Goal: Information Seeking & Learning: Check status

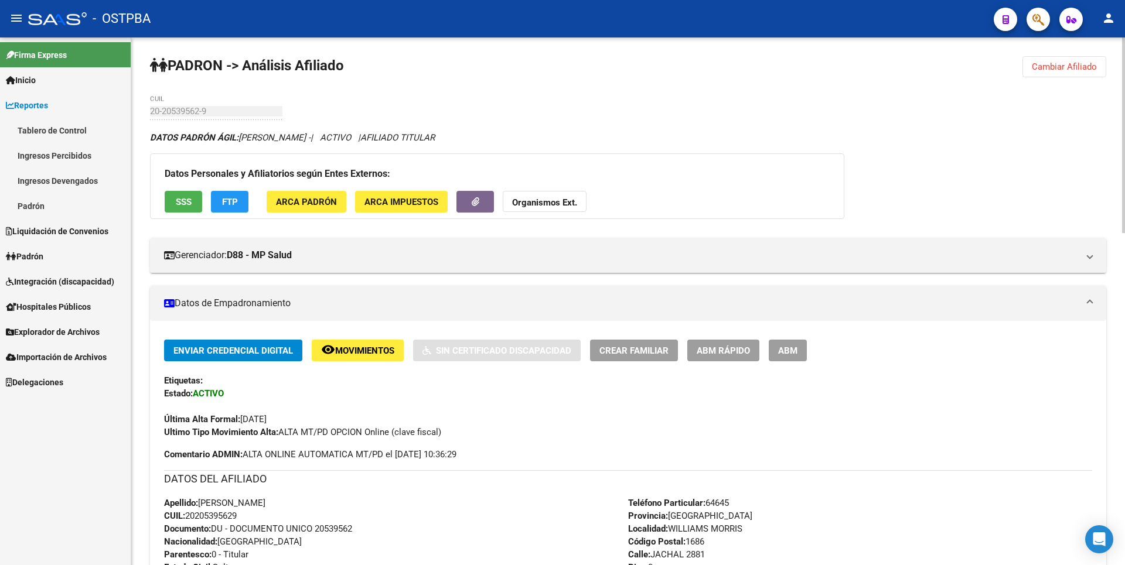
click at [1064, 60] on button "Cambiar Afiliado" at bounding box center [1064, 66] width 84 height 21
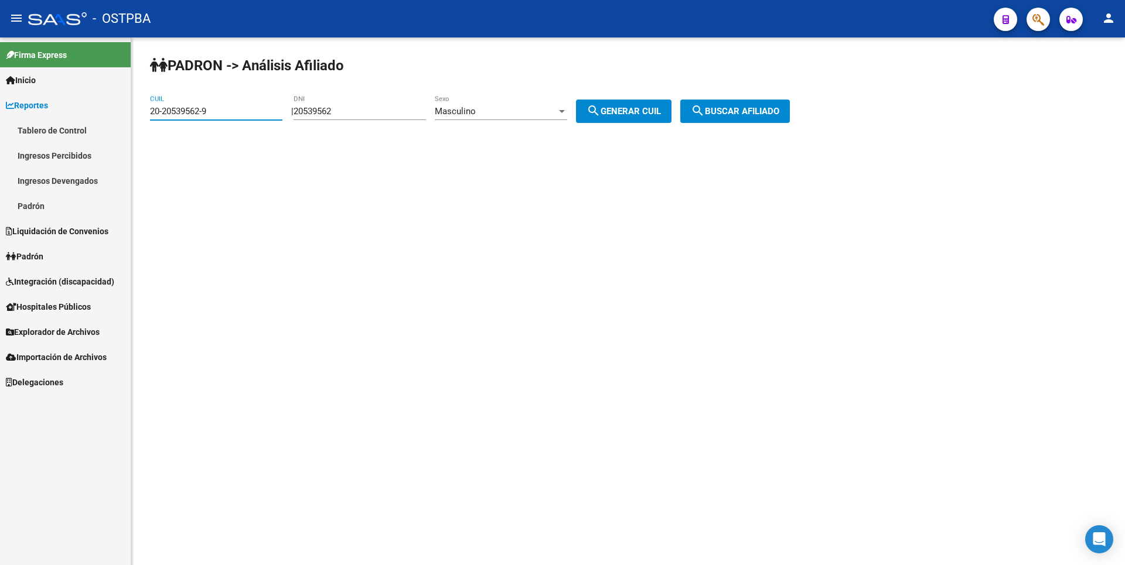
drag, startPoint x: 214, startPoint y: 110, endPoint x: 119, endPoint y: 111, distance: 94.9
click at [119, 111] on mat-sidenav-container "Firma Express Inicio Calendario SSS Instructivos Contacto OS Reportes Tablero d…" at bounding box center [562, 301] width 1125 height 528
paste input "7-40233547-0"
click at [779, 110] on span "search Buscar afiliado" at bounding box center [735, 111] width 88 height 11
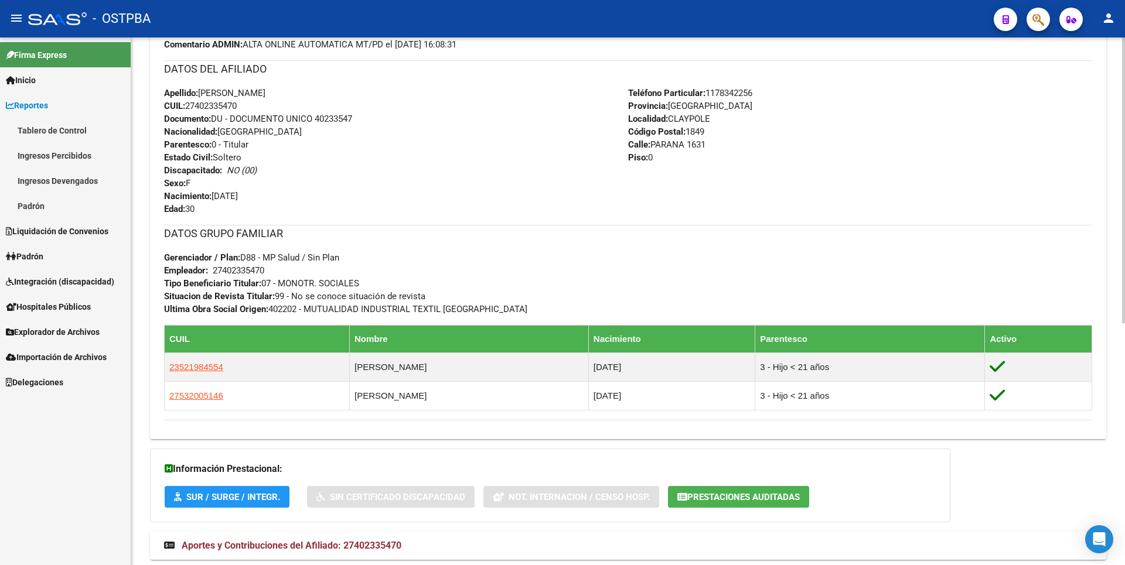
scroll to position [446, 0]
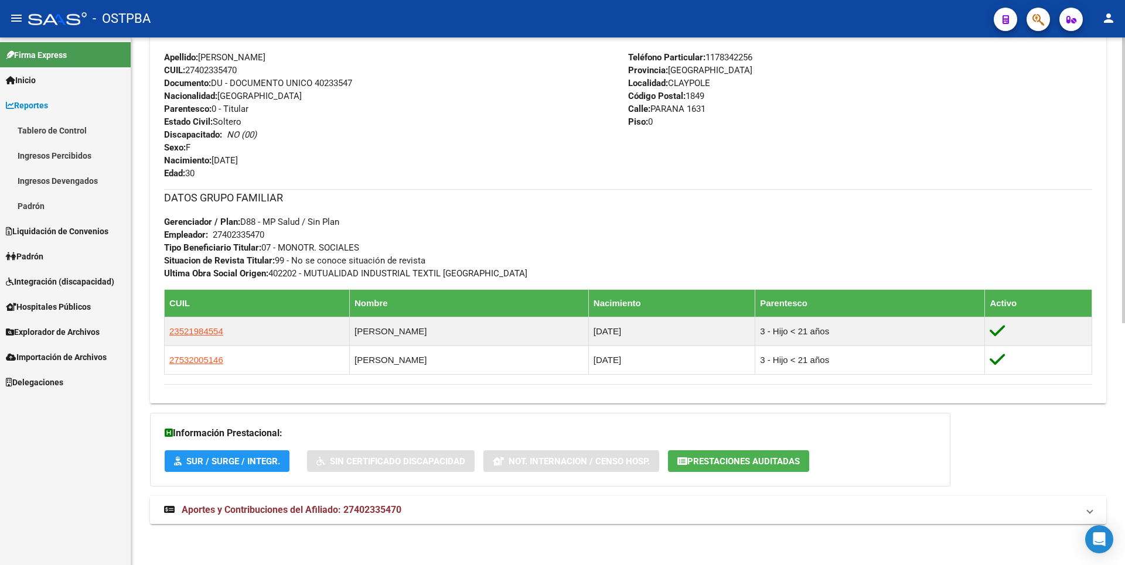
click at [388, 514] on span "Aportes y Contribuciones del Afiliado: 27402335470" at bounding box center [292, 509] width 220 height 11
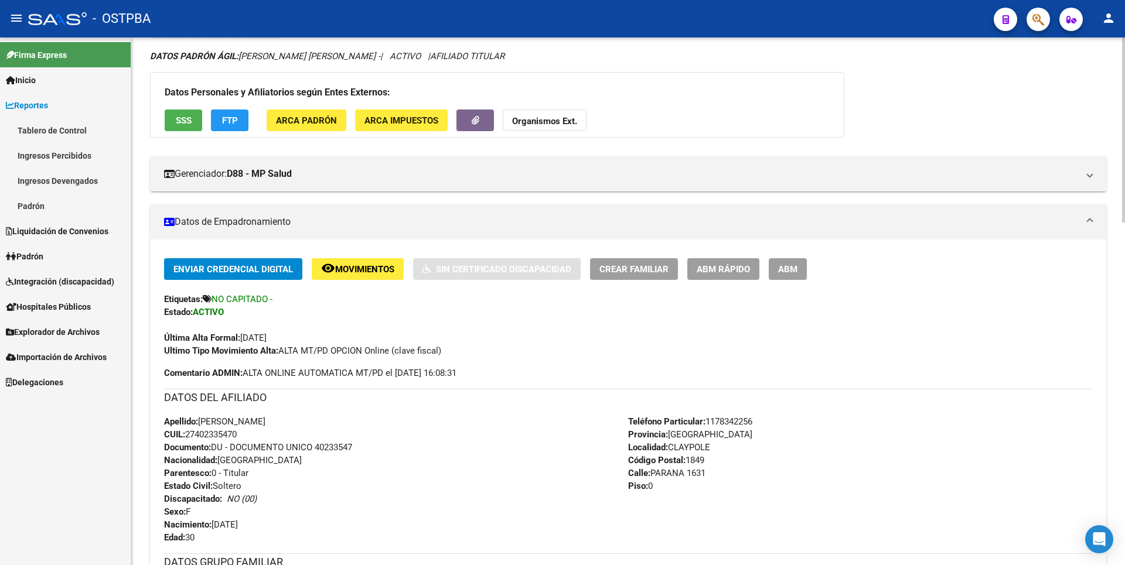
scroll to position [0, 0]
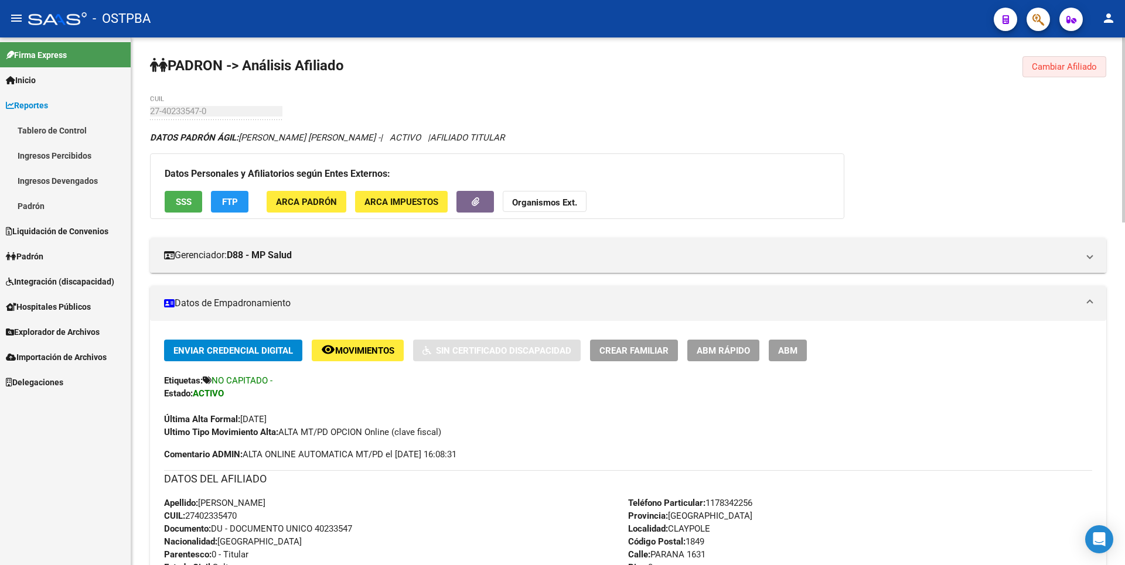
click at [1073, 62] on span "Cambiar Afiliado" at bounding box center [1064, 67] width 65 height 11
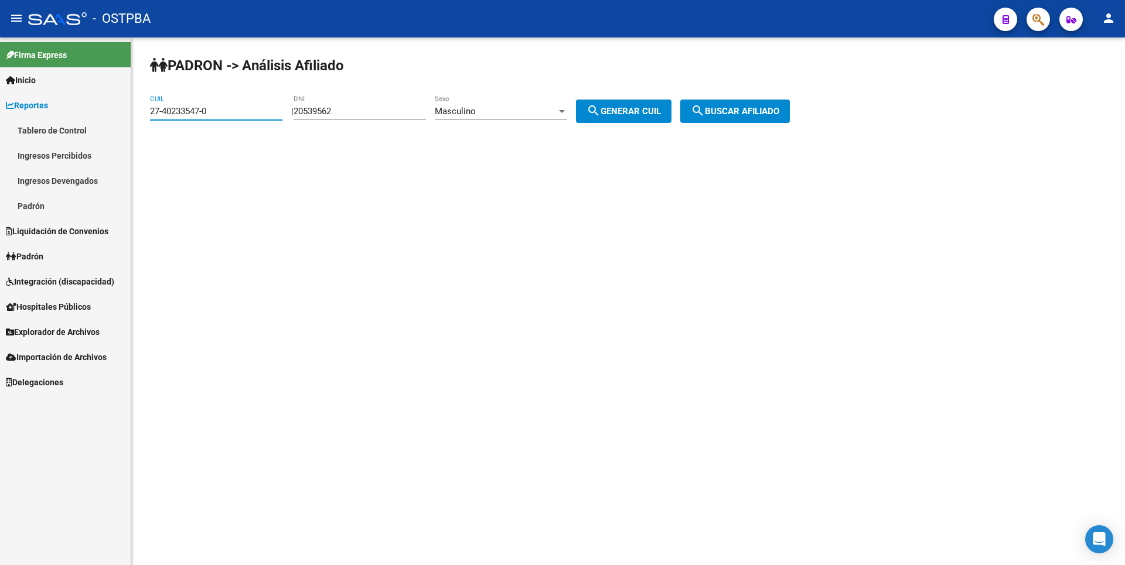
drag, startPoint x: 230, startPoint y: 112, endPoint x: 56, endPoint y: 117, distance: 174.0
click at [56, 117] on mat-sidenav-container "Firma Express Inicio Calendario SSS Instructivos Contacto OS Reportes Tablero d…" at bounding box center [562, 301] width 1125 height 528
paste input "36947084-7"
type input "27-36947084-7"
click at [766, 109] on span "search Buscar afiliado" at bounding box center [735, 111] width 88 height 11
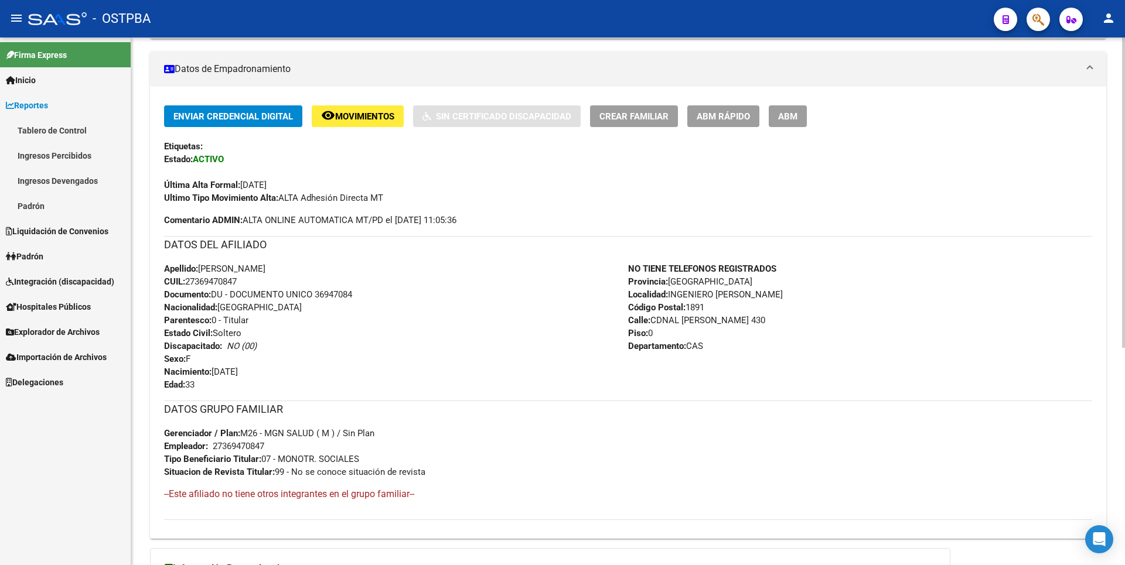
scroll to position [370, 0]
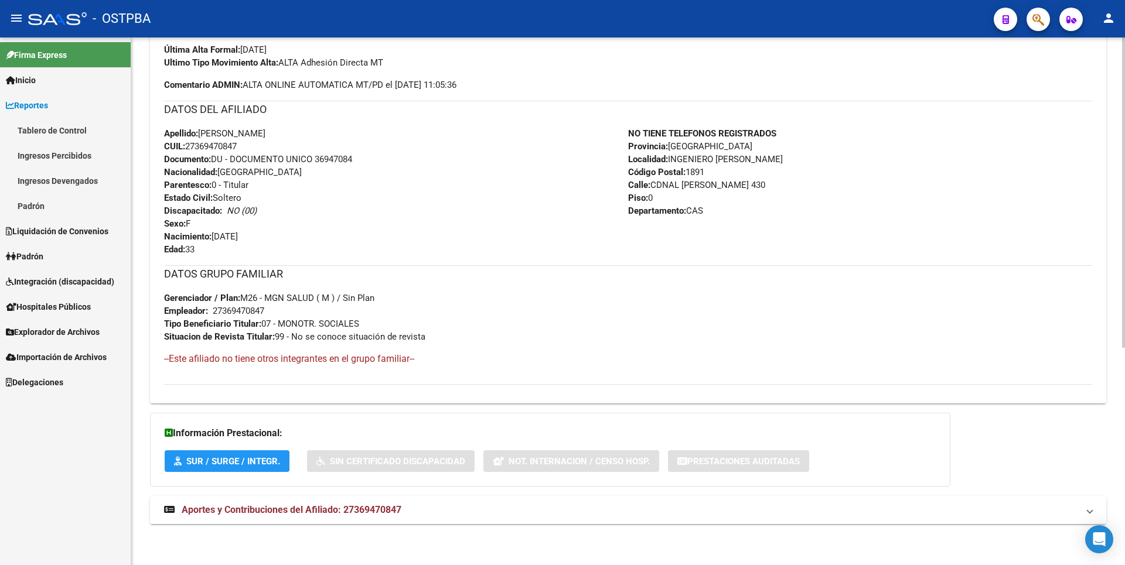
click at [320, 501] on mat-expansion-panel-header "Aportes y Contribuciones del Afiliado: 27369470847" at bounding box center [628, 510] width 956 height 28
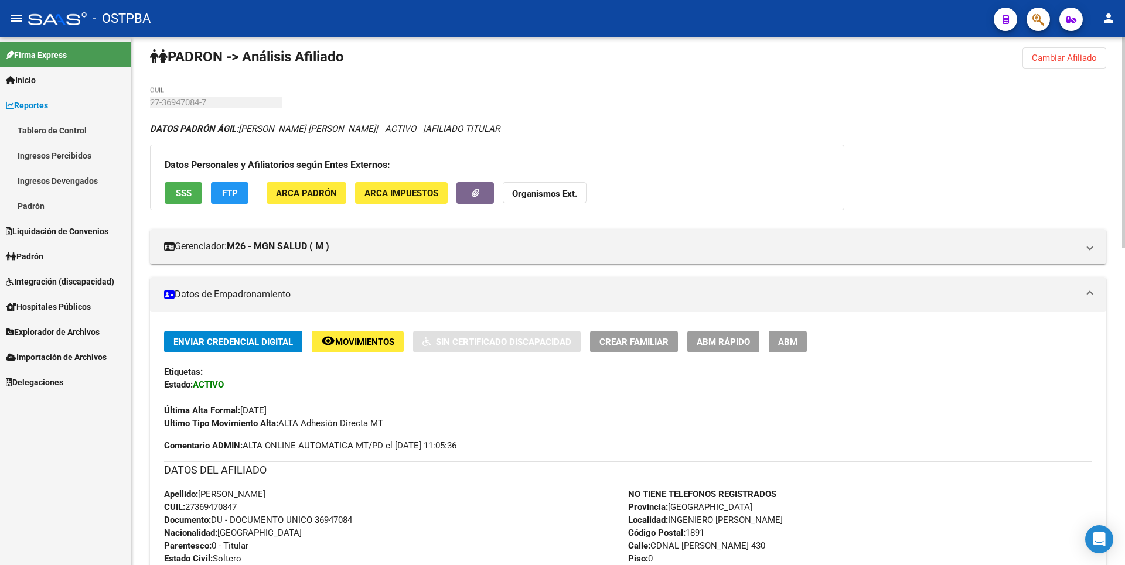
scroll to position [0, 0]
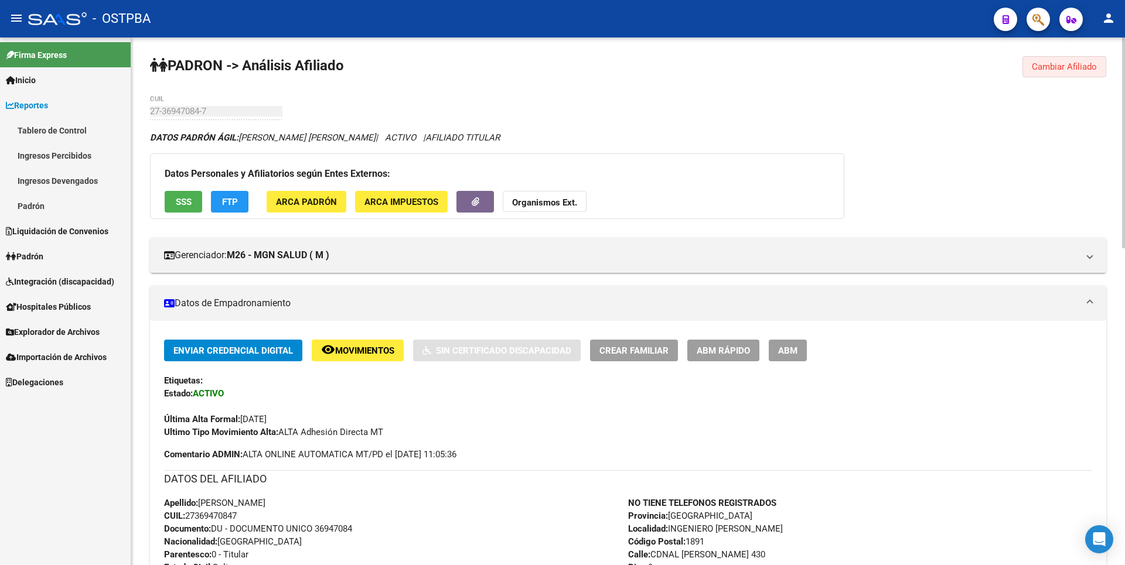
click at [1078, 62] on span "Cambiar Afiliado" at bounding box center [1064, 67] width 65 height 11
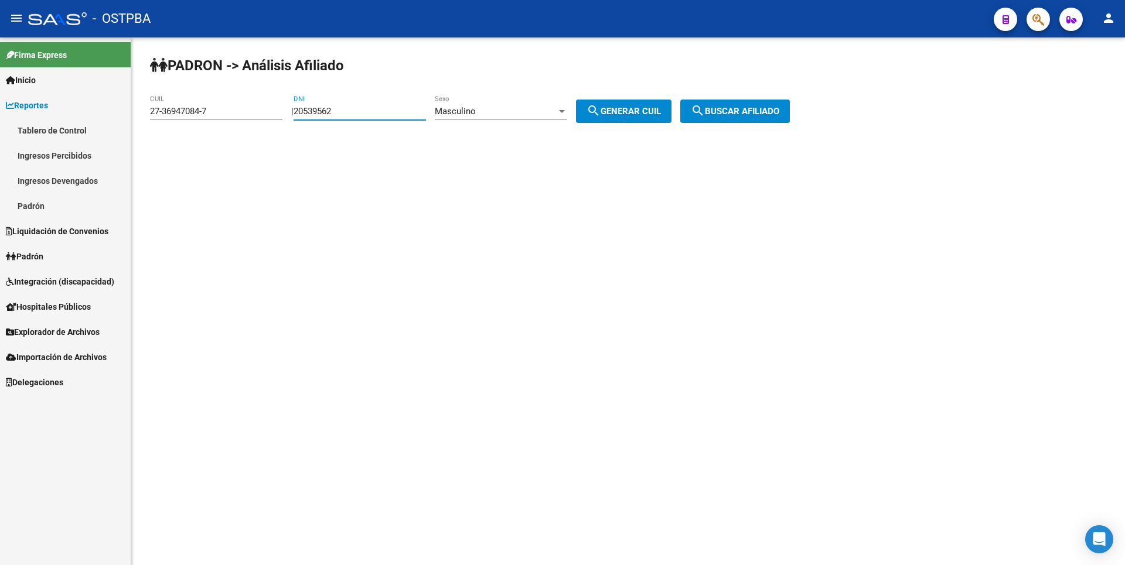
drag, startPoint x: 359, startPoint y: 115, endPoint x: 154, endPoint y: 118, distance: 204.5
click at [154, 117] on app-analisis-afiliado "PADRON -> Análisis Afiliado 27-36947084-7 CUIL | 20539562 DNI Masculino Sexo se…" at bounding box center [474, 111] width 648 height 11
type input "18868302"
drag, startPoint x: 223, startPoint y: 111, endPoint x: 0, endPoint y: 138, distance: 224.8
click at [0, 138] on mat-sidenav-container "Firma Express Inicio Calendario SSS Instructivos Contacto OS Reportes Tablero d…" at bounding box center [562, 301] width 1125 height 528
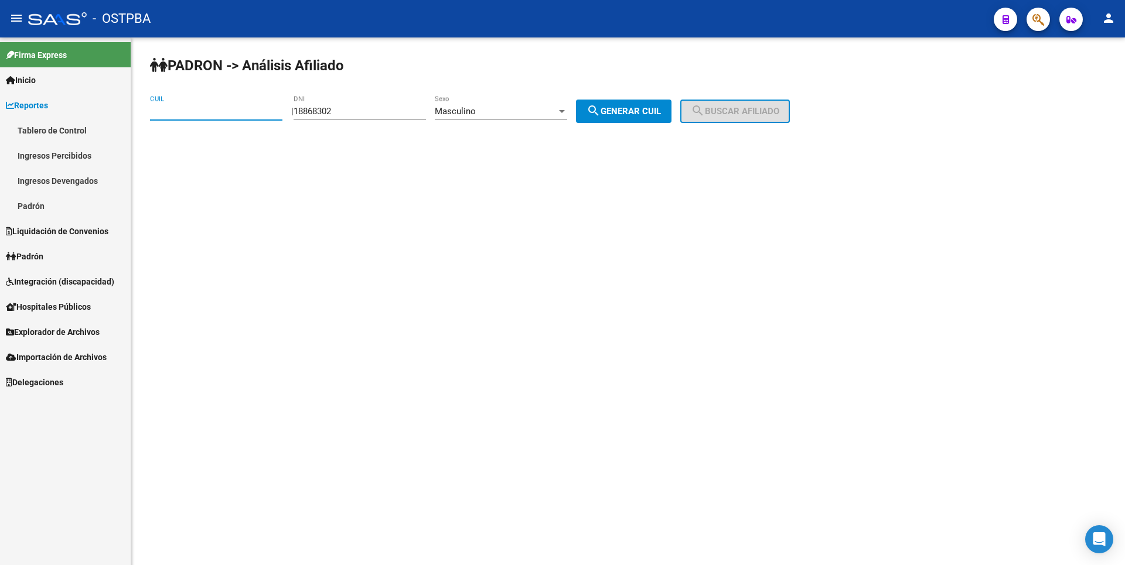
click at [567, 108] on div at bounding box center [562, 111] width 11 height 9
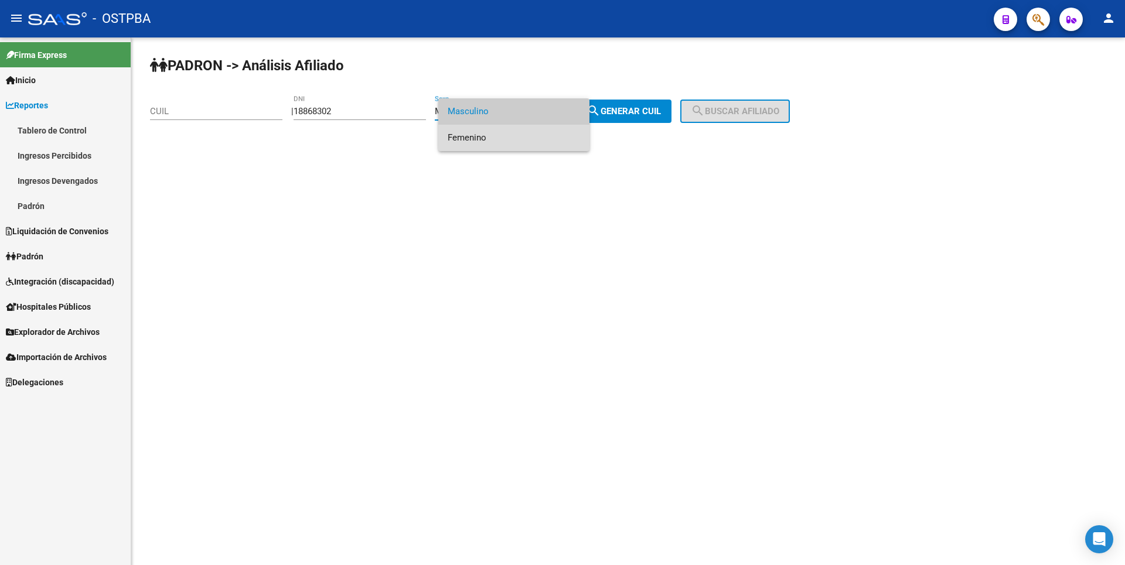
click at [486, 136] on span "Femenino" at bounding box center [514, 138] width 132 height 26
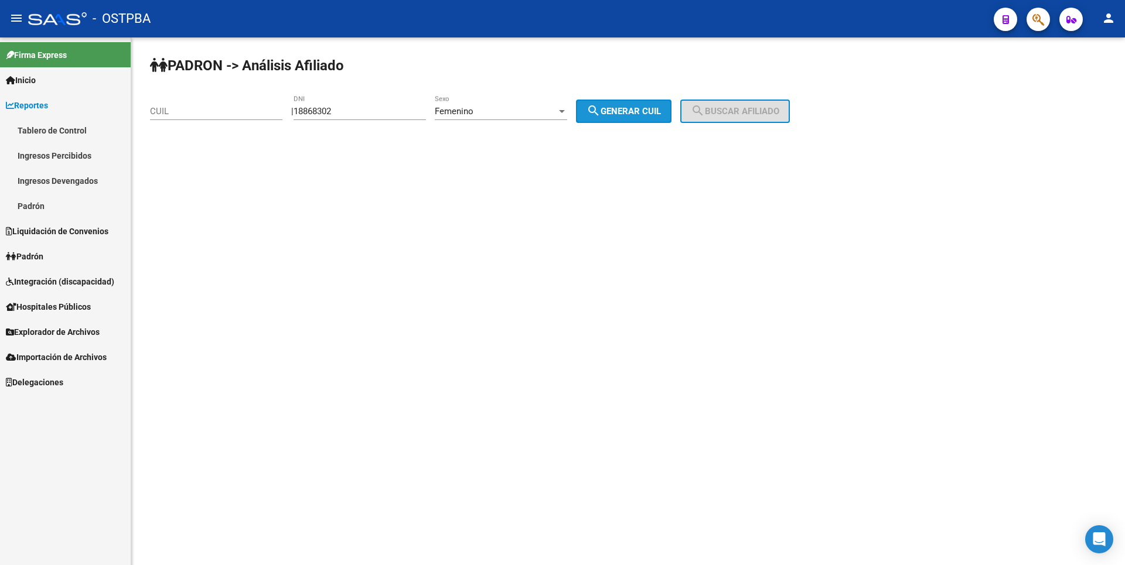
drag, startPoint x: 642, startPoint y: 112, endPoint x: 705, endPoint y: 111, distance: 63.3
click at [643, 112] on span "search Generar CUIL" at bounding box center [623, 111] width 74 height 11
type input "27-18868302-4"
click at [705, 111] on mat-icon "search" at bounding box center [698, 111] width 14 height 14
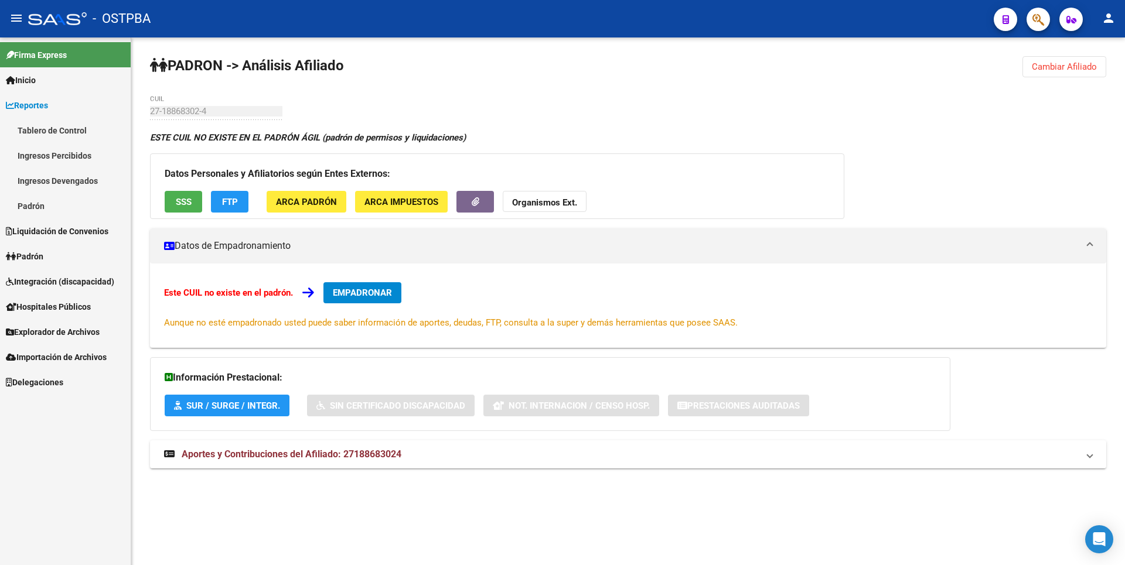
click at [1071, 59] on button "Cambiar Afiliado" at bounding box center [1064, 66] width 84 height 21
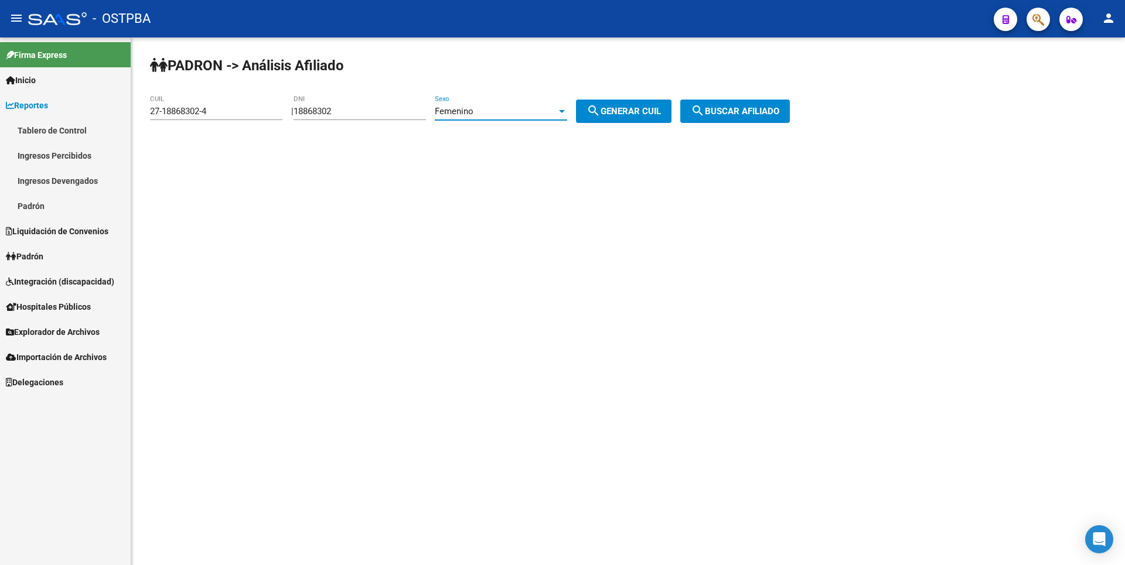
click at [500, 108] on div "Femenino" at bounding box center [496, 111] width 122 height 11
drag, startPoint x: 488, startPoint y: 87, endPoint x: 276, endPoint y: 118, distance: 213.7
click at [486, 87] on span "Masculino" at bounding box center [514, 85] width 132 height 26
drag, startPoint x: 217, startPoint y: 114, endPoint x: 22, endPoint y: 112, distance: 194.5
click at [22, 112] on mat-sidenav-container "Firma Express Inicio Calendario SSS Instructivos Contacto OS Reportes Tablero d…" at bounding box center [562, 301] width 1125 height 528
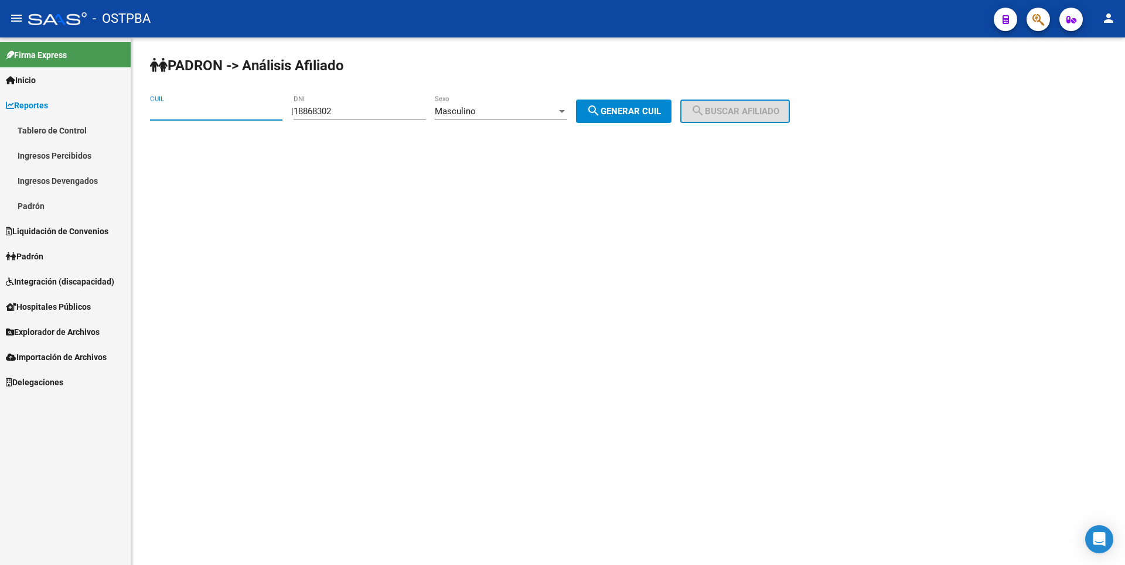
click at [671, 113] on button "search Generar CUIL" at bounding box center [623, 111] width 95 height 23
type input "23-18868302-9"
click at [754, 112] on span "search Buscar afiliado" at bounding box center [735, 111] width 88 height 11
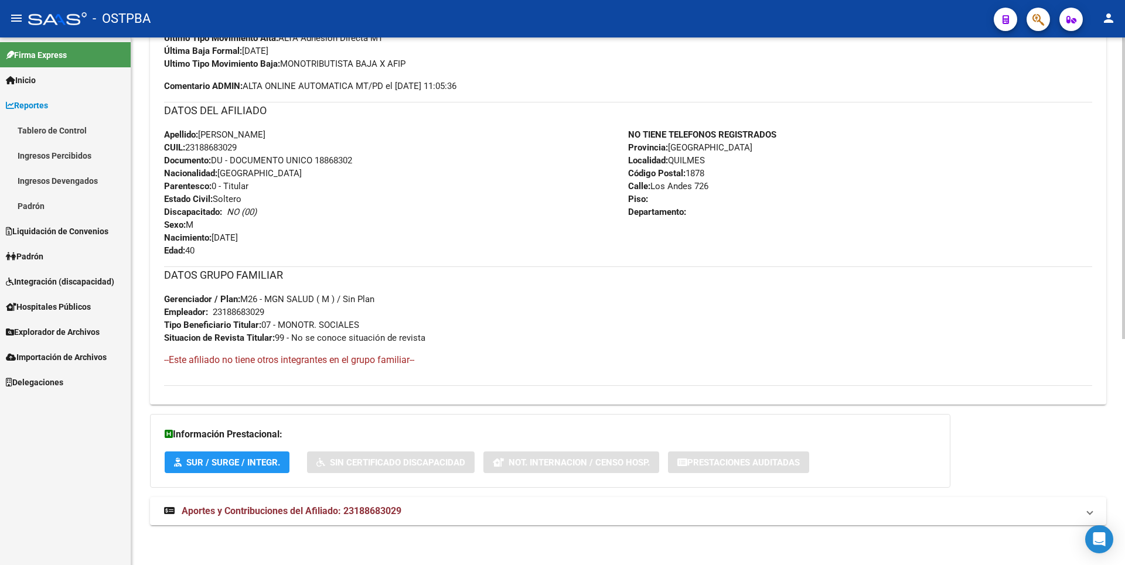
scroll to position [395, 0]
click at [313, 517] on mat-expansion-panel-header "Aportes y Contribuciones del Afiliado: 23188683029" at bounding box center [628, 510] width 956 height 28
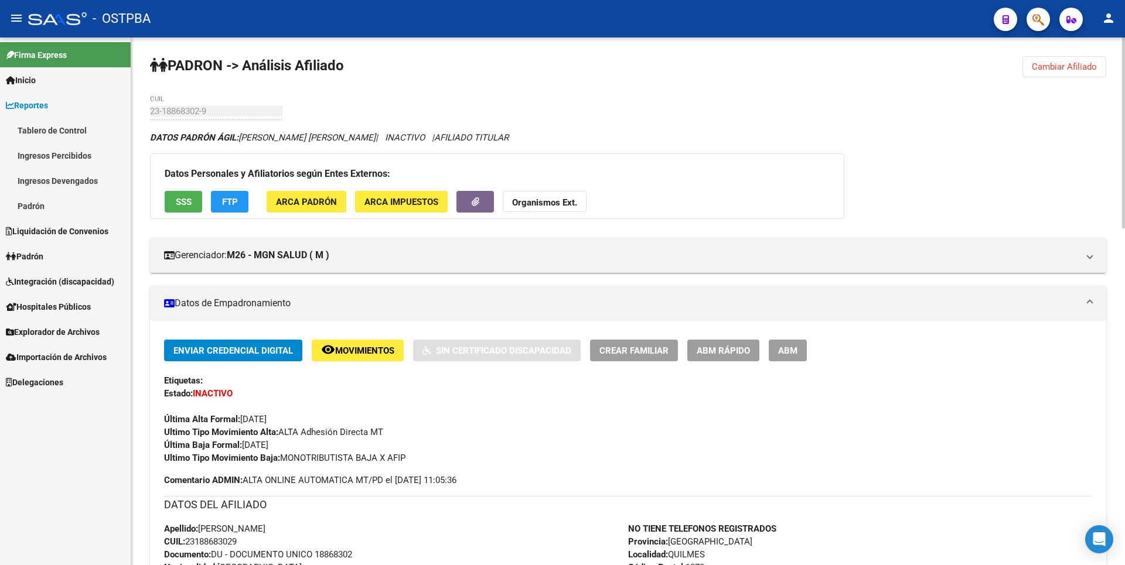
scroll to position [59, 0]
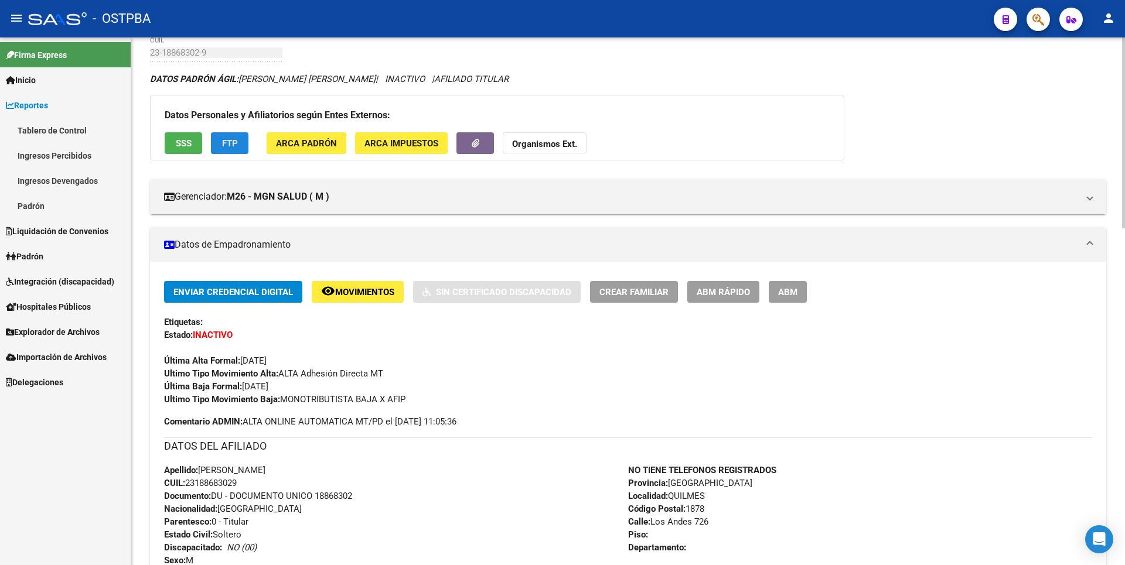
click at [235, 136] on button "FTP" at bounding box center [229, 143] width 37 height 22
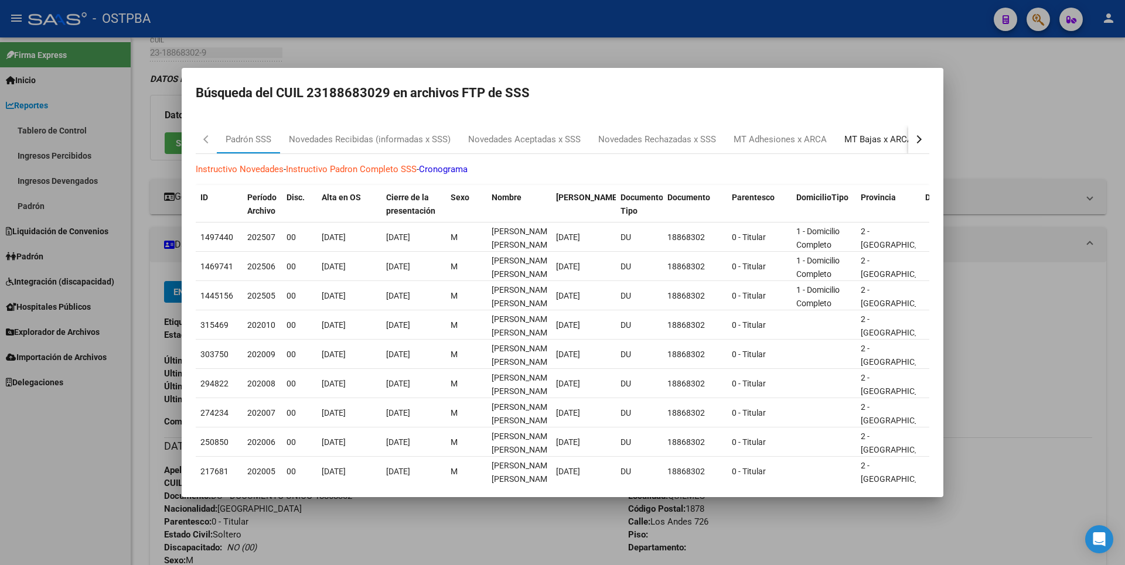
click at [855, 143] on div "MT Bajas x ARCA" at bounding box center [878, 139] width 69 height 13
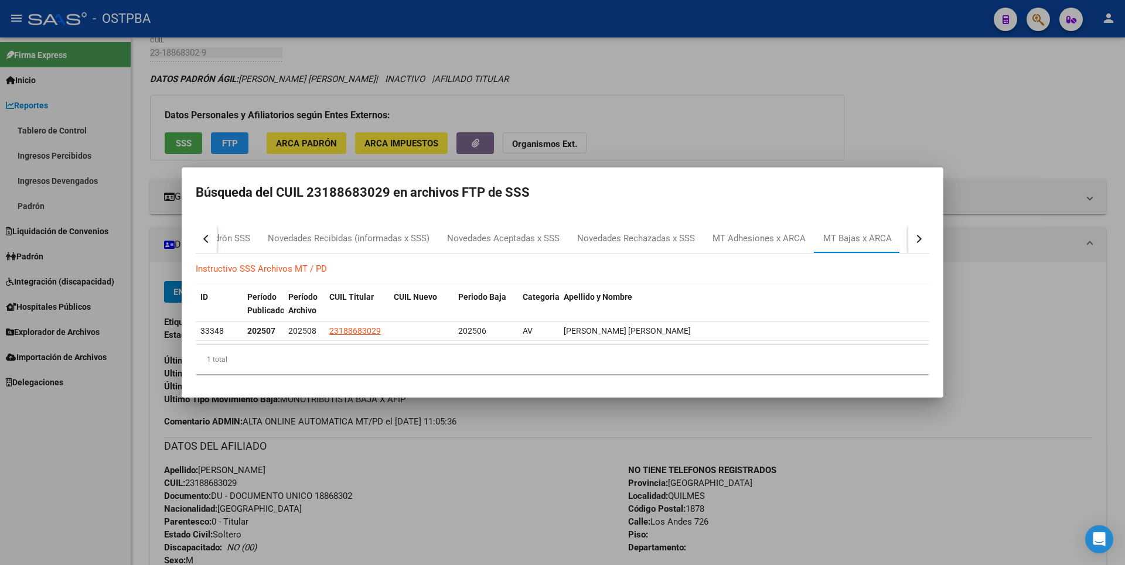
click at [714, 106] on div at bounding box center [562, 282] width 1125 height 565
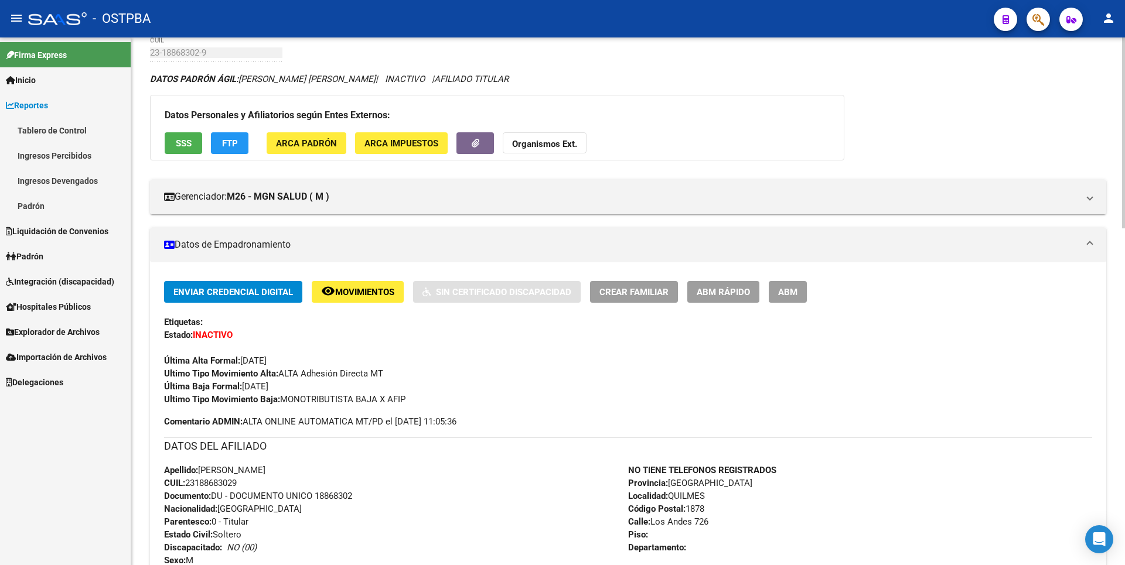
click at [182, 142] on span "SSS" at bounding box center [184, 143] width 16 height 11
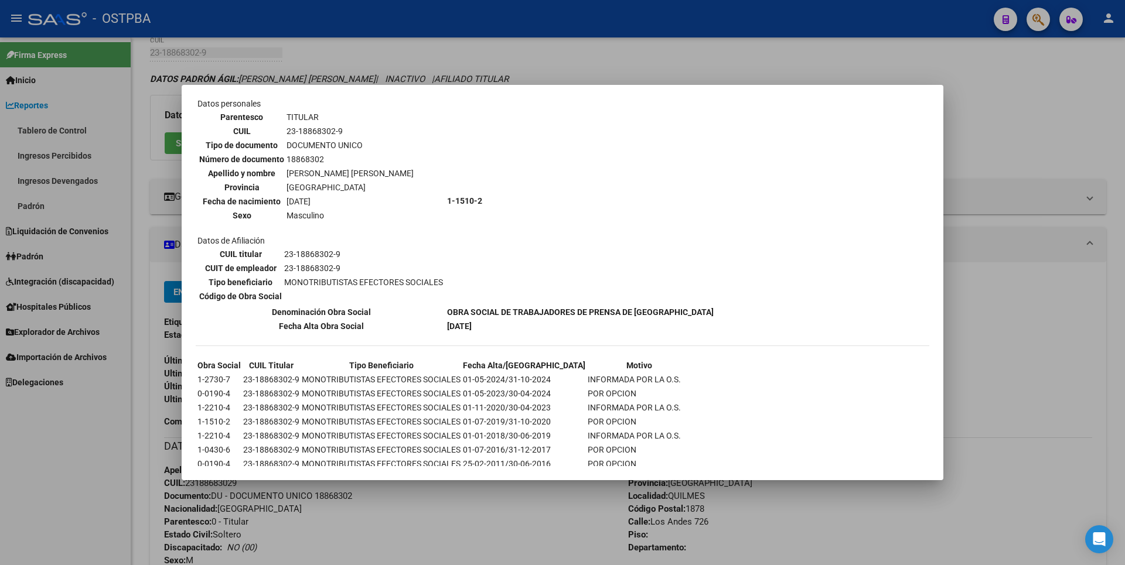
scroll to position [105, 0]
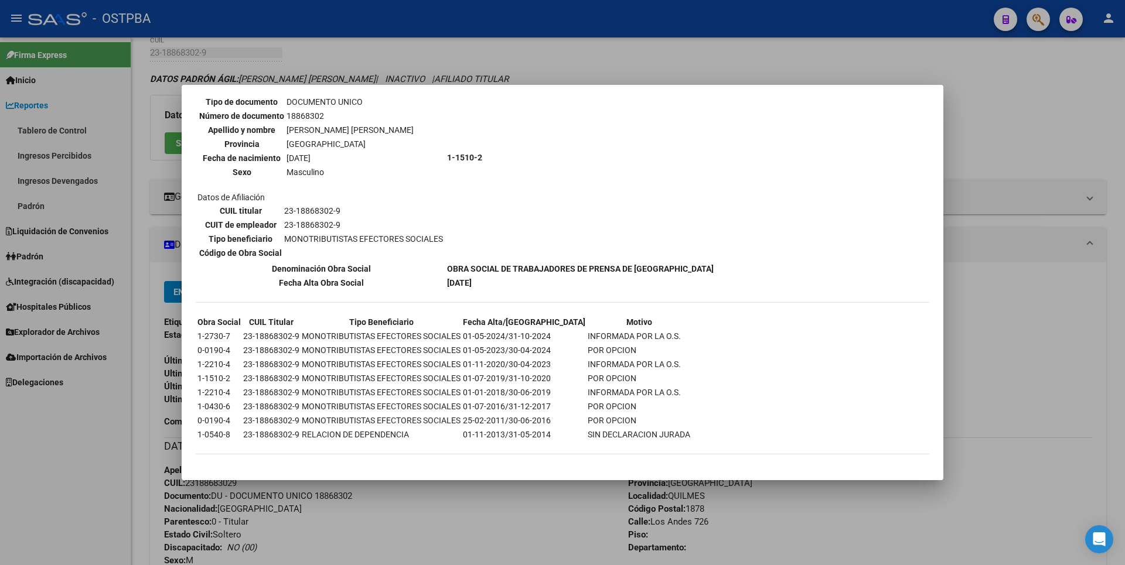
click at [1086, 110] on div at bounding box center [562, 282] width 1125 height 565
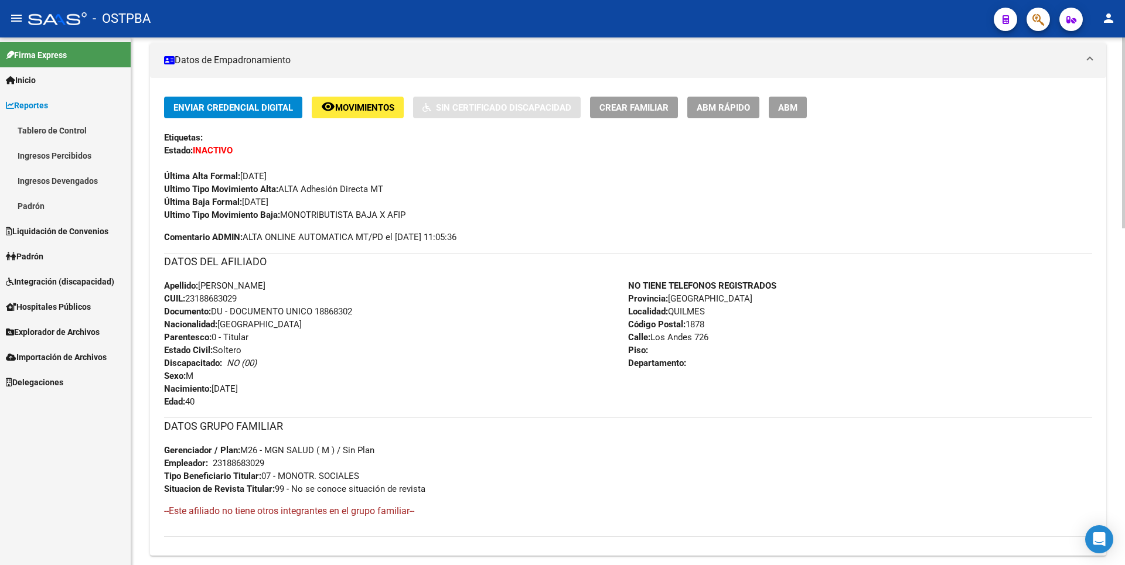
scroll to position [59, 0]
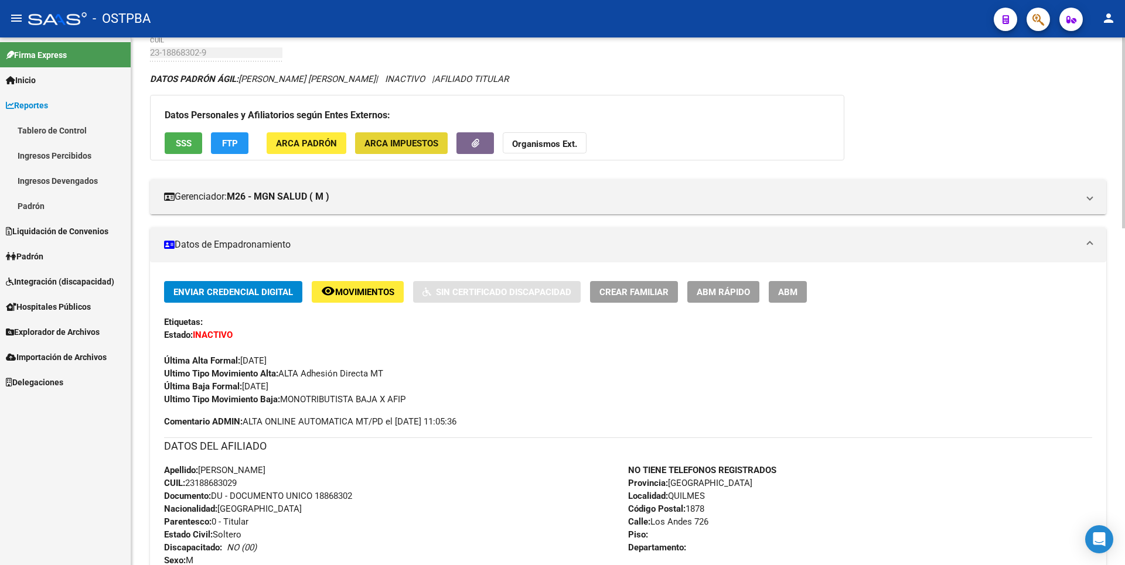
click at [379, 148] on span "ARCA Impuestos" at bounding box center [401, 143] width 74 height 11
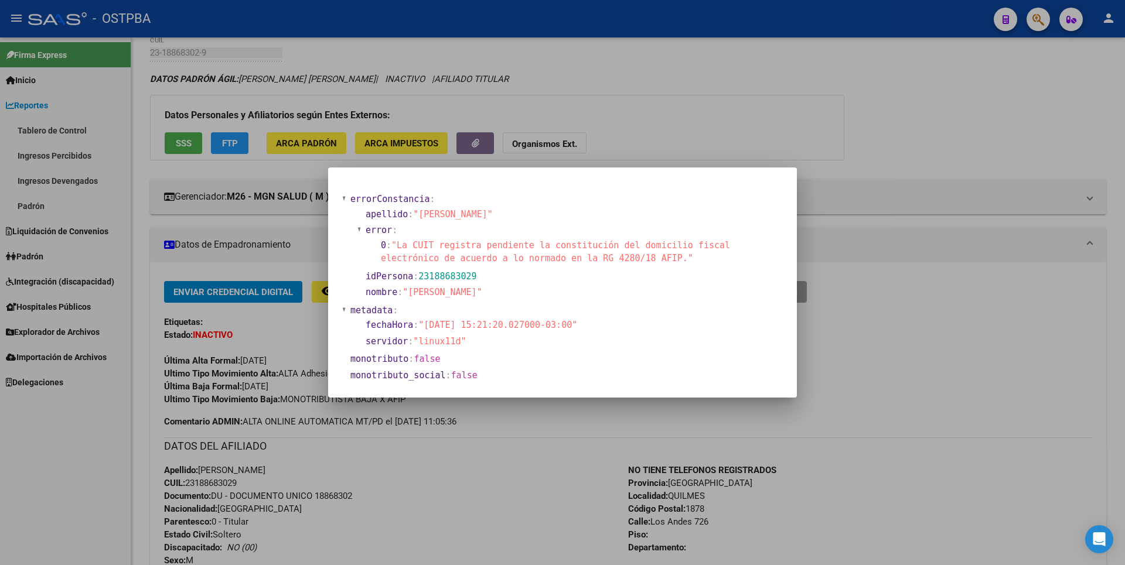
click at [725, 75] on div at bounding box center [562, 282] width 1125 height 565
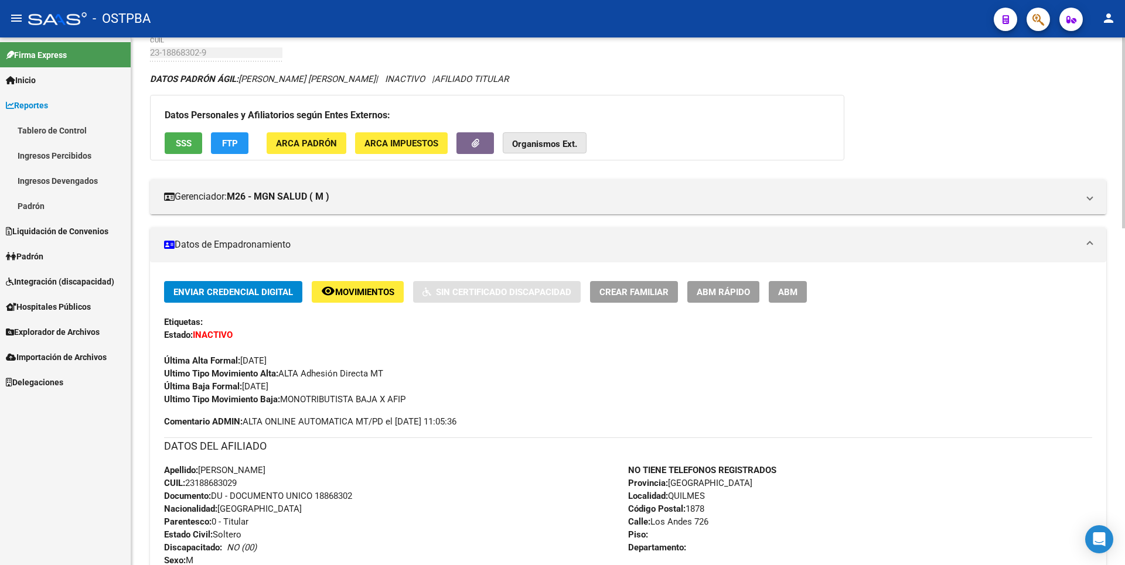
click at [549, 141] on strong "Organismos Ext." at bounding box center [544, 144] width 65 height 11
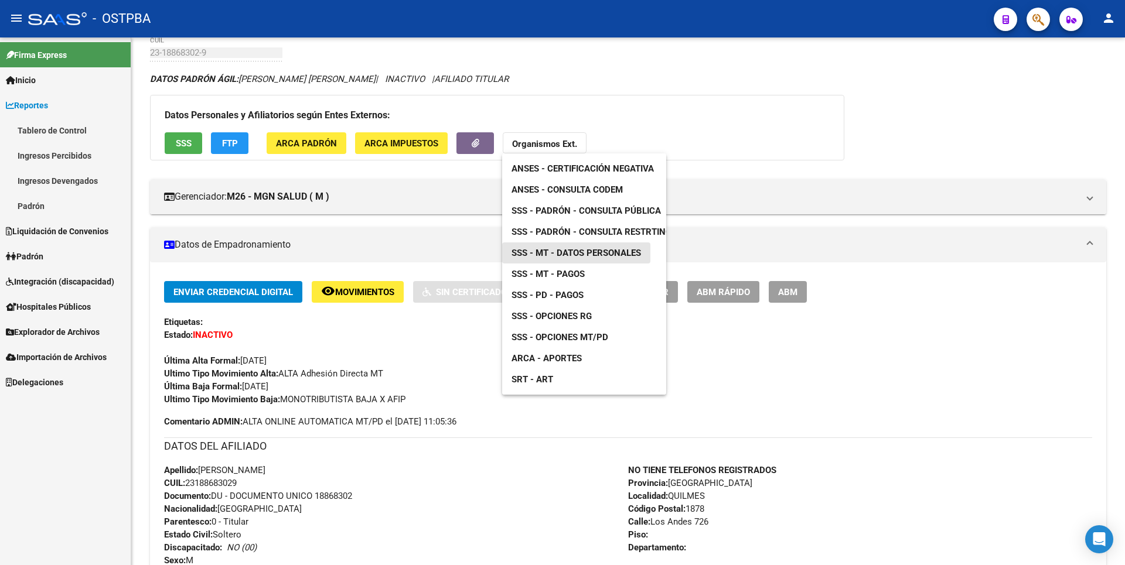
click at [582, 254] on span "SSS - MT - Datos Personales" at bounding box center [575, 253] width 129 height 11
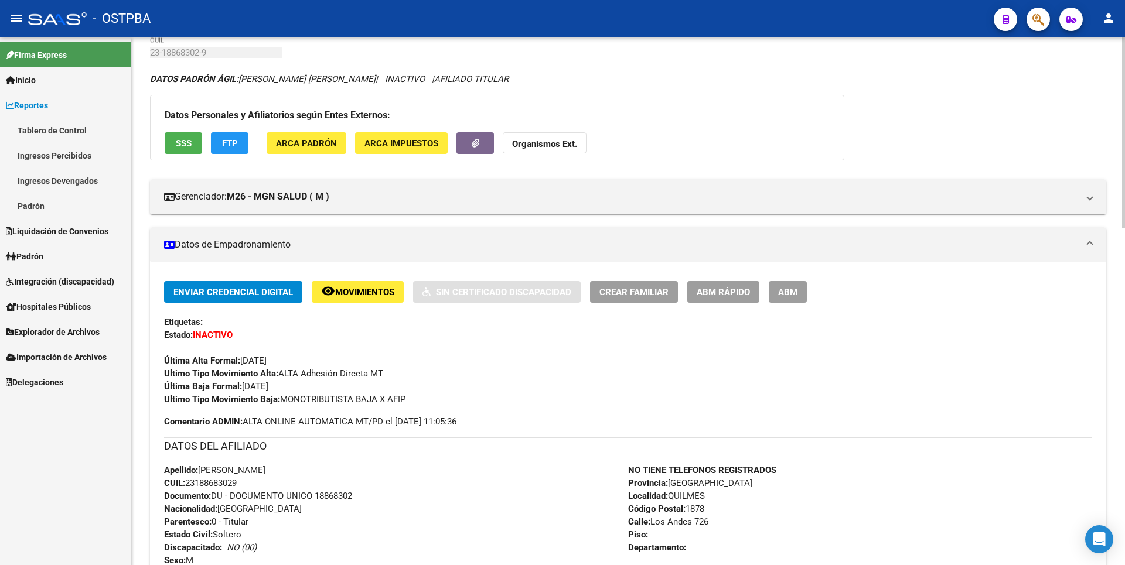
drag, startPoint x: 189, startPoint y: 482, endPoint x: 243, endPoint y: 483, distance: 53.3
click at [243, 483] on div "Apellido: JOSE LUIS SANCHE CUIL: 23188683029 Documento: DU - DOCUMENTO UNICO 18…" at bounding box center [396, 528] width 464 height 129
copy span "23188683029"
click at [561, 152] on button "Organismos Ext." at bounding box center [545, 143] width 84 height 22
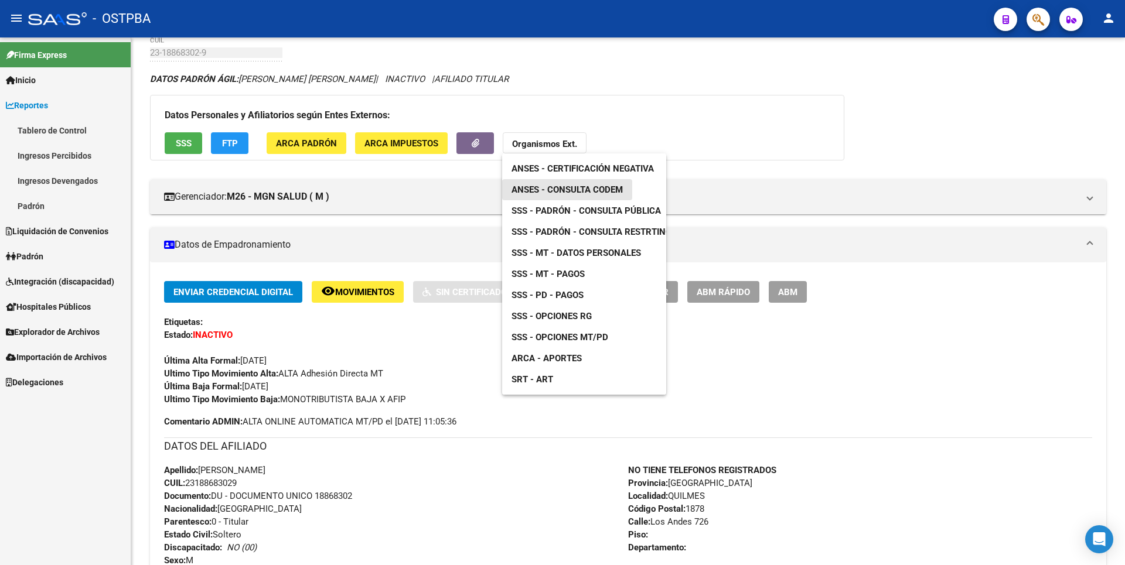
click at [607, 190] on span "ANSES - Consulta CODEM" at bounding box center [566, 190] width 111 height 11
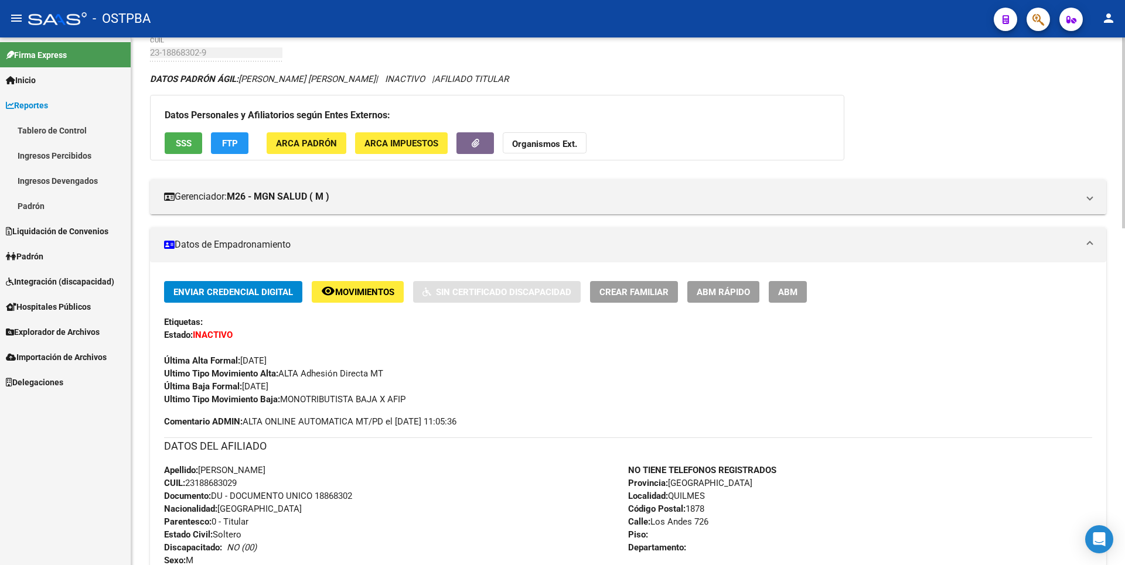
click at [537, 136] on button "Organismos Ext." at bounding box center [545, 143] width 84 height 22
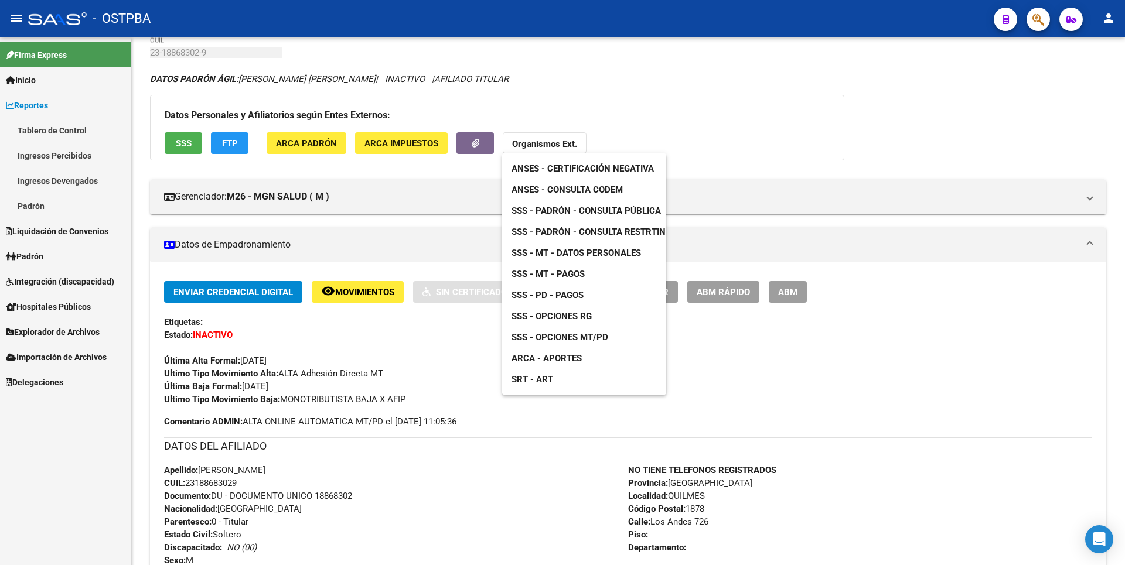
click at [593, 175] on link "ANSES - Certificación Negativa" at bounding box center [582, 168] width 161 height 21
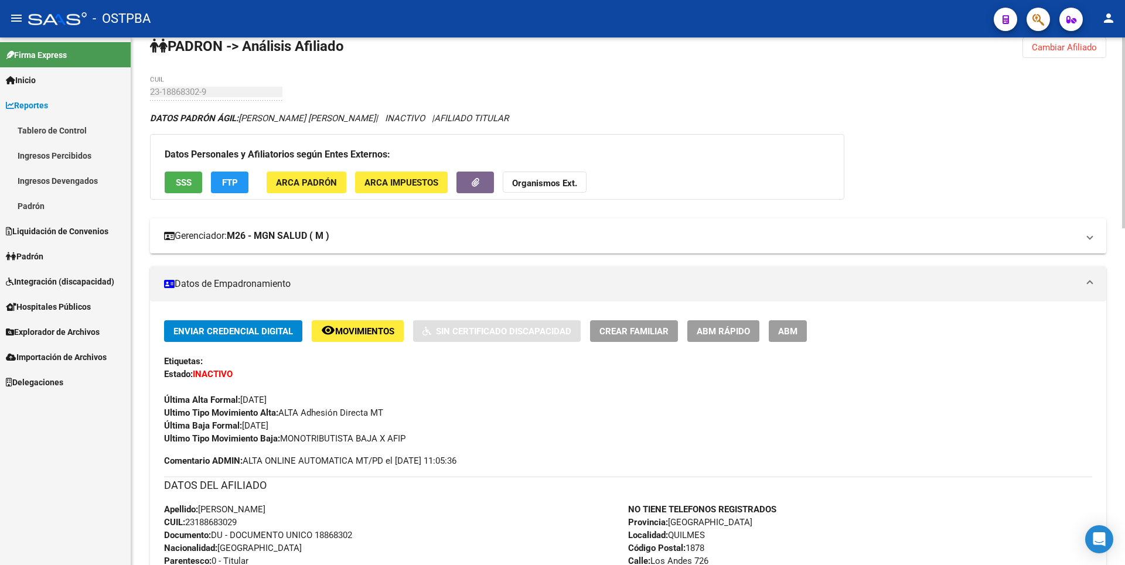
scroll to position [0, 0]
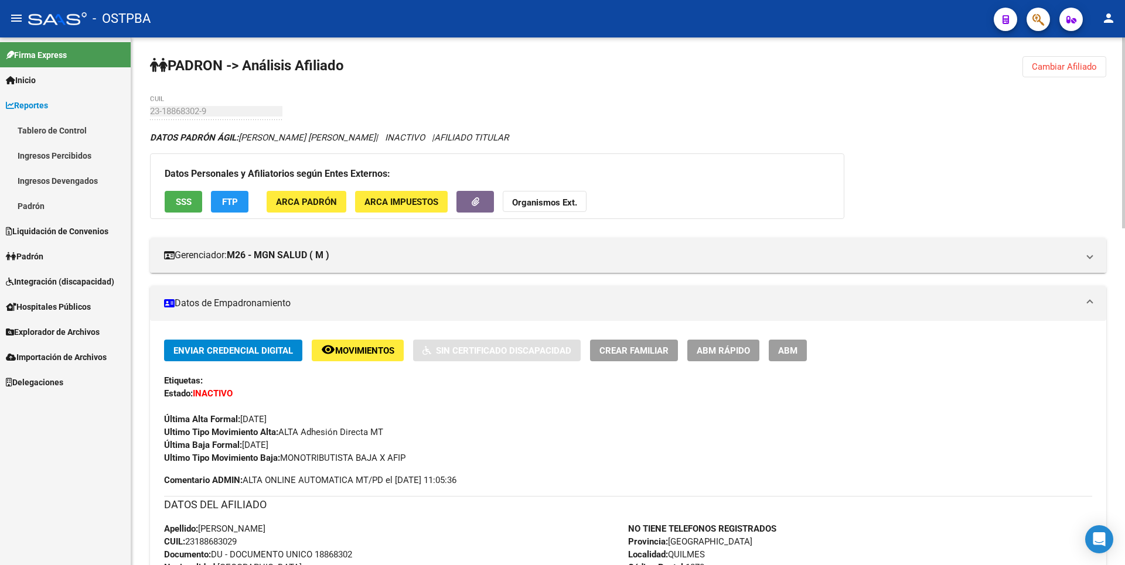
drag, startPoint x: 1076, startPoint y: 70, endPoint x: 912, endPoint y: 57, distance: 164.5
click at [1071, 67] on span "Cambiar Afiliado" at bounding box center [1064, 67] width 65 height 11
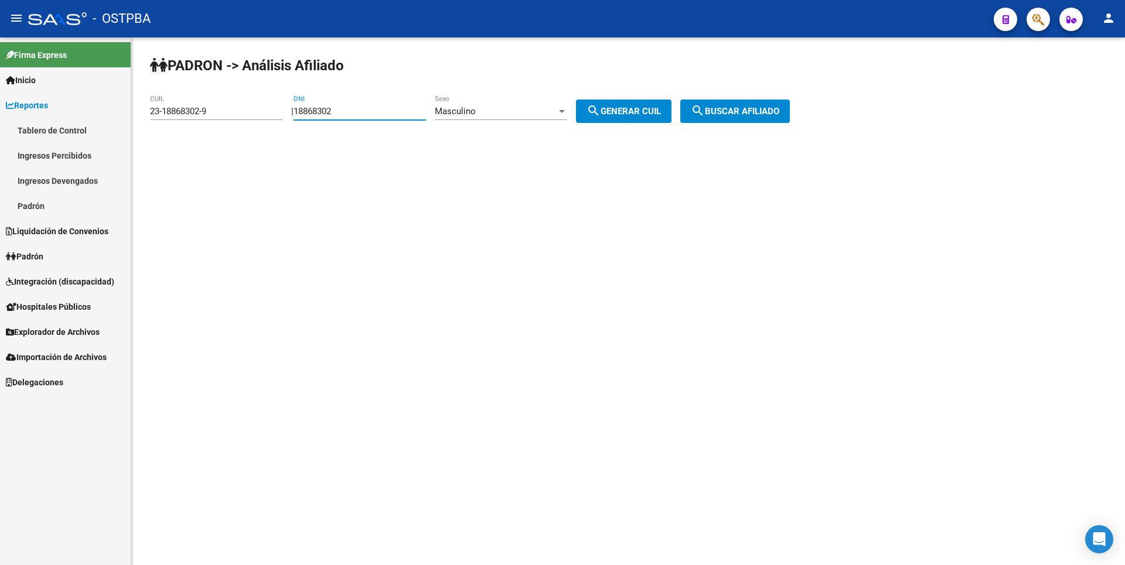
drag, startPoint x: 352, startPoint y: 110, endPoint x: 271, endPoint y: 112, distance: 81.5
click at [271, 112] on app-analisis-afiliado "PADRON -> Análisis Afiliado 23-18868302-9 CUIL | 18868302 DNI Masculino Sexo se…" at bounding box center [474, 111] width 648 height 11
type input "928763876"
drag, startPoint x: 223, startPoint y: 112, endPoint x: 0, endPoint y: 122, distance: 223.4
click at [0, 122] on mat-sidenav-container "Firma Express Inicio Calendario SSS Instructivos Contacto OS Reportes Tablero d…" at bounding box center [562, 301] width 1125 height 528
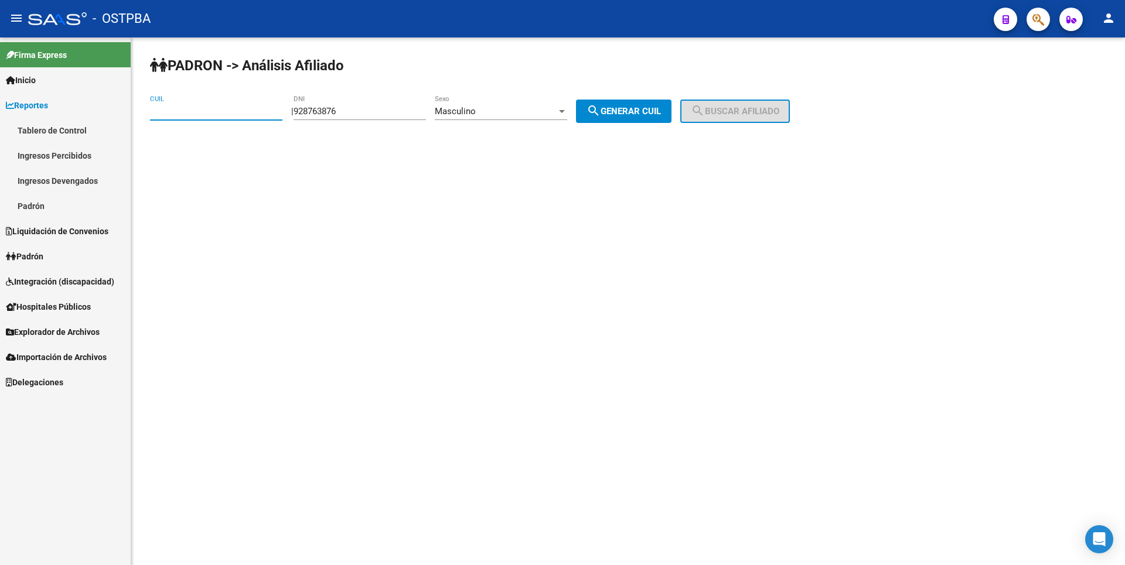
click at [565, 112] on div at bounding box center [562, 111] width 6 height 3
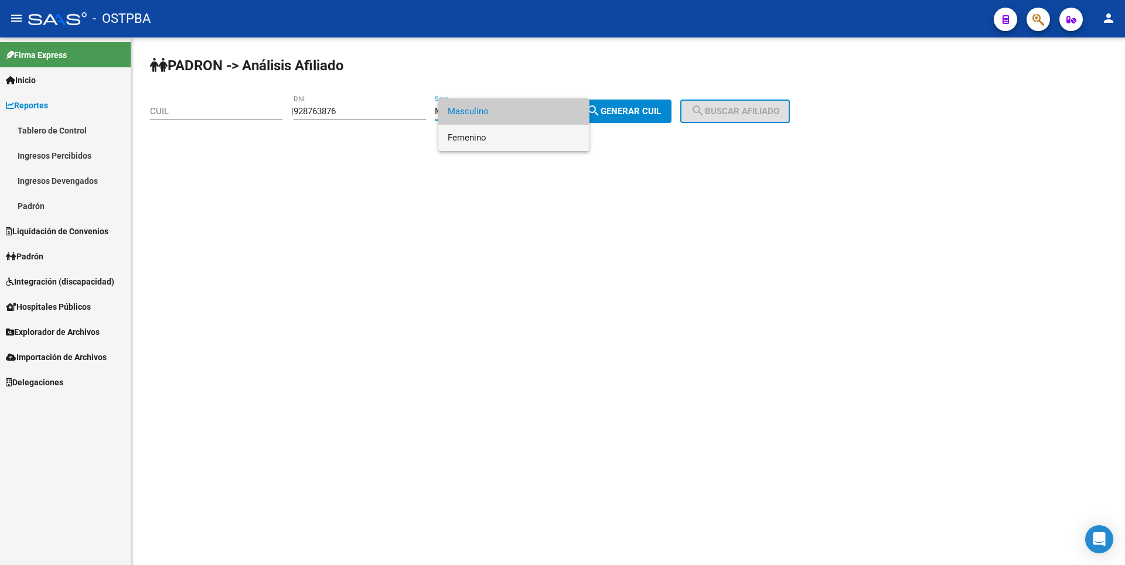
drag, startPoint x: 521, startPoint y: 142, endPoint x: 599, endPoint y: 124, distance: 80.0
click at [527, 142] on span "Femenino" at bounding box center [514, 138] width 132 height 26
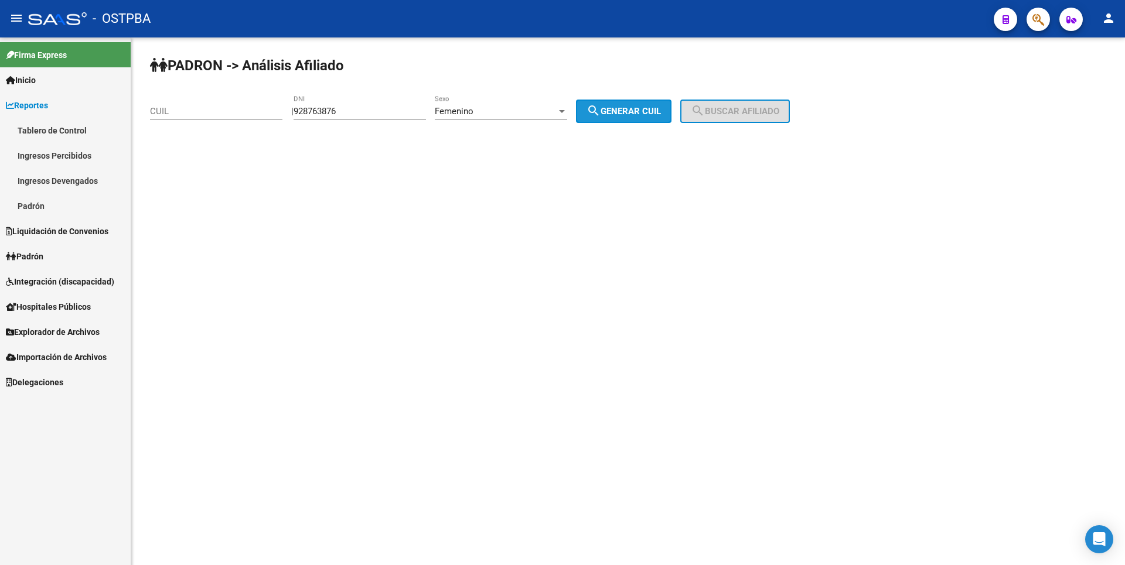
click at [617, 117] on button "search Generar CUIL" at bounding box center [623, 111] width 95 height 23
drag, startPoint x: 363, startPoint y: 105, endPoint x: 0, endPoint y: 97, distance: 362.7
click at [0, 97] on mat-sidenav-container "Firma Express Inicio Calendario SSS Instructivos Contacto OS Reportes Tablero d…" at bounding box center [562, 301] width 1125 height 528
drag, startPoint x: 327, startPoint y: 134, endPoint x: 325, endPoint y: 112, distance: 21.7
click at [327, 123] on div "PADRON -> Análisis Afiliado CUIL | 928763876 DNI Femenino Sexo search Generar C…" at bounding box center [628, 98] width 994 height 123
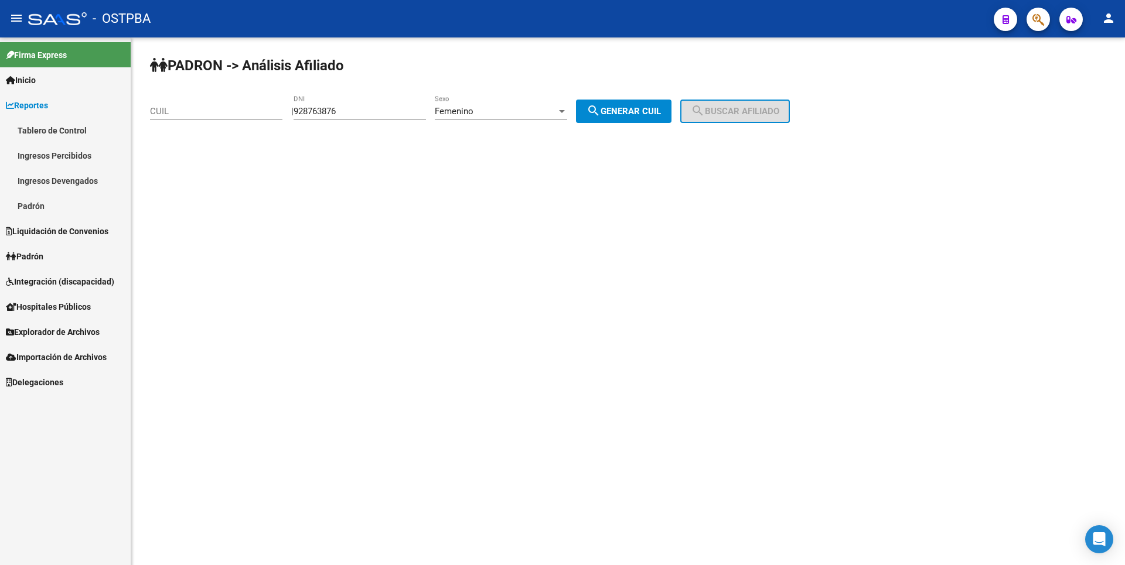
click at [353, 110] on div "928763876 DNI" at bounding box center [359, 107] width 132 height 25
drag, startPoint x: 353, startPoint y: 110, endPoint x: 265, endPoint y: 111, distance: 87.9
click at [265, 111] on app-analisis-afiliado "PADRON -> Análisis Afiliado CUIL | 928763876 DNI Femenino Sexo search Generar C…" at bounding box center [474, 111] width 648 height 11
type input "92876387"
click at [656, 109] on span "search Generar CUIL" at bounding box center [623, 111] width 74 height 11
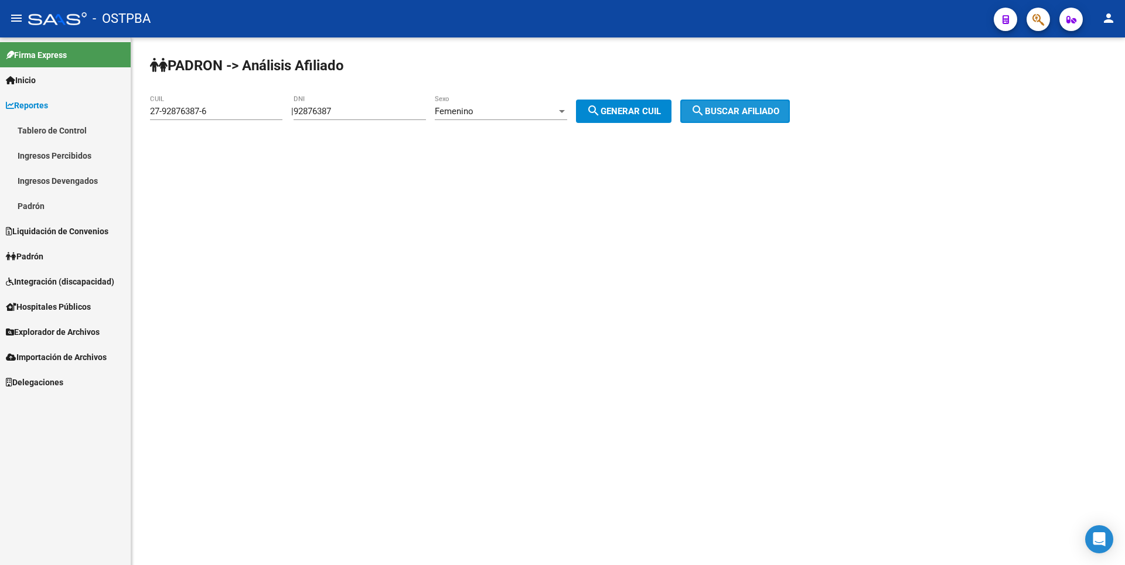
click at [723, 114] on span "search Buscar afiliado" at bounding box center [735, 111] width 88 height 11
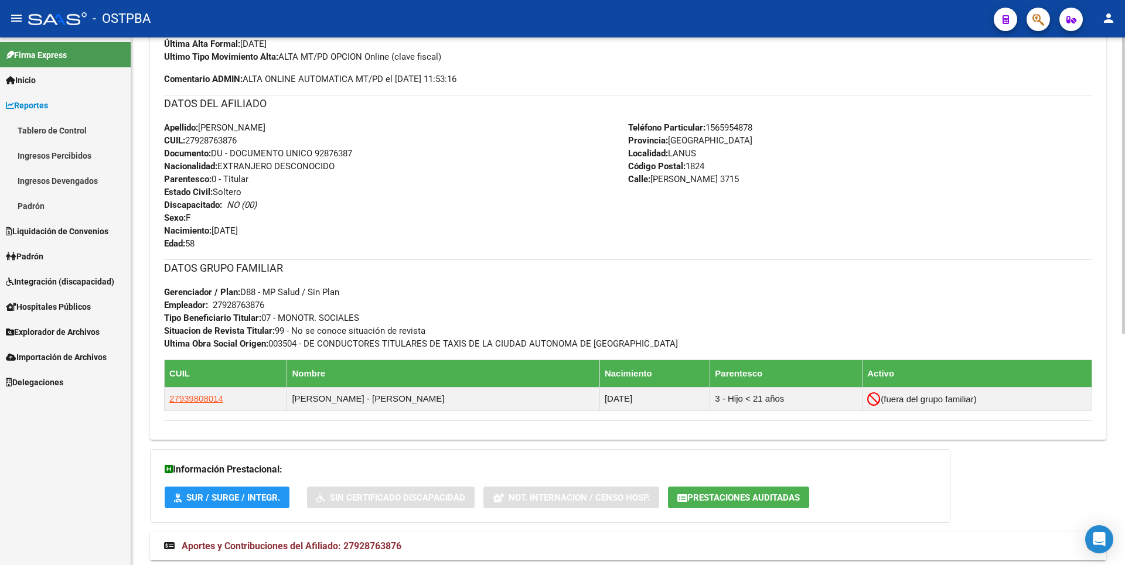
scroll to position [412, 0]
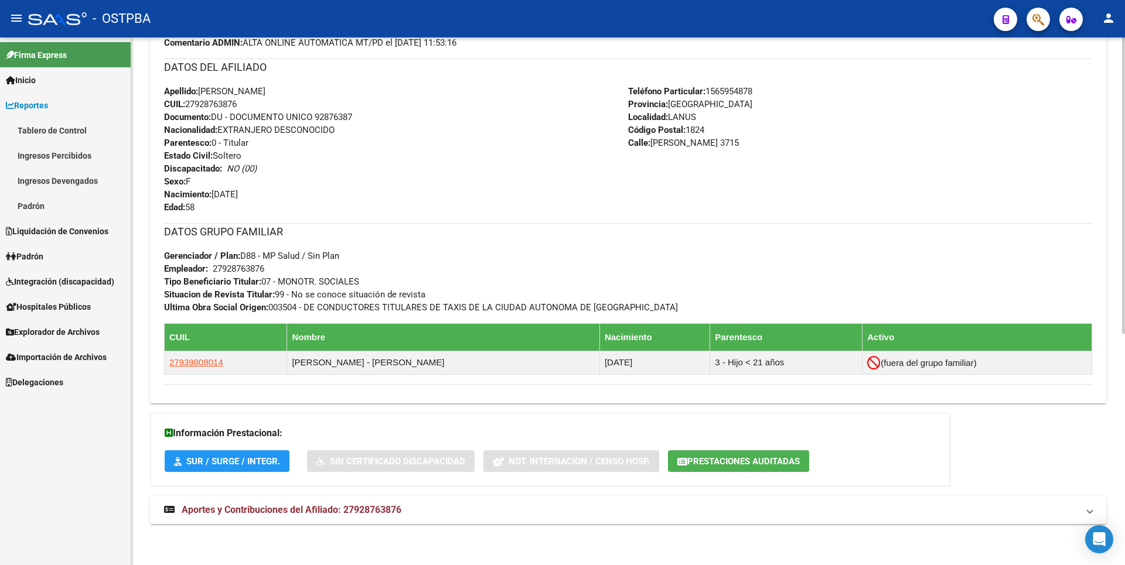
click at [335, 520] on mat-expansion-panel-header "Aportes y Contribuciones del Afiliado: 27928763876" at bounding box center [628, 510] width 956 height 28
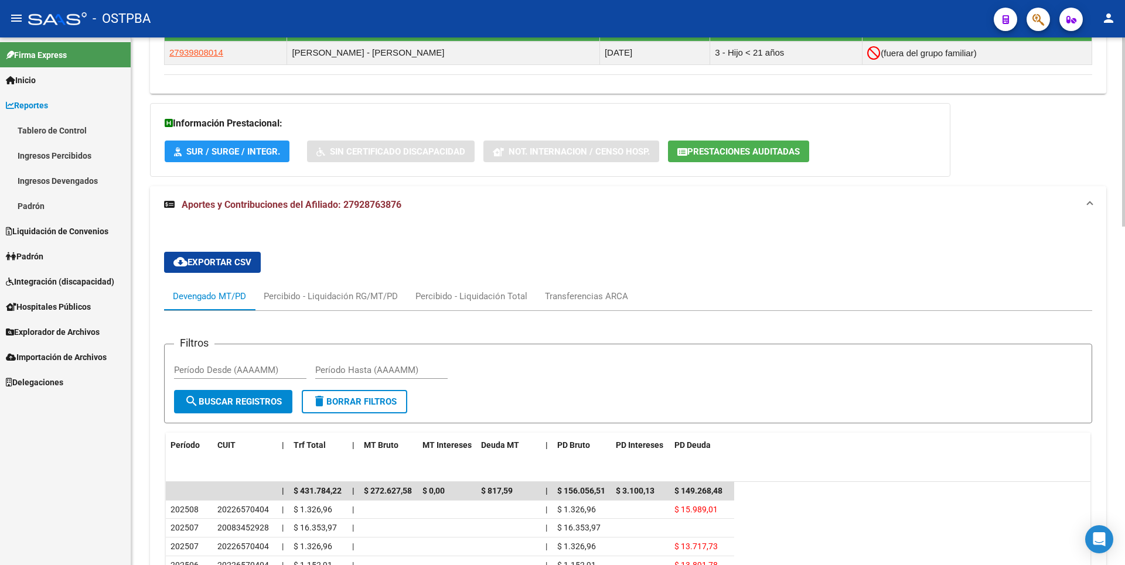
scroll to position [945, 0]
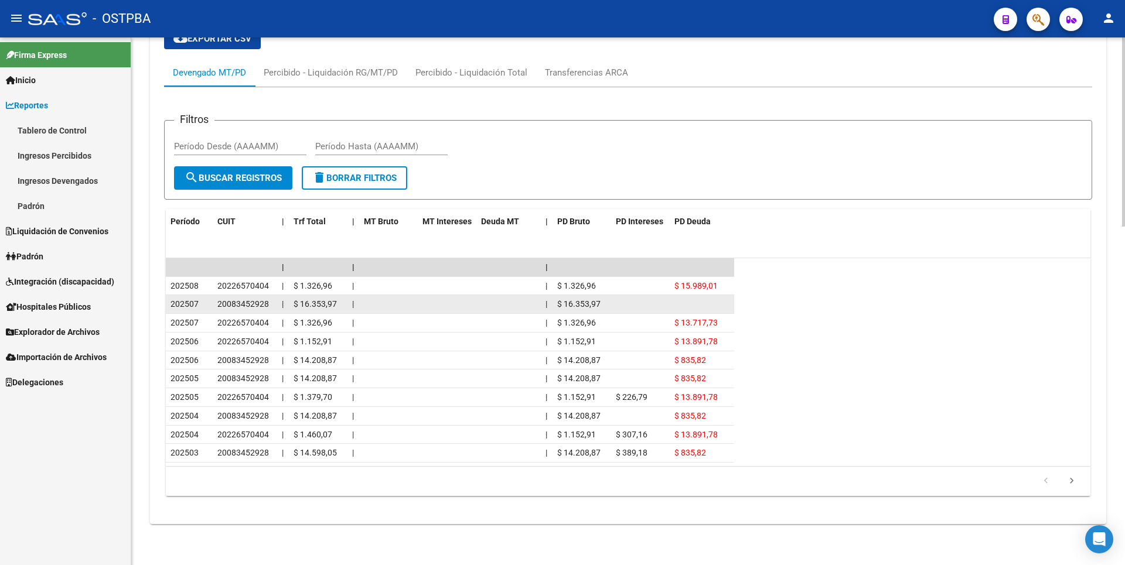
drag, startPoint x: 559, startPoint y: 303, endPoint x: 603, endPoint y: 305, distance: 43.4
click at [603, 305] on div "$ 16.353,97" at bounding box center [581, 304] width 49 height 13
click at [214, 302] on datatable-body-cell "20083452928" at bounding box center [245, 304] width 64 height 18
click at [217, 304] on span "20083452928" at bounding box center [243, 303] width 52 height 9
drag, startPoint x: 219, startPoint y: 304, endPoint x: 272, endPoint y: 302, distance: 53.9
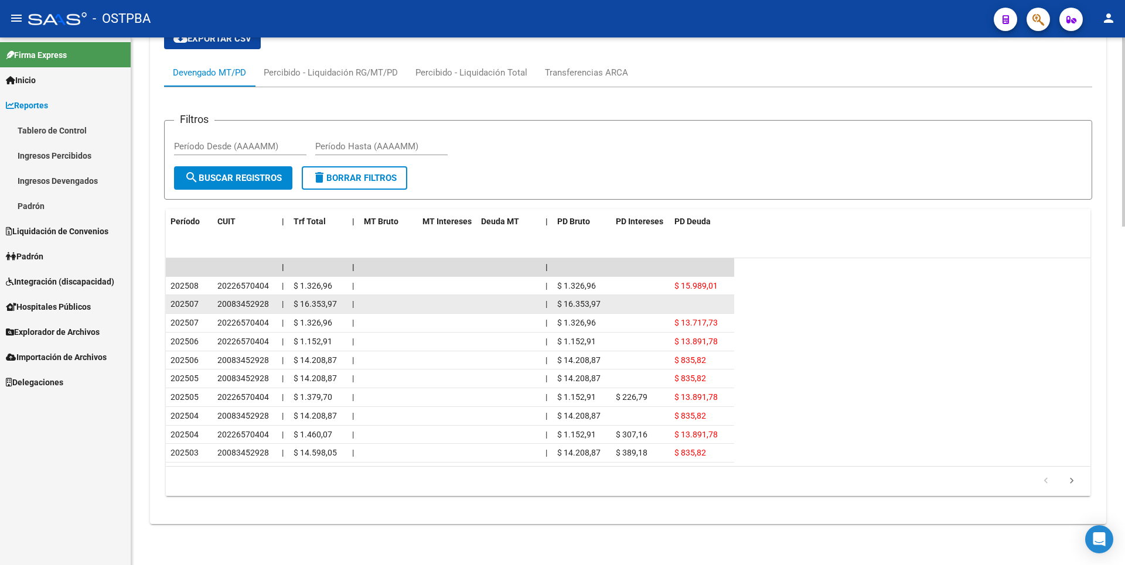
click at [272, 302] on datatable-body-cell "20083452928" at bounding box center [245, 304] width 64 height 18
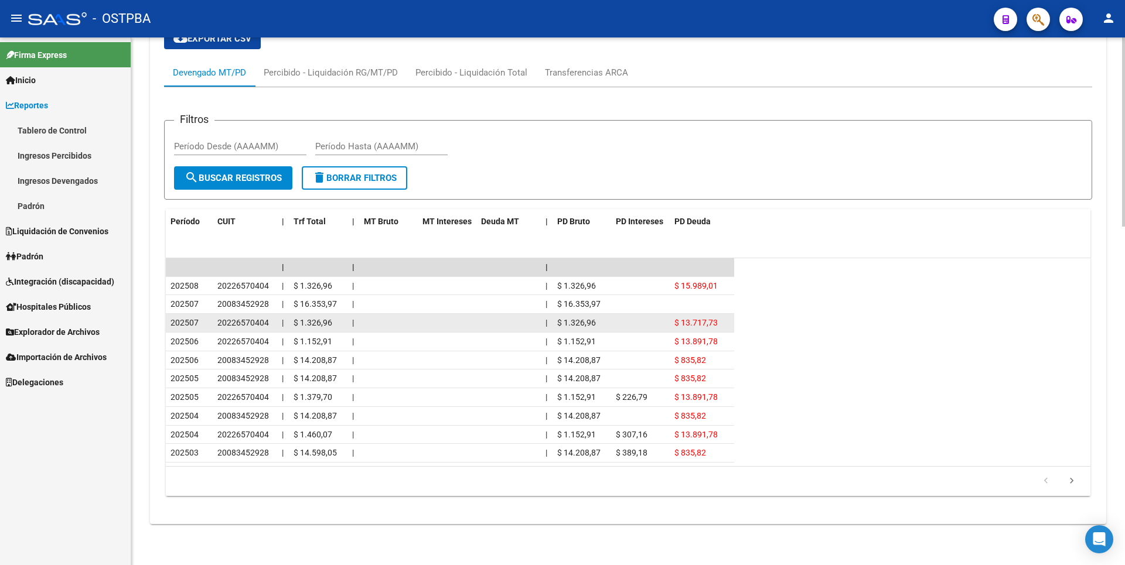
drag, startPoint x: 272, startPoint y: 302, endPoint x: 239, endPoint y: 324, distance: 39.8
click at [239, 324] on datatable-body-cell "20226570404" at bounding box center [245, 323] width 64 height 18
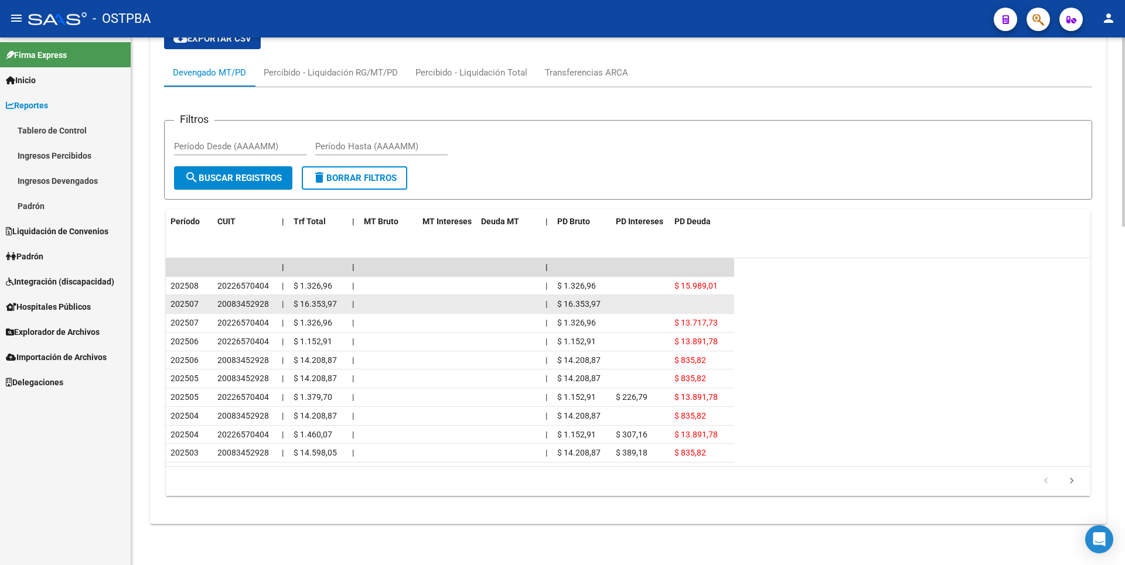
drag, startPoint x: 239, startPoint y: 324, endPoint x: 282, endPoint y: 306, distance: 47.0
click at [282, 306] on div "202507 20083452928 | $ 16.353,97 | | $ 16.353,97" at bounding box center [450, 304] width 568 height 19
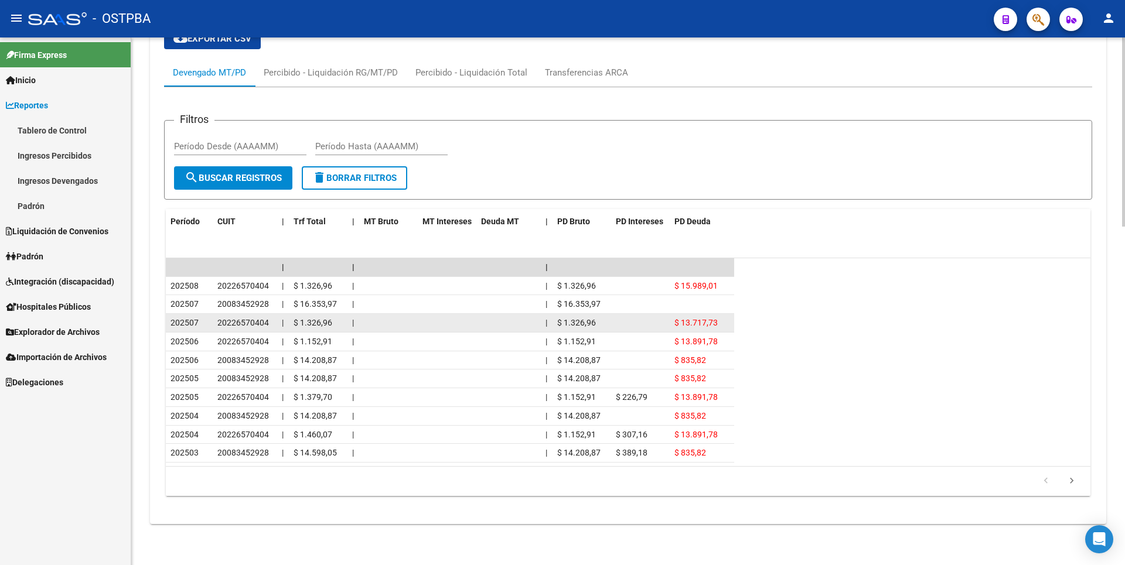
drag, startPoint x: 282, startPoint y: 306, endPoint x: 264, endPoint y: 322, distance: 24.5
click at [264, 322] on span "20226570404" at bounding box center [243, 322] width 52 height 9
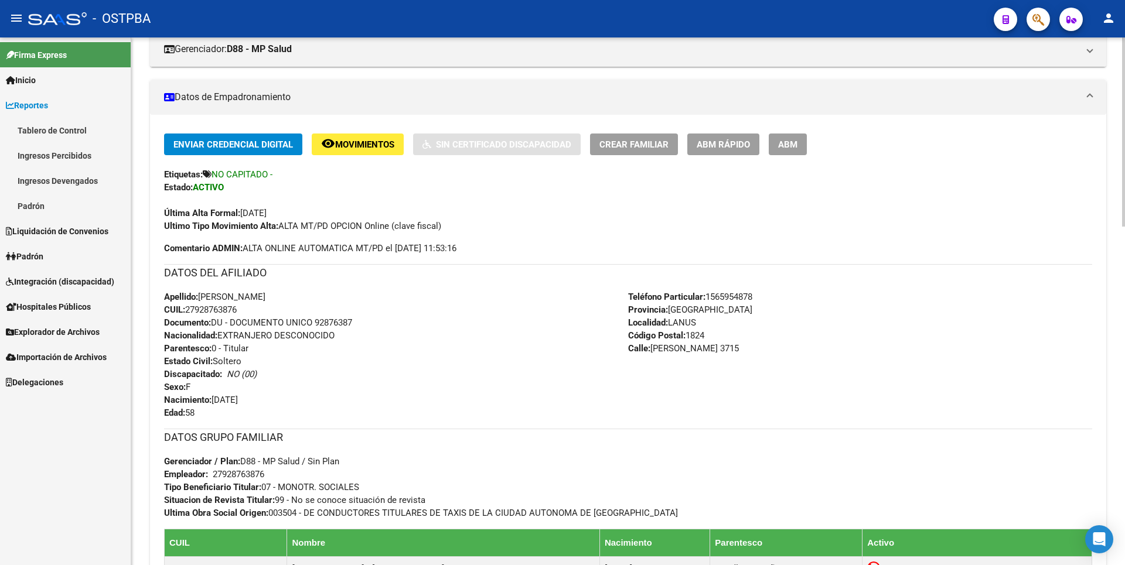
scroll to position [125, 0]
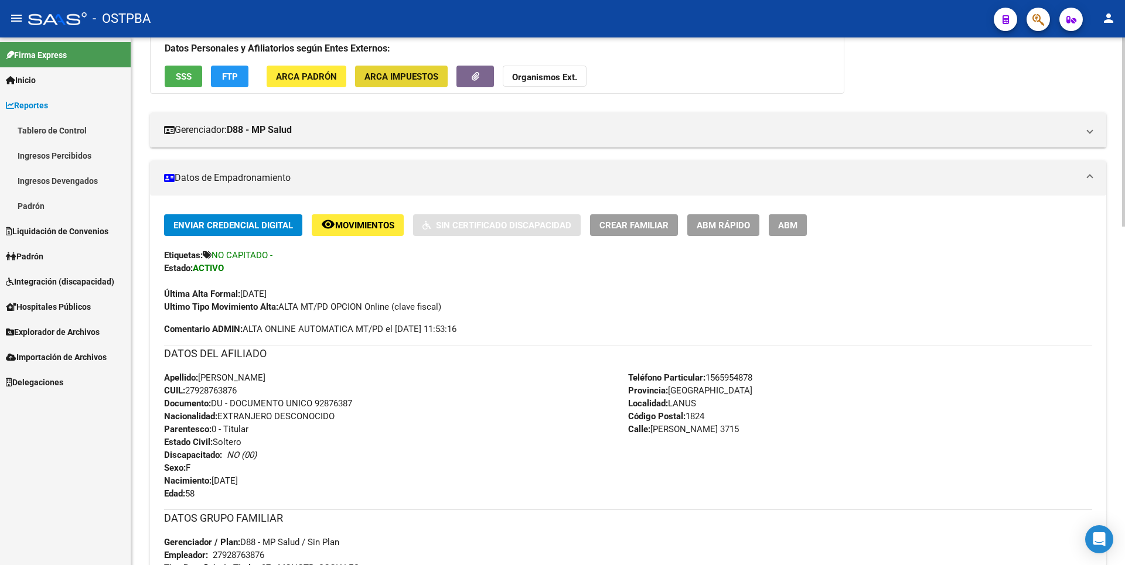
click at [421, 74] on span "ARCA Impuestos" at bounding box center [401, 76] width 74 height 11
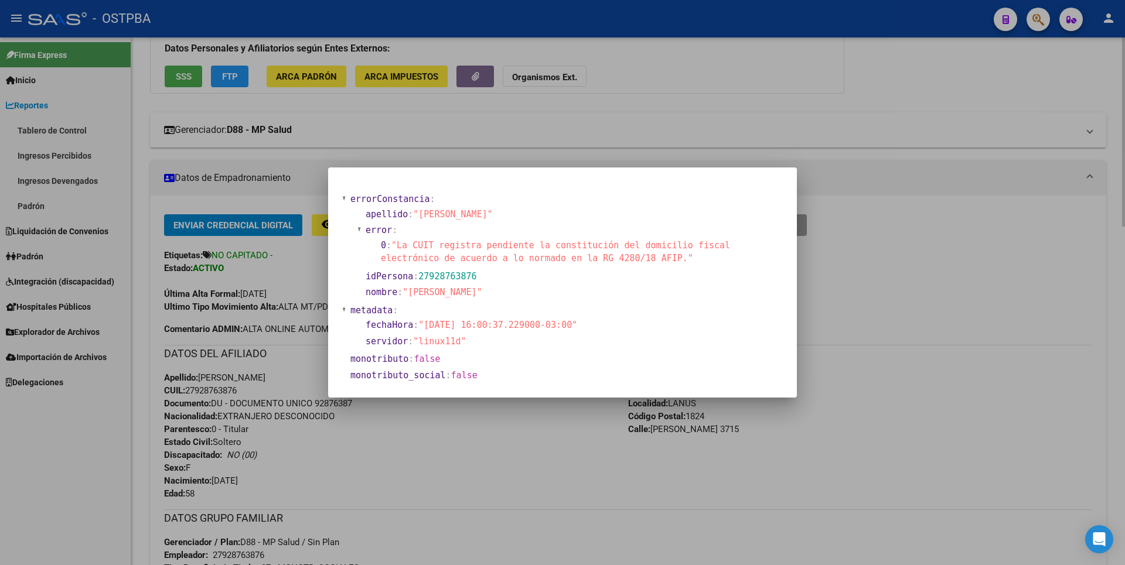
click at [334, 145] on div at bounding box center [562, 282] width 1125 height 565
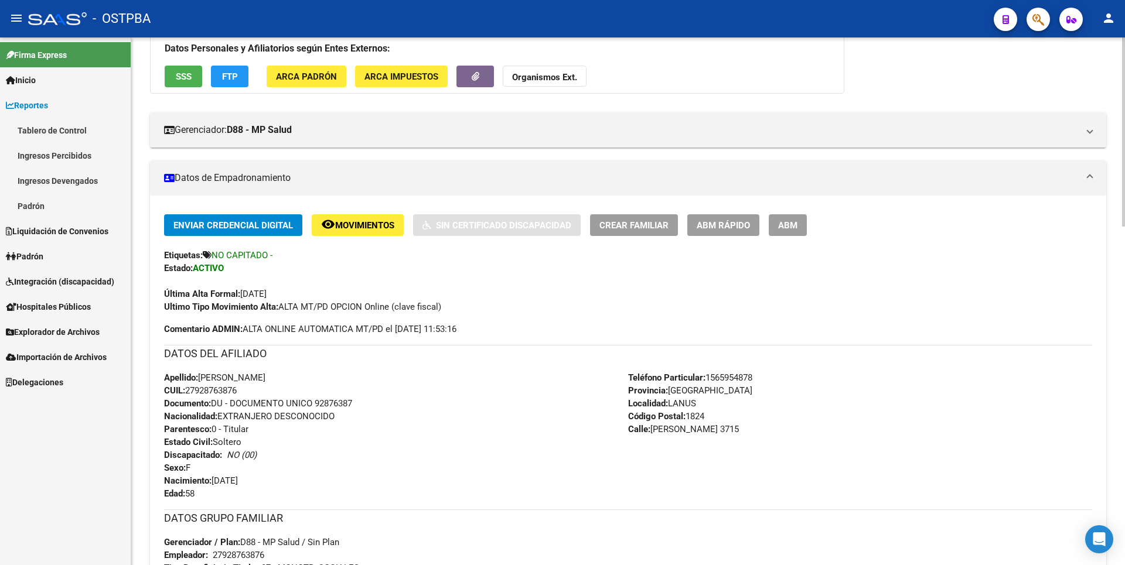
click at [184, 76] on span "SSS" at bounding box center [184, 76] width 16 height 11
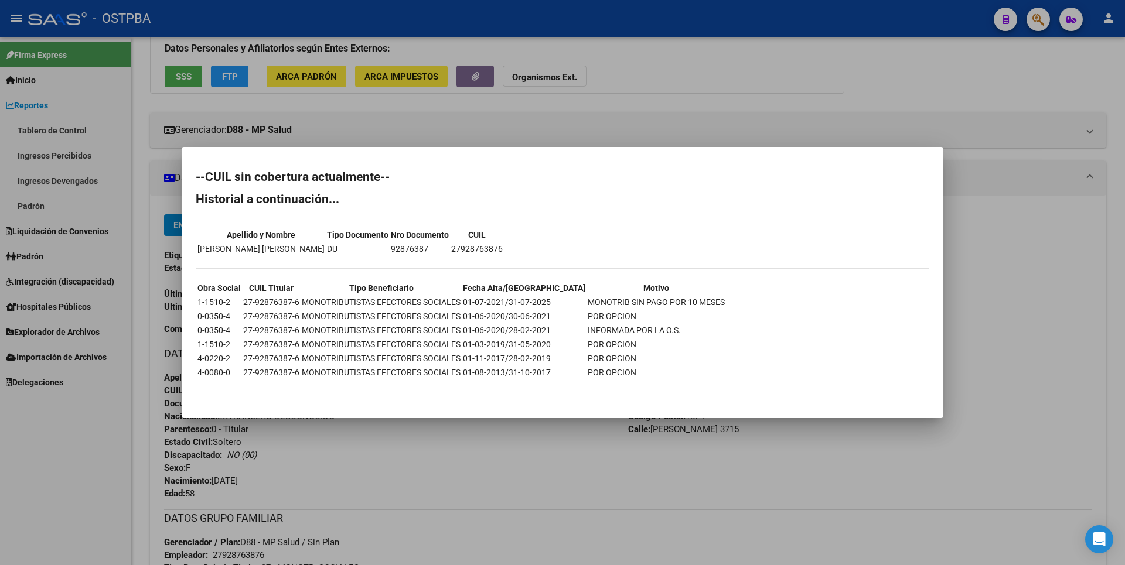
drag, startPoint x: 544, startPoint y: 300, endPoint x: 505, endPoint y: 300, distance: 39.2
click at [505, 300] on td "01-07-2021/31-07-2025" at bounding box center [524, 302] width 124 height 13
drag, startPoint x: 505, startPoint y: 300, endPoint x: 616, endPoint y: 132, distance: 201.3
click at [616, 132] on div at bounding box center [562, 282] width 1125 height 565
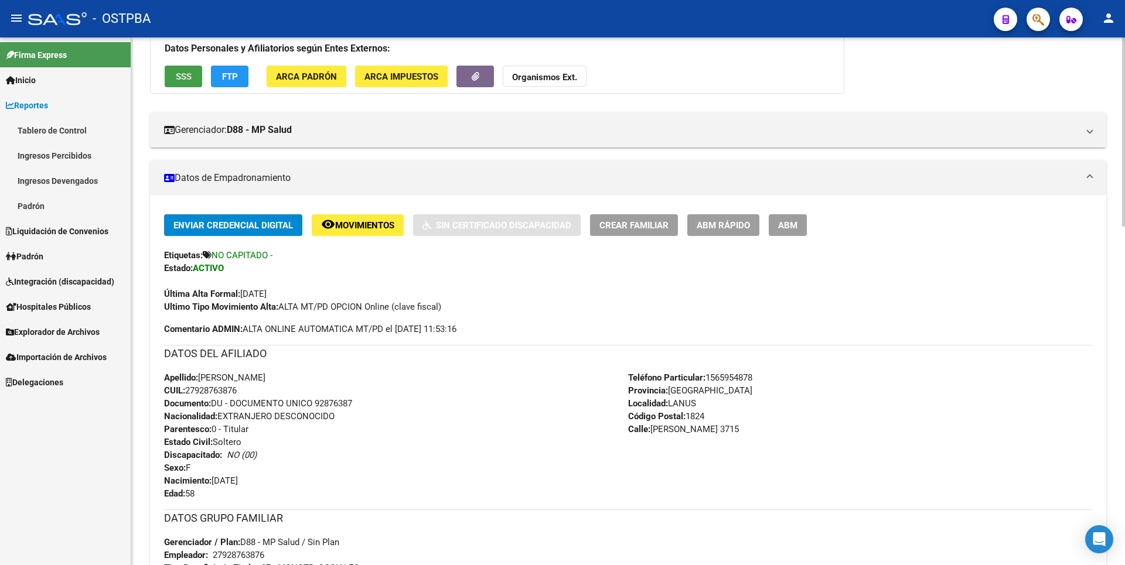
click at [177, 69] on button "SSS" at bounding box center [183, 77] width 37 height 22
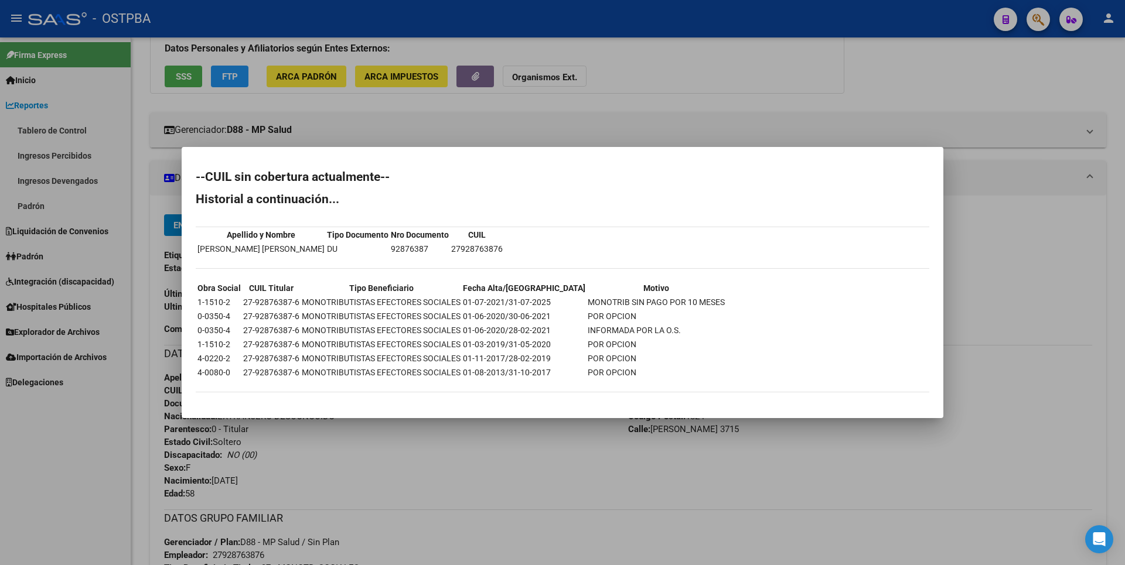
click at [1022, 367] on div at bounding box center [562, 282] width 1125 height 565
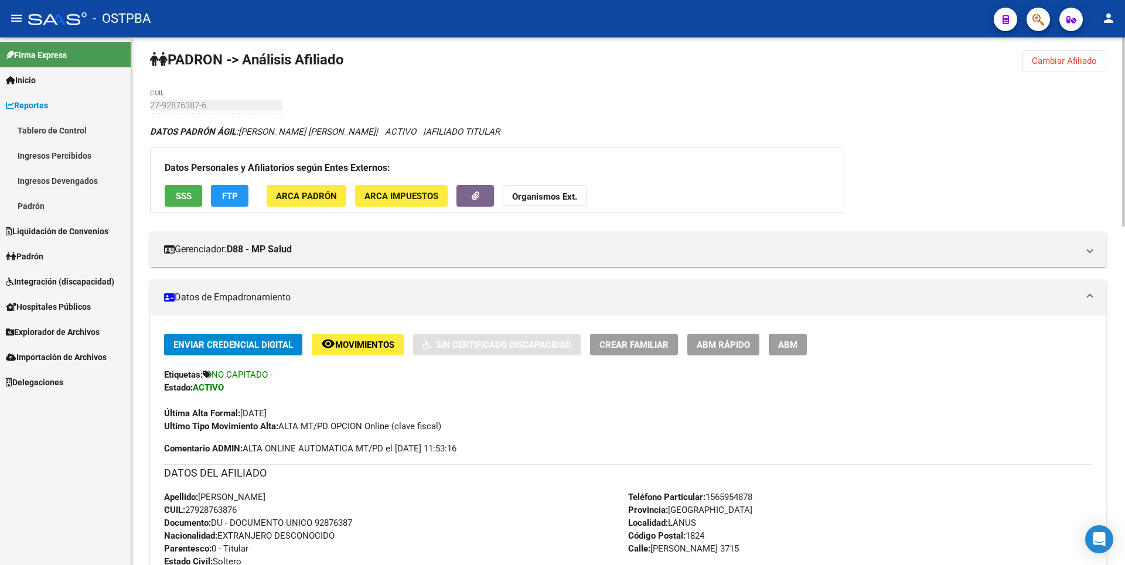
scroll to position [0, 0]
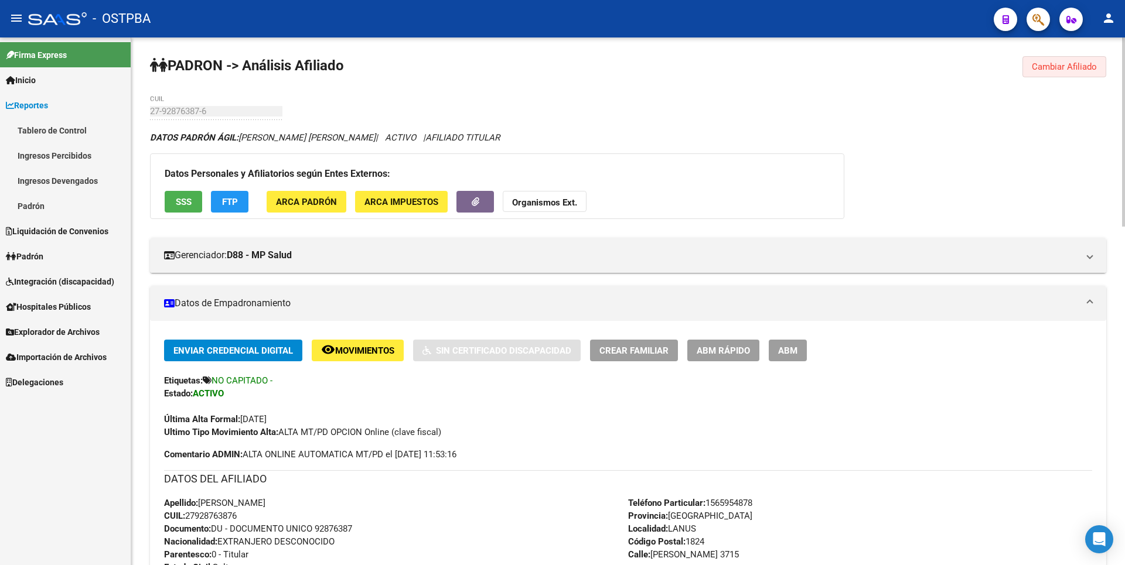
click at [1064, 67] on span "Cambiar Afiliado" at bounding box center [1064, 67] width 65 height 11
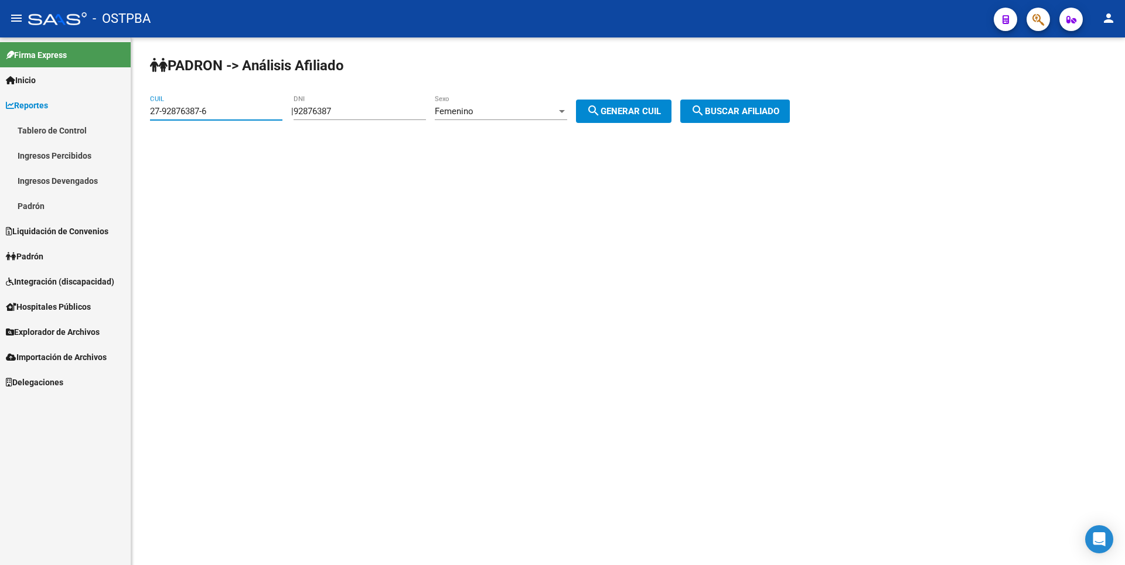
drag, startPoint x: 220, startPoint y: 111, endPoint x: 53, endPoint y: 107, distance: 167.0
click at [53, 107] on mat-sidenav-container "Firma Express Inicio Calendario SSS Instructivos Contacto OS Reportes Tablero d…" at bounding box center [562, 301] width 1125 height 528
paste input "3-18868302-9"
type input "23-18868302-9"
click at [722, 101] on button "search Buscar afiliado" at bounding box center [735, 111] width 110 height 23
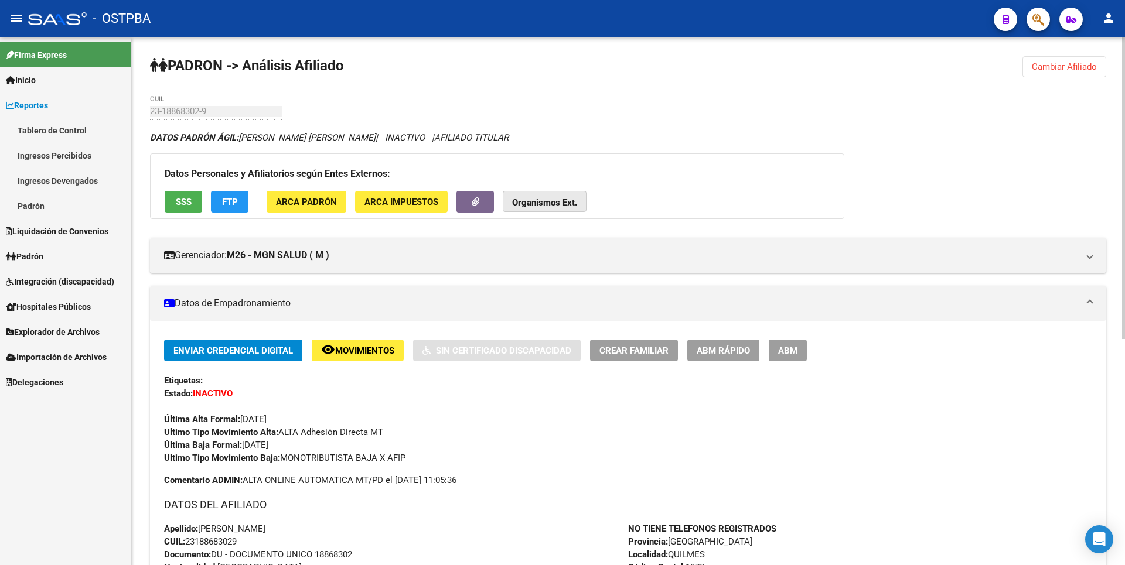
click at [535, 203] on strong "Organismos Ext." at bounding box center [544, 202] width 65 height 11
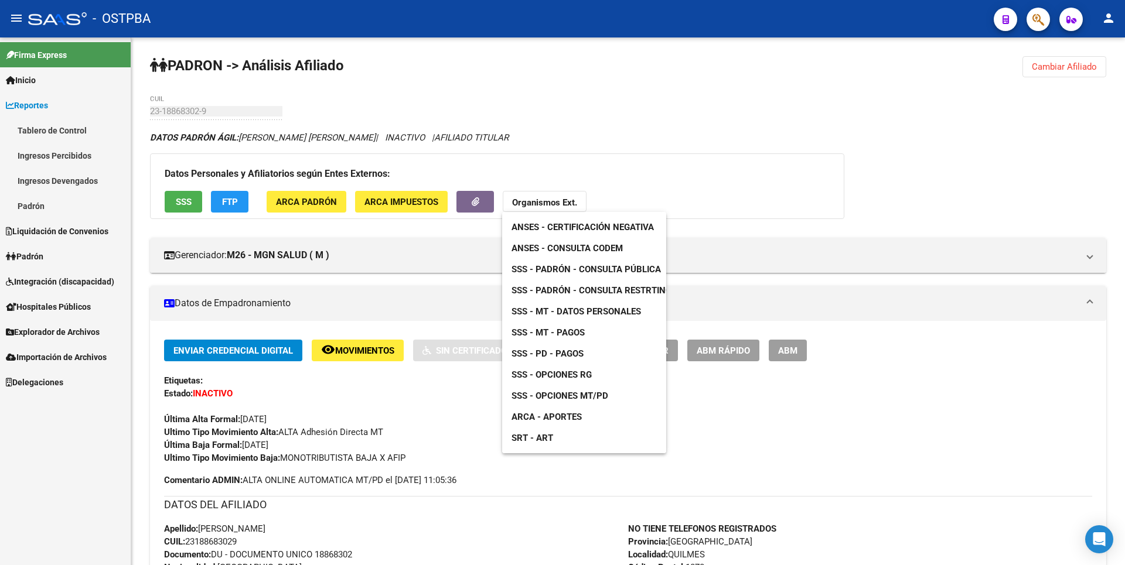
click at [600, 309] on span "SSS - MT - Datos Personales" at bounding box center [575, 311] width 129 height 11
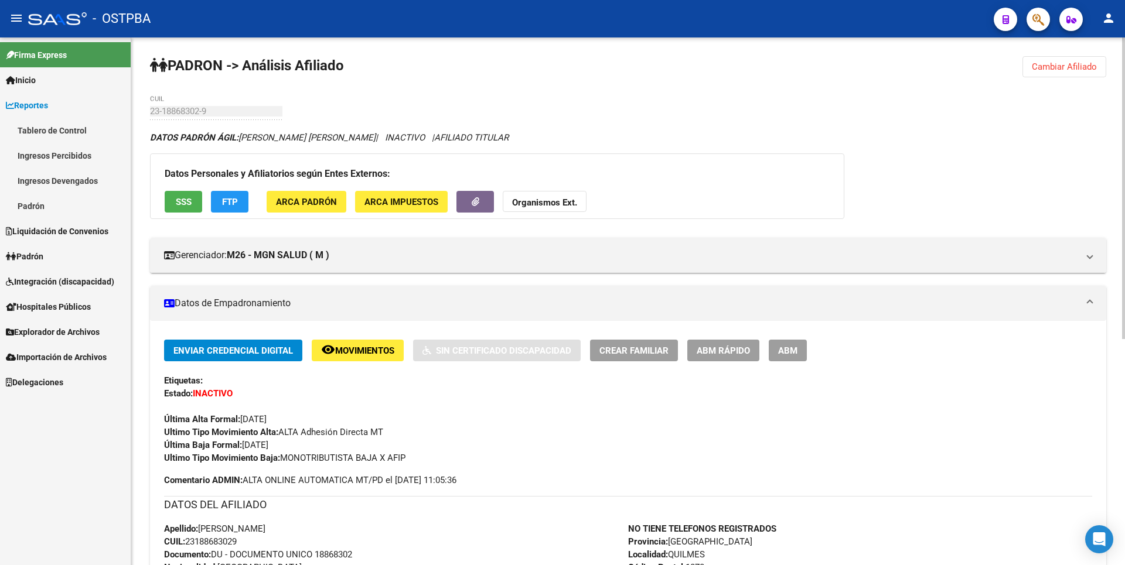
click at [1060, 62] on span "Cambiar Afiliado" at bounding box center [1064, 67] width 65 height 11
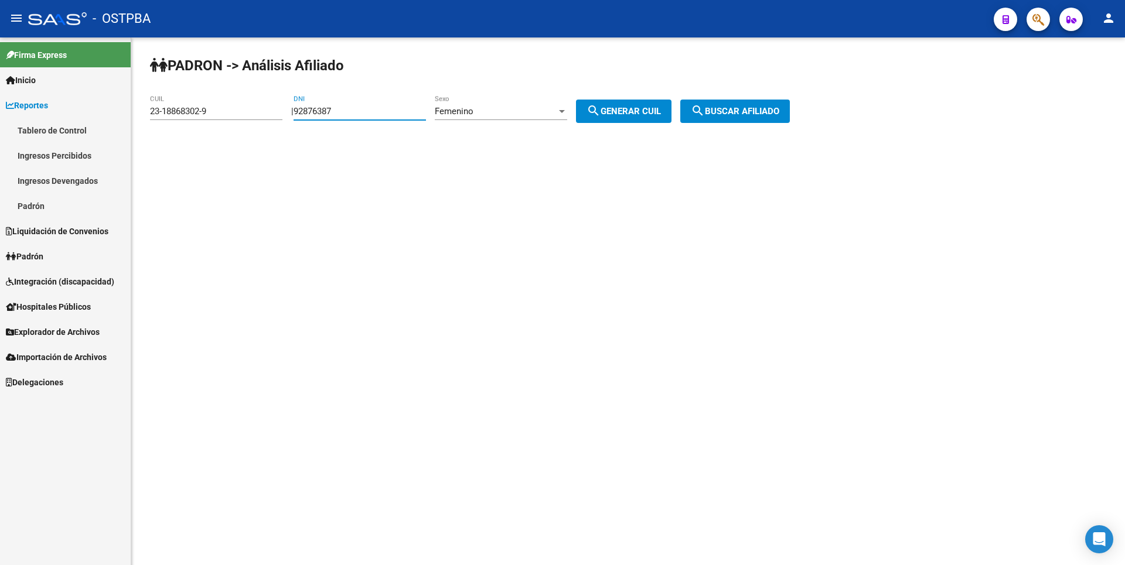
drag, startPoint x: 364, startPoint y: 112, endPoint x: 257, endPoint y: 112, distance: 106.6
click at [257, 112] on app-analisis-afiliado "PADRON -> Análisis Afiliado 23-18868302-9 CUIL | 92876387 DNI Femenino Sexo sea…" at bounding box center [474, 111] width 648 height 11
click at [524, 269] on mat-sidenav-content "PADRON -> Análisis Afiliado 23-18868302-9 CUIL | 92876387 DNI Femenino Sexo sea…" at bounding box center [628, 301] width 994 height 528
drag, startPoint x: 352, startPoint y: 111, endPoint x: 275, endPoint y: 111, distance: 76.7
click at [275, 111] on app-analisis-afiliado "PADRON -> Análisis Afiliado 23-18868302-9 CUIL | 92876387 DNI Femenino Sexo sea…" at bounding box center [474, 111] width 648 height 11
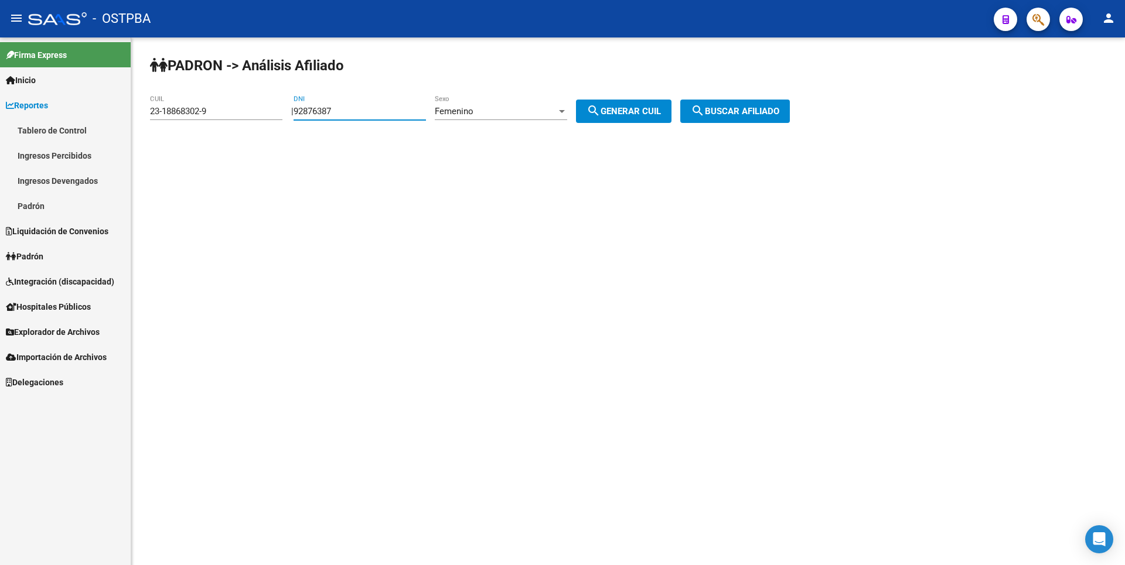
paste input "44522829"
type input "44522829"
drag, startPoint x: 224, startPoint y: 108, endPoint x: 8, endPoint y: 112, distance: 215.6
click at [1, 110] on mat-sidenav-container "Firma Express Inicio Calendario SSS Instructivos Contacto OS Reportes Tablero d…" at bounding box center [562, 301] width 1125 height 528
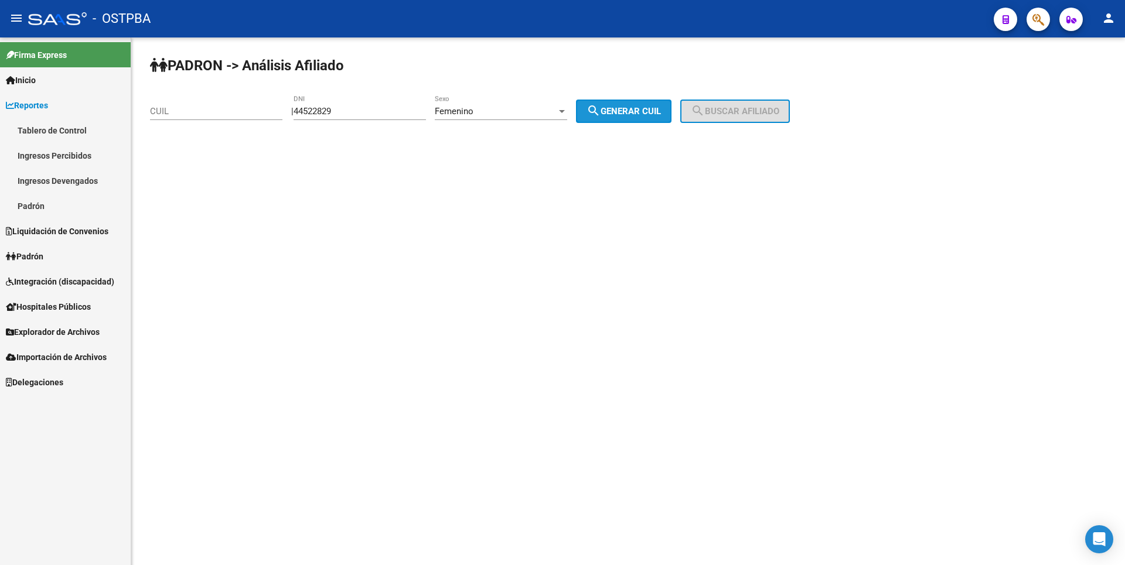
click at [644, 112] on span "search Generar CUIL" at bounding box center [623, 111] width 74 height 11
type input "27-44522829-5"
click at [759, 112] on span "search Buscar afiliado" at bounding box center [735, 111] width 88 height 11
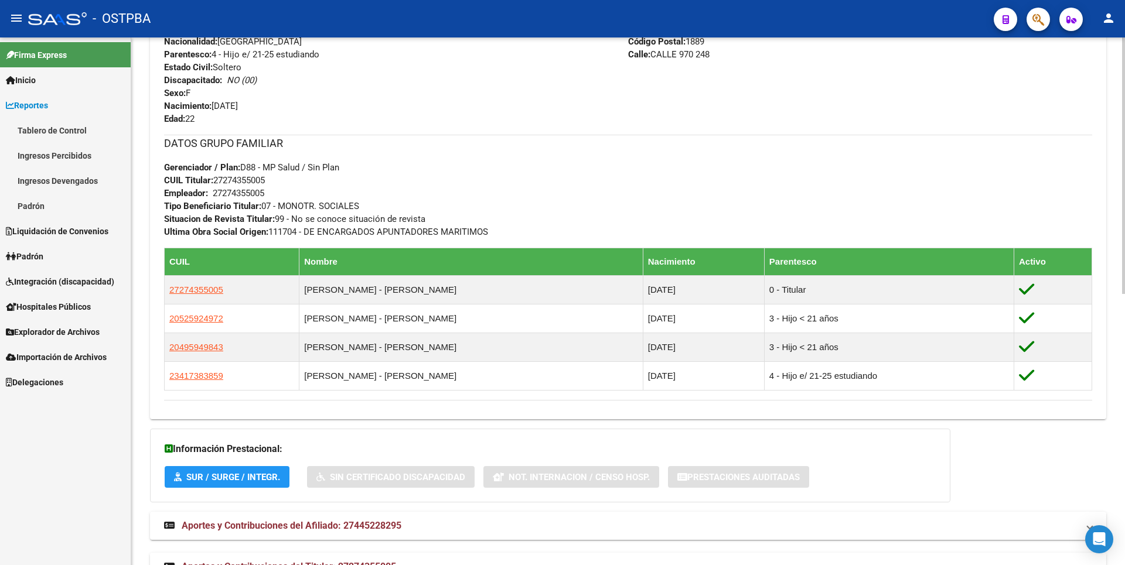
scroll to position [557, 0]
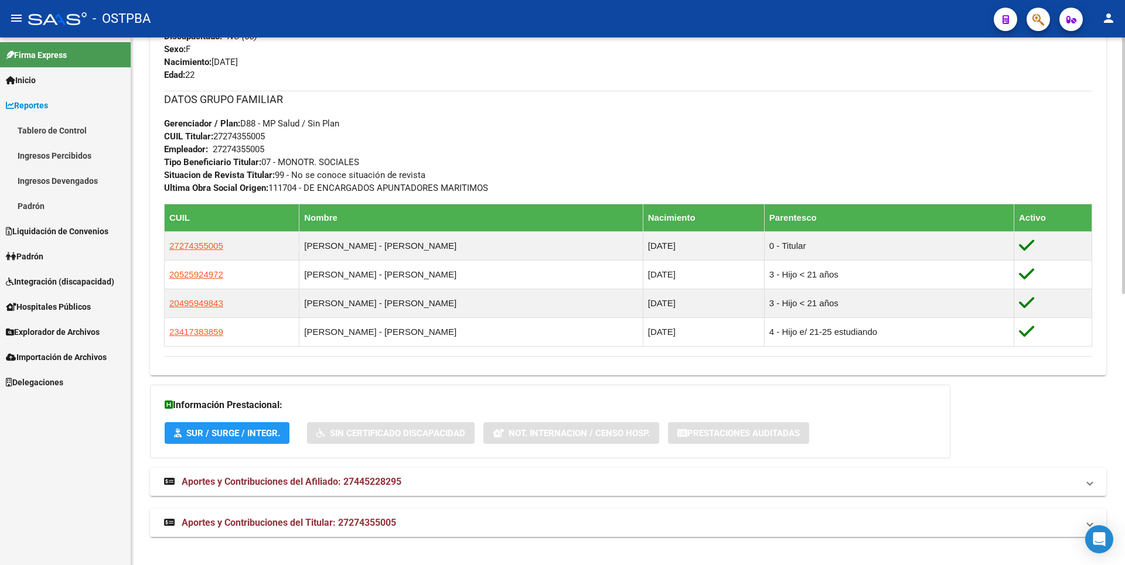
click at [366, 518] on span "Aportes y Contribuciones del Titular: 27274355005" at bounding box center [289, 522] width 214 height 11
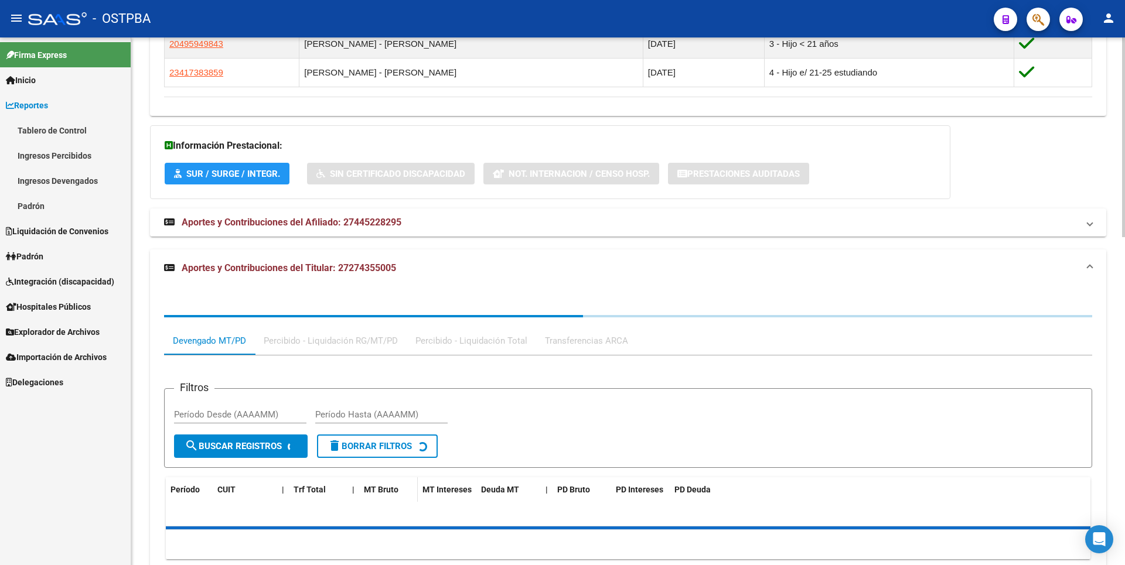
scroll to position [867, 0]
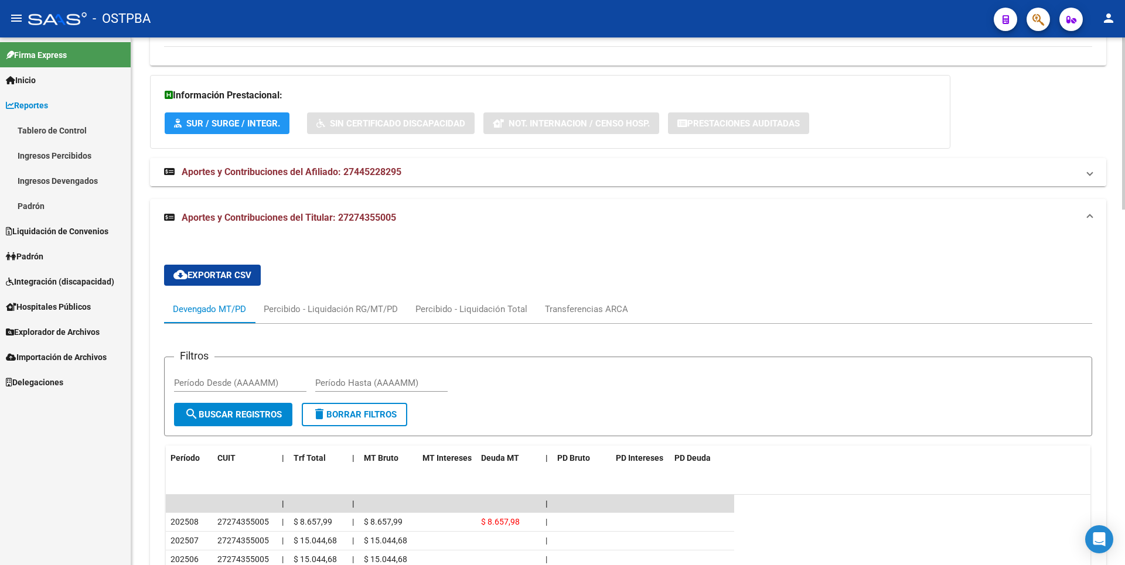
click at [336, 167] on span "Aportes y Contribuciones del Afiliado: 27445228295" at bounding box center [292, 171] width 220 height 11
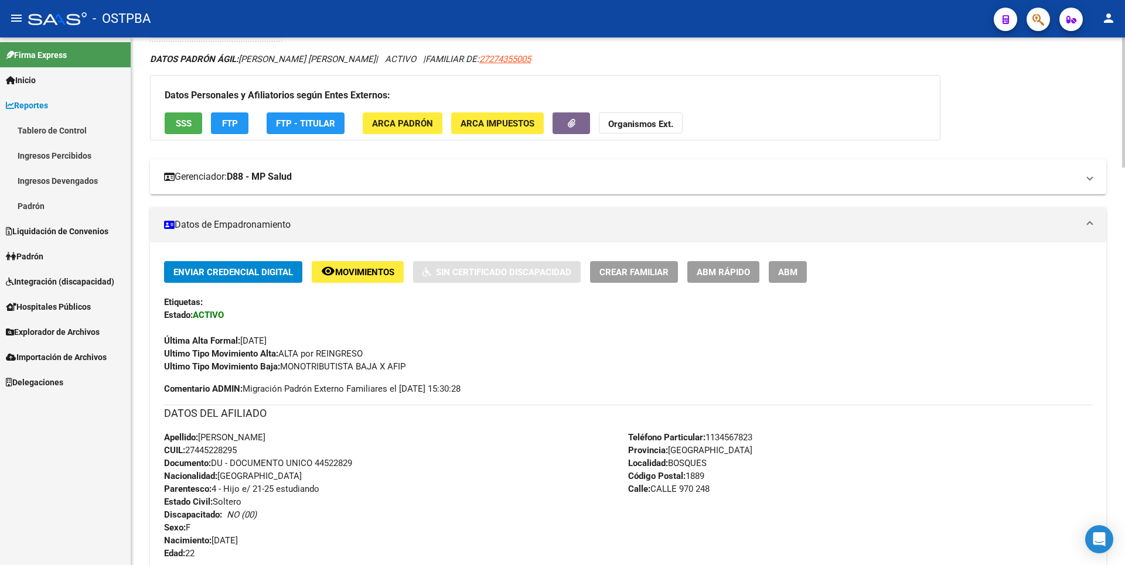
scroll to position [0, 0]
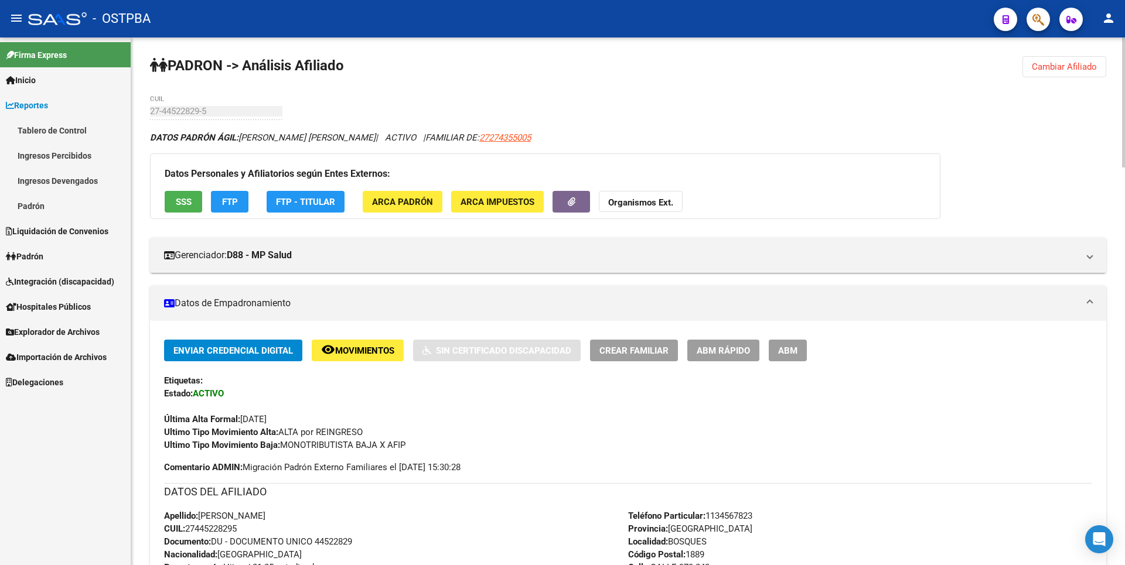
click at [193, 202] on button "SSS" at bounding box center [183, 202] width 37 height 22
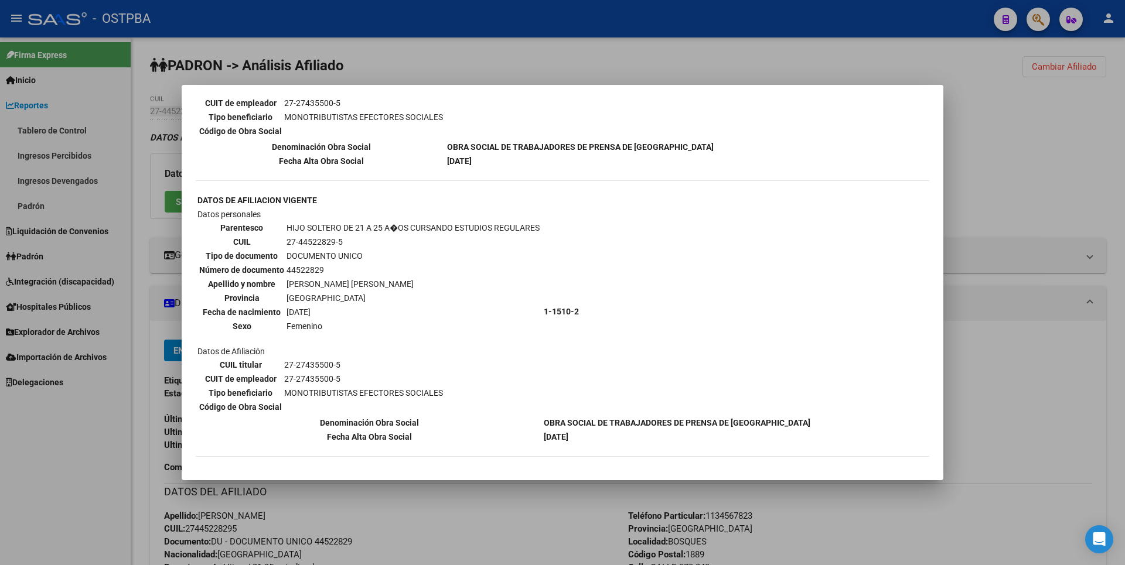
scroll to position [848, 0]
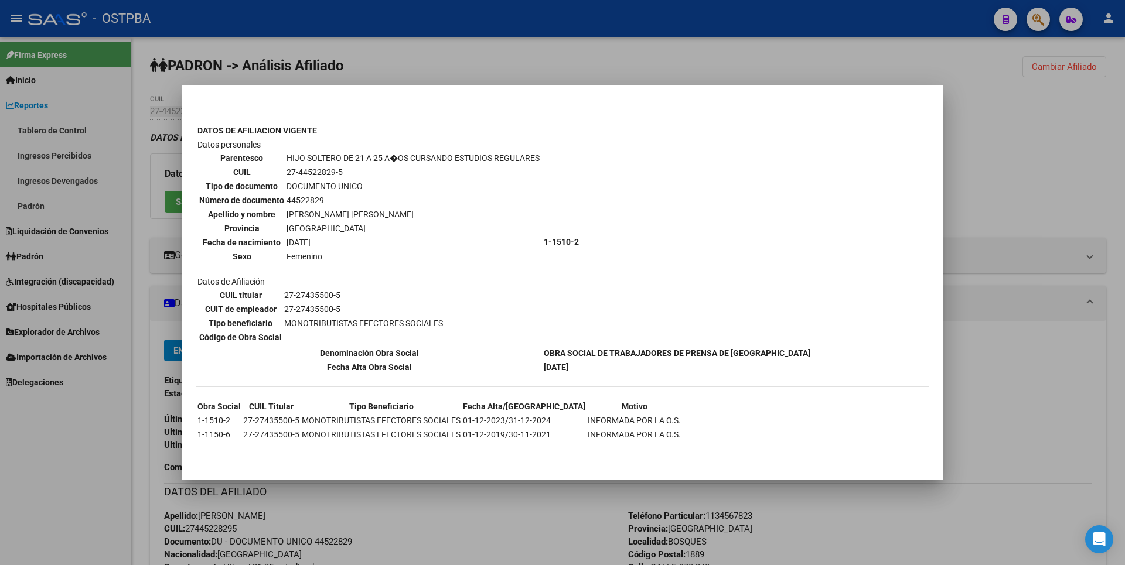
click at [978, 191] on div at bounding box center [562, 282] width 1125 height 565
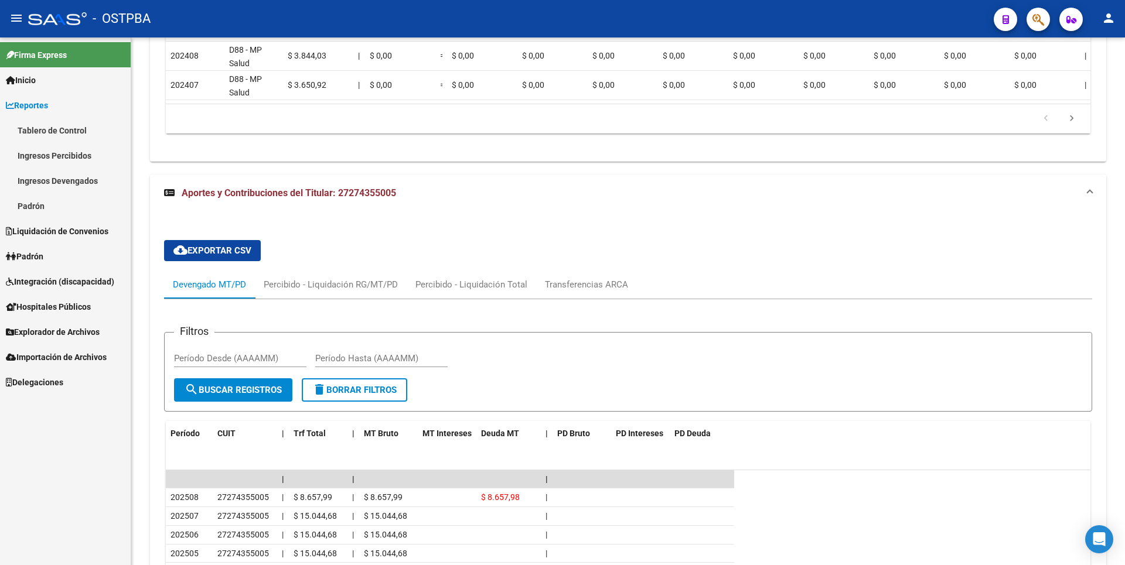
scroll to position [1054, 0]
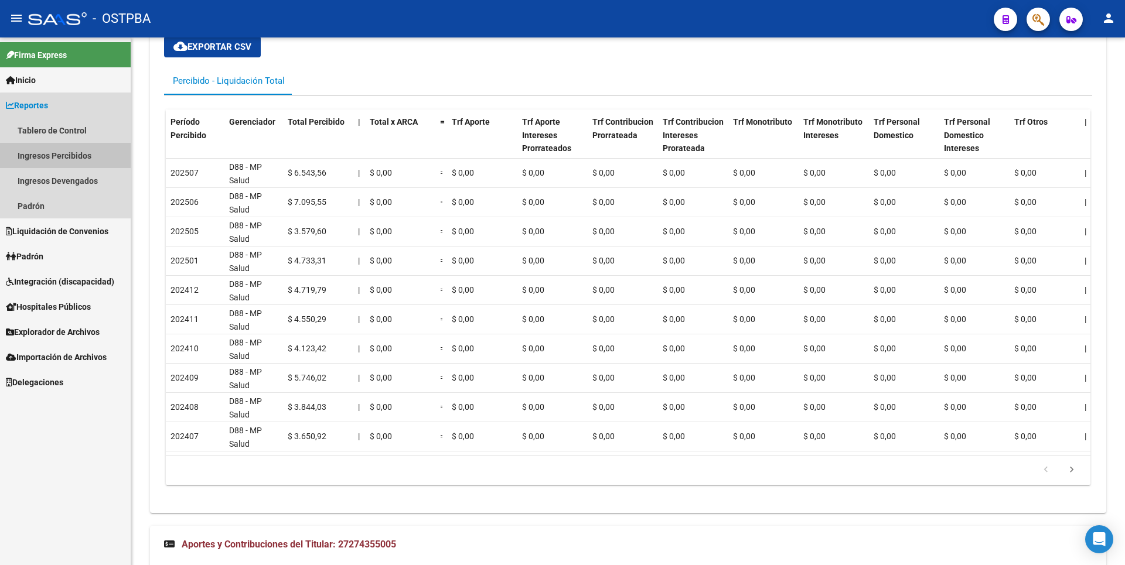
click at [73, 161] on link "Ingresos Percibidos" at bounding box center [65, 155] width 131 height 25
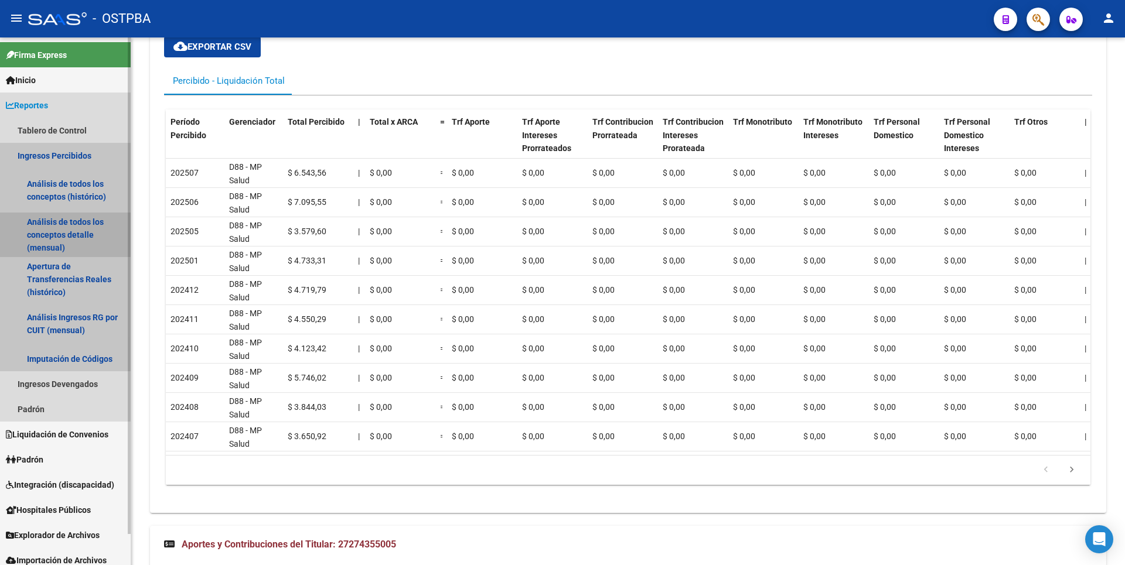
click at [63, 230] on link "Análisis de todos los conceptos detalle (mensual)" at bounding box center [65, 235] width 131 height 45
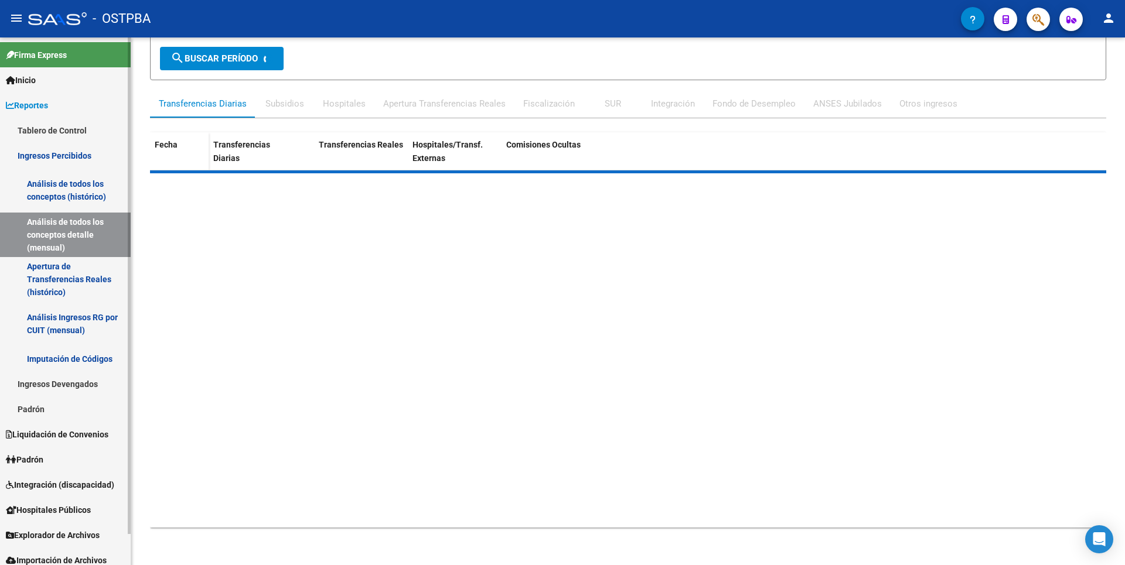
scroll to position [125, 0]
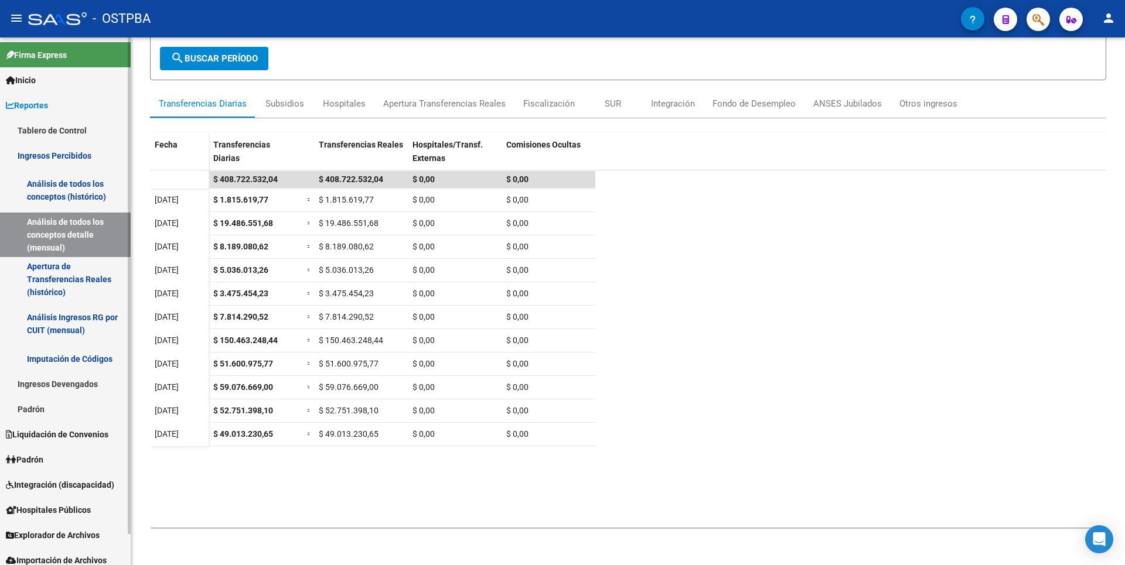
click at [54, 405] on link "Padrón" at bounding box center [65, 409] width 131 height 25
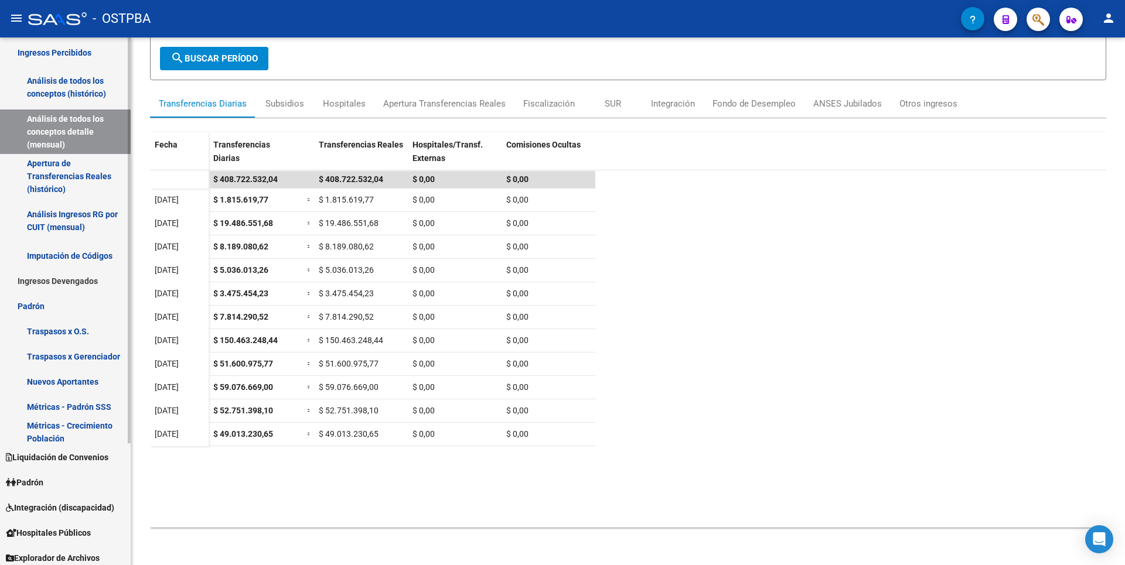
scroll to position [159, 0]
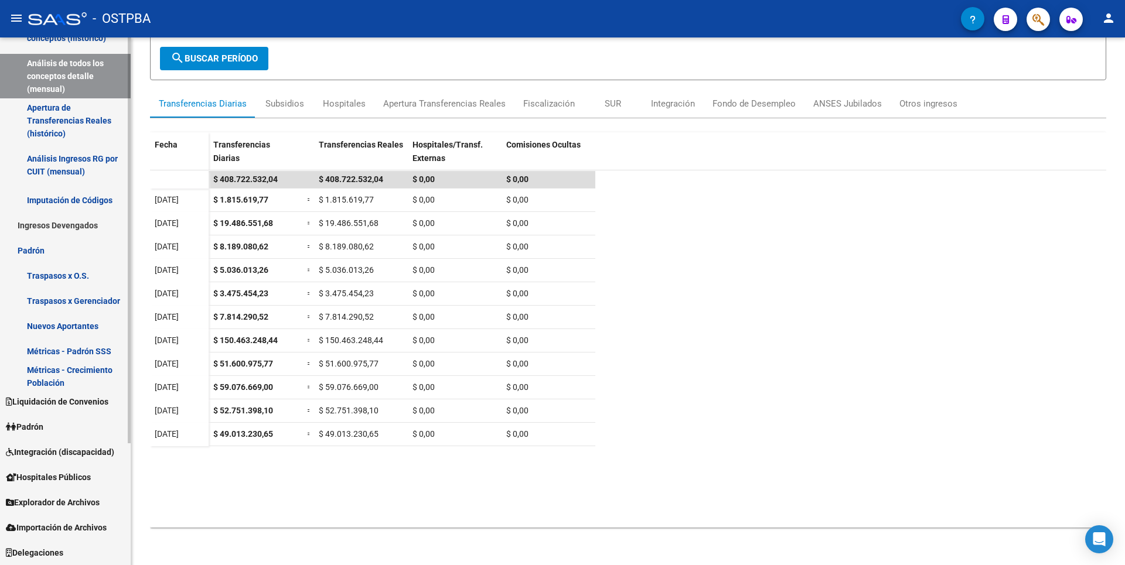
click at [74, 501] on span "Explorador de Archivos" at bounding box center [53, 502] width 94 height 13
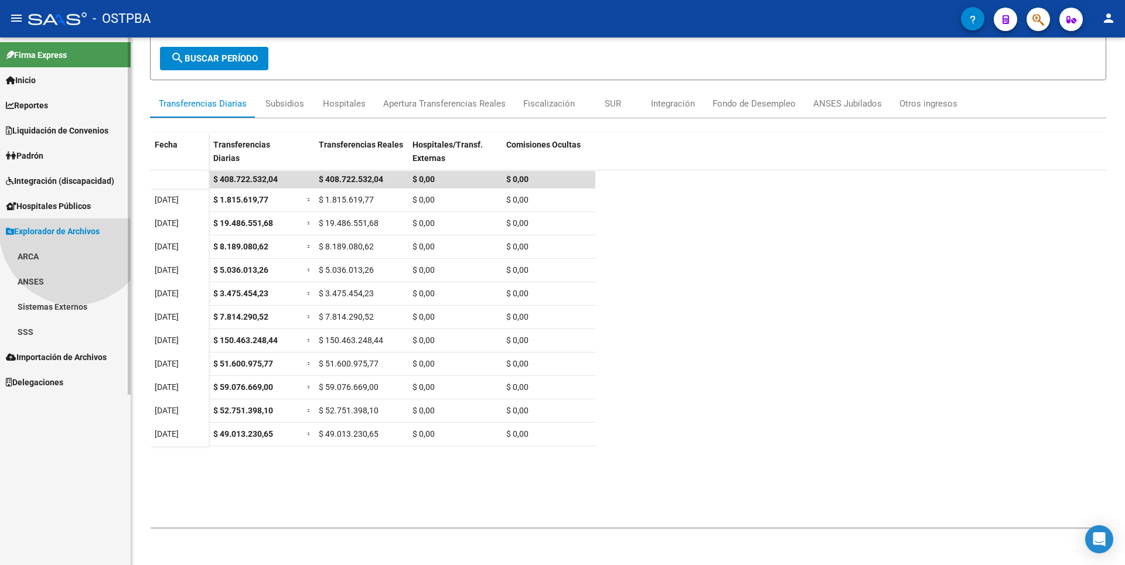
scroll to position [0, 0]
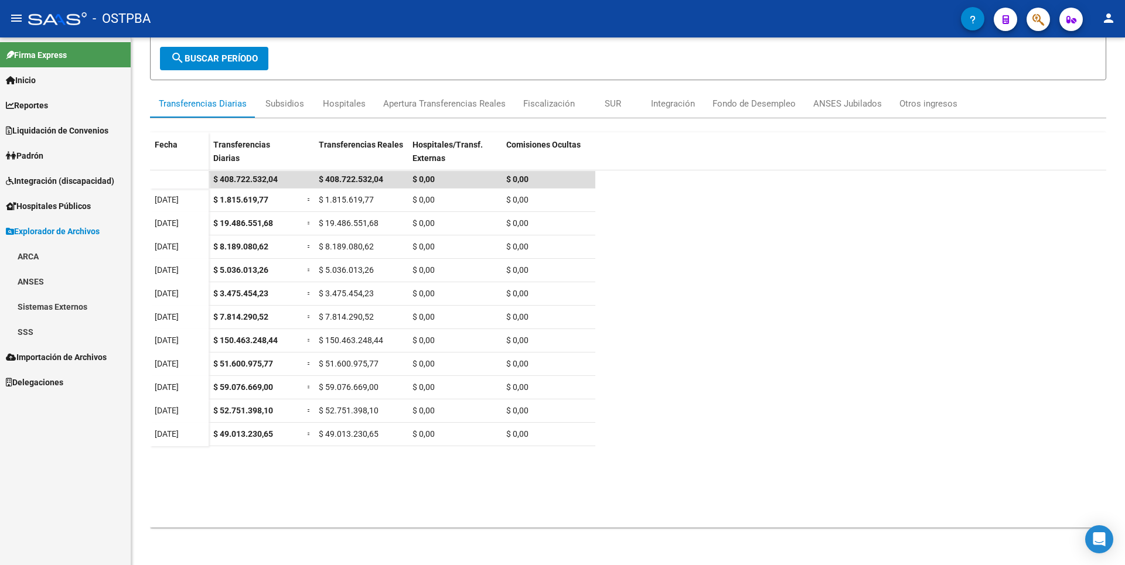
click at [61, 334] on link "SSS" at bounding box center [65, 331] width 131 height 25
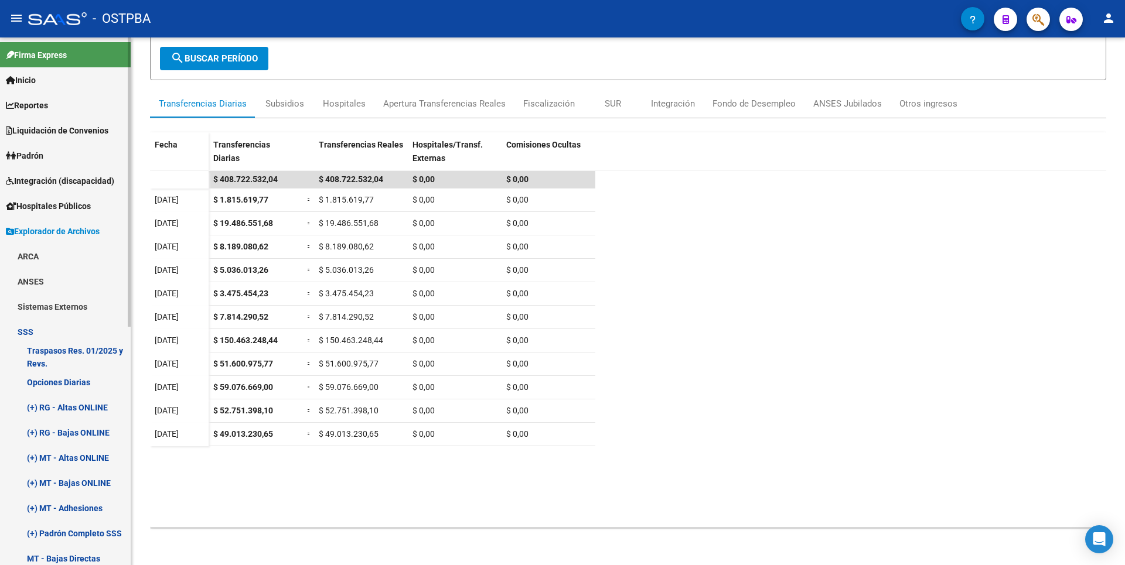
click at [79, 385] on link "Opciones Diarias" at bounding box center [65, 382] width 131 height 25
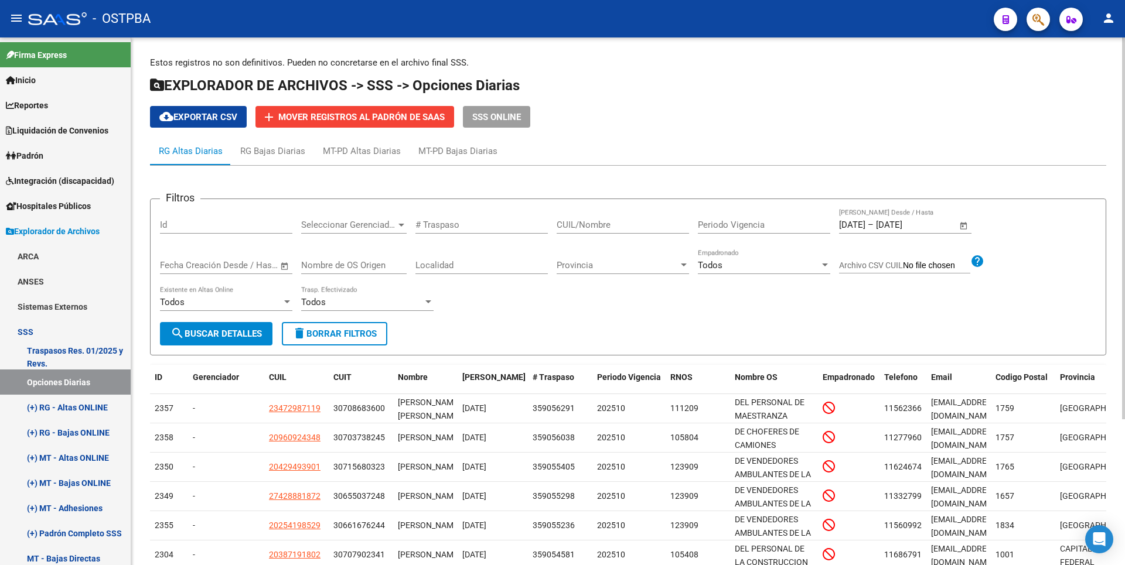
click at [965, 221] on span "Open calendar" at bounding box center [964, 225] width 28 height 28
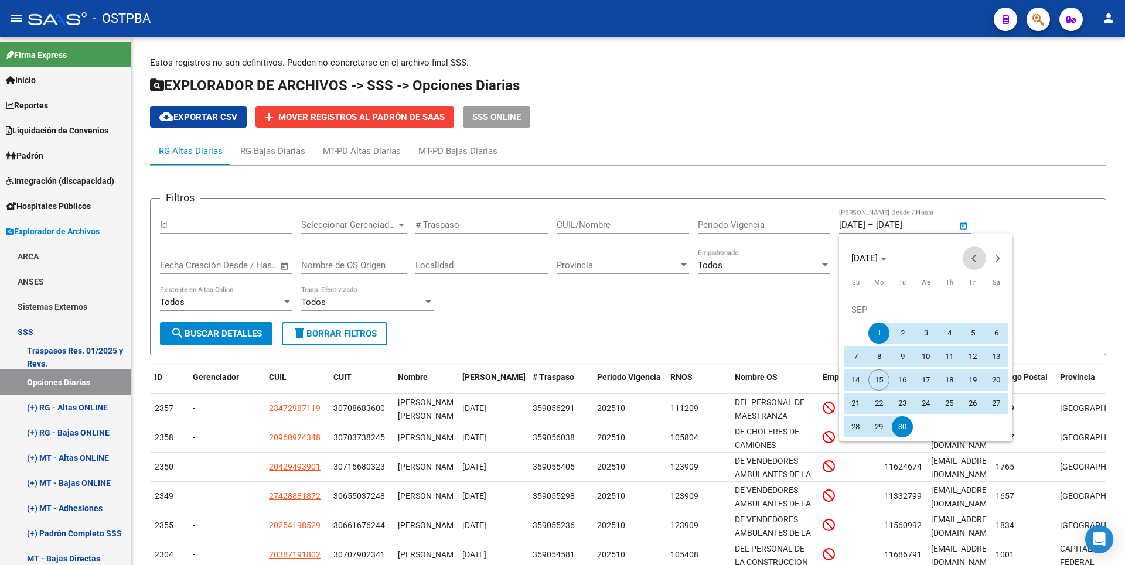
click at [975, 254] on span "Previous month" at bounding box center [973, 258] width 23 height 23
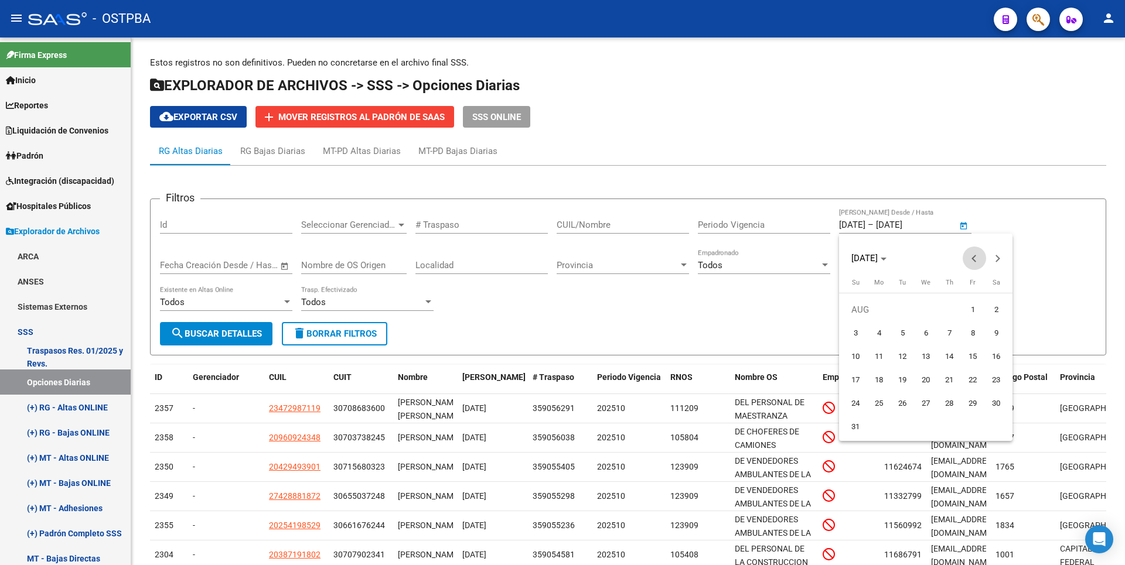
click at [975, 254] on span "Previous month" at bounding box center [973, 258] width 23 height 23
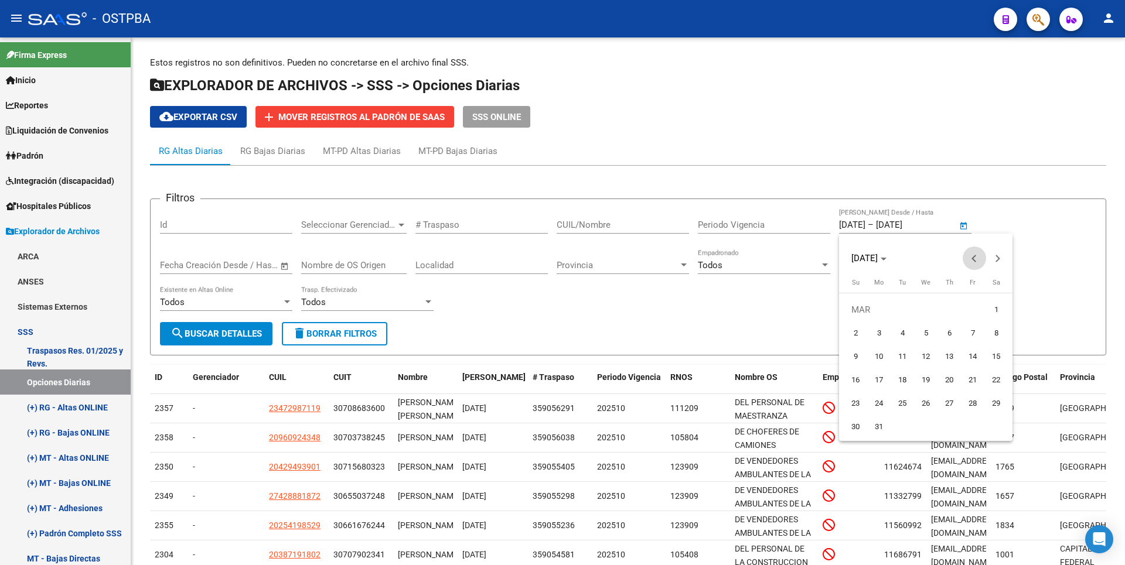
click at [975, 254] on span "Previous month" at bounding box center [973, 258] width 23 height 23
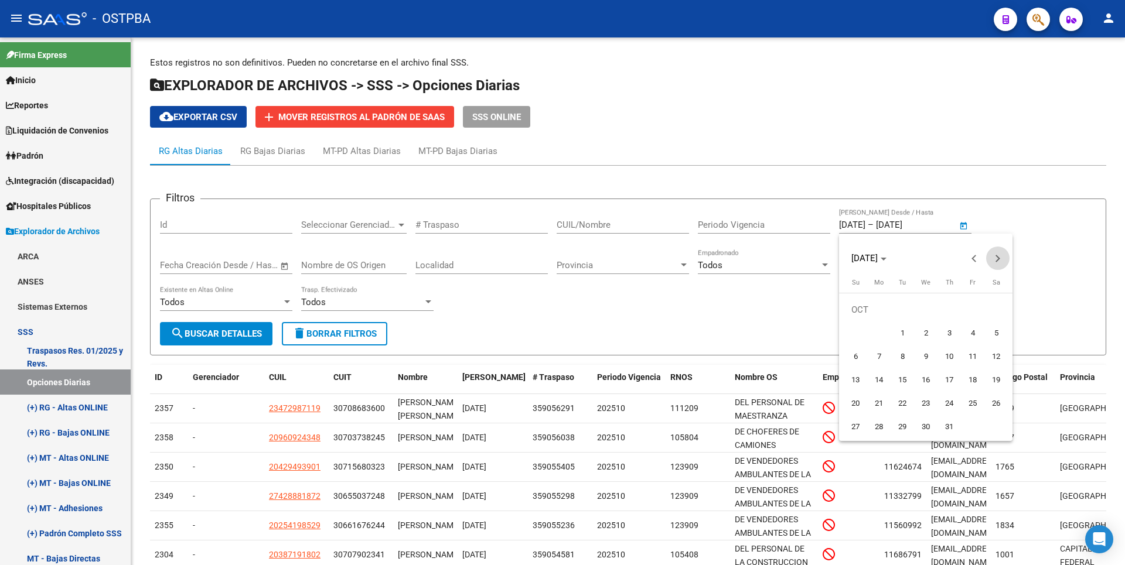
click at [999, 260] on span "Next month" at bounding box center [997, 258] width 23 height 23
click at [972, 314] on span "1" at bounding box center [972, 309] width 21 height 21
type input "01/11/2024"
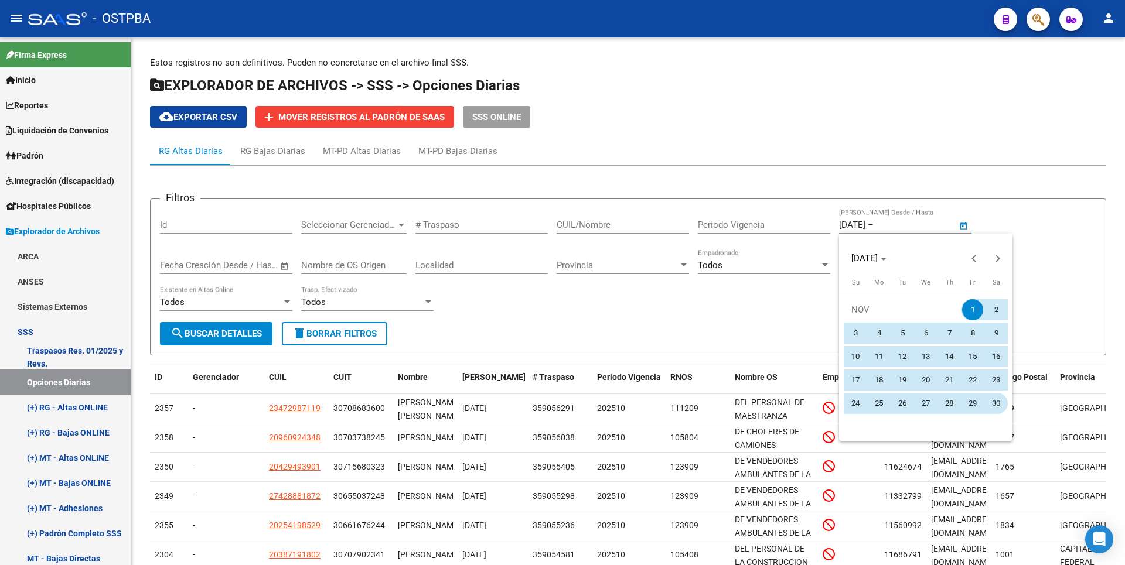
click at [996, 392] on button "30" at bounding box center [995, 403] width 23 height 23
type input "30/11/2024"
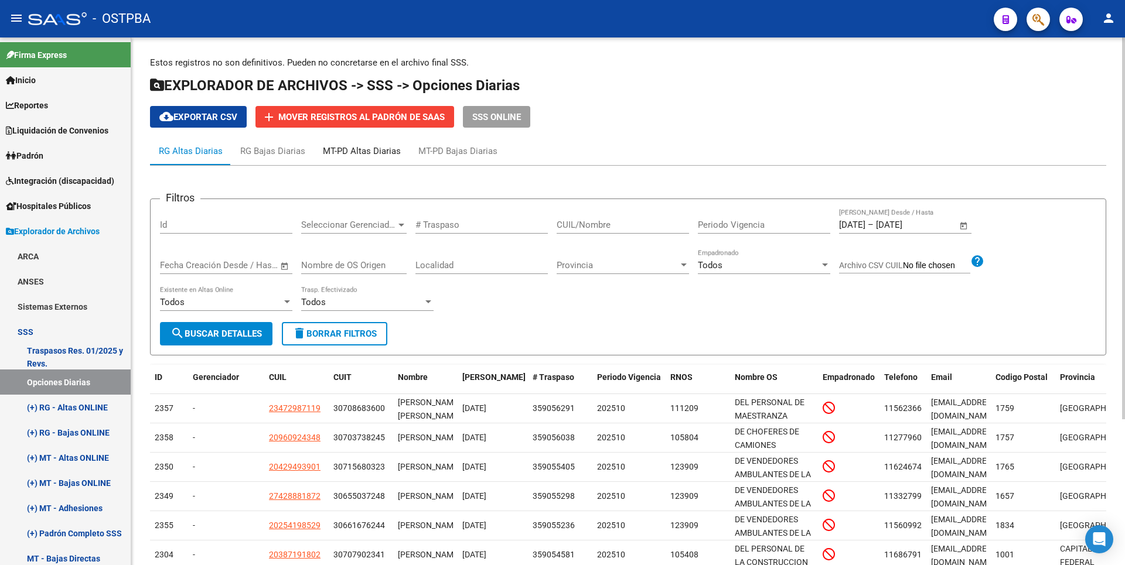
click at [346, 144] on div "MT-PD Altas Diarias" at bounding box center [361, 151] width 95 height 28
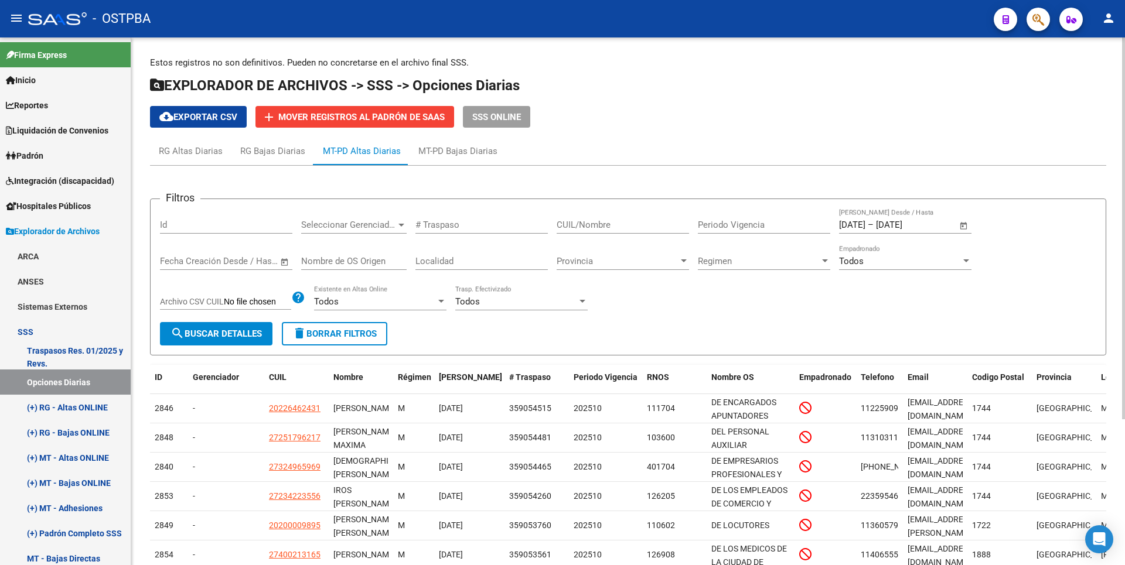
click at [219, 332] on span "search Buscar Detalles" at bounding box center [215, 334] width 91 height 11
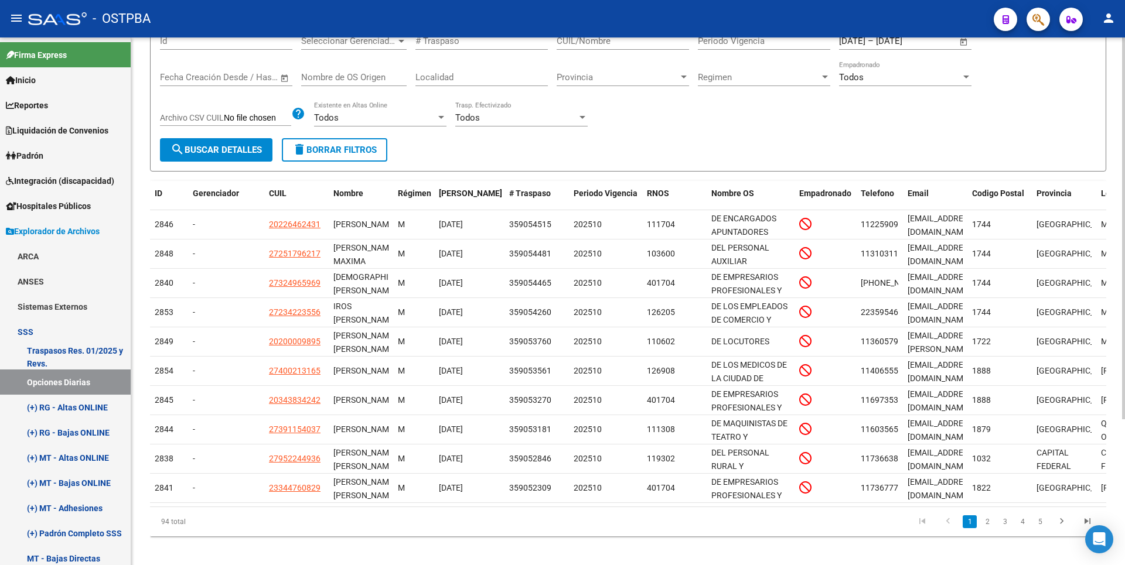
scroll to position [202, 0]
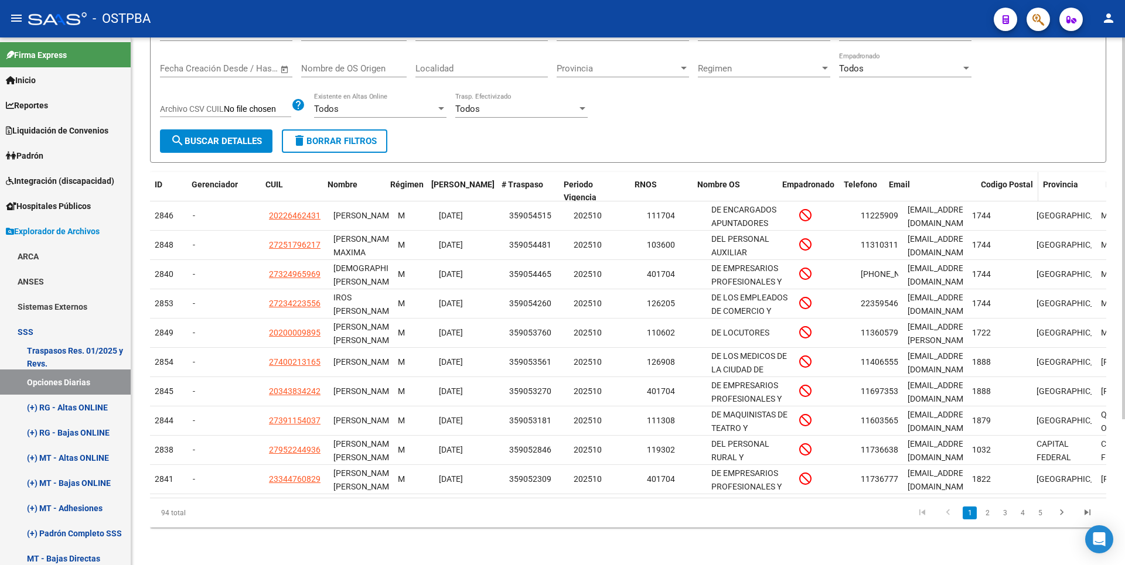
drag, startPoint x: 965, startPoint y: 174, endPoint x: 996, endPoint y: 163, distance: 32.2
click at [996, 172] on div "ID Gerenciador CUIL Nombre Régimen Fecha Traspaso # Traspaso Periodo Vigencia R…" at bounding box center [693, 191] width 1087 height 39
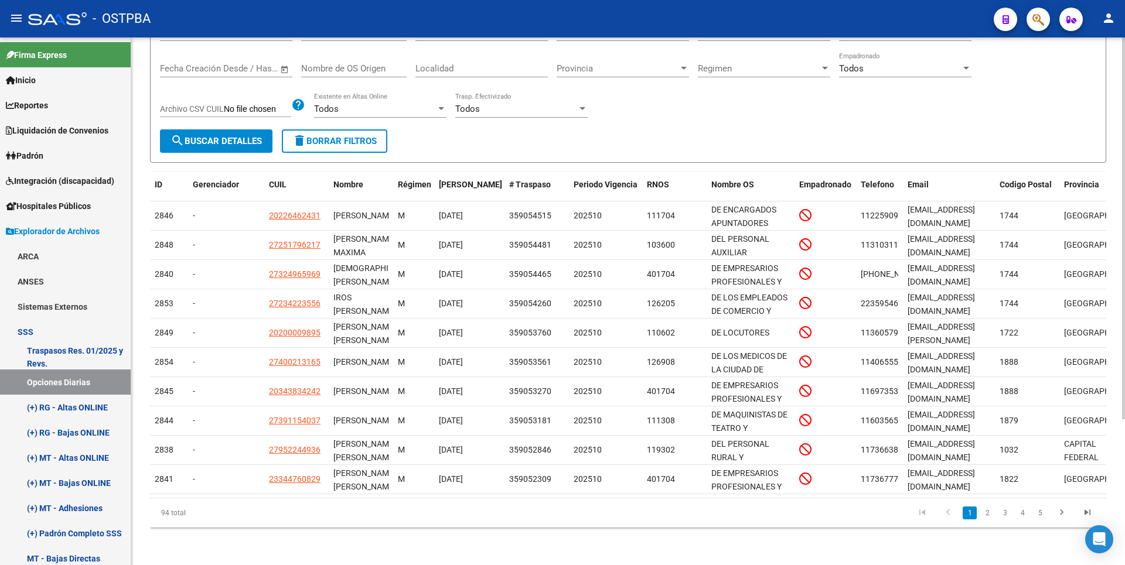
scroll to position [0, 158]
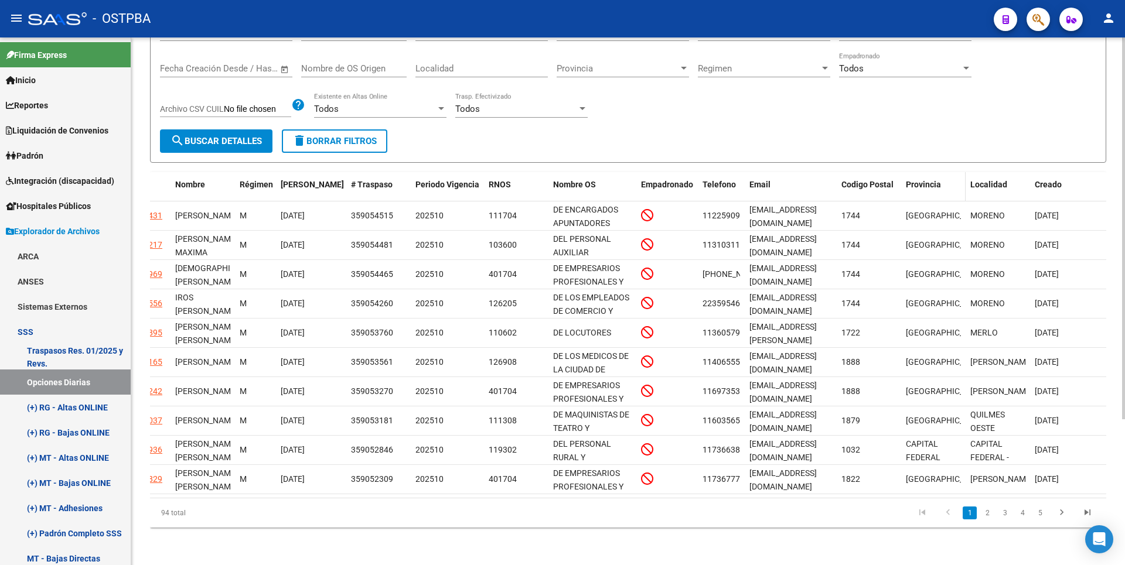
drag, startPoint x: 837, startPoint y: 180, endPoint x: 912, endPoint y: 179, distance: 75.0
click at [912, 179] on div "ID Gerenciador CUIL Nombre Régimen Fecha Traspaso # Traspaso Periodo Vigencia R…" at bounding box center [549, 191] width 1114 height 39
drag, startPoint x: 912, startPoint y: 179, endPoint x: 818, endPoint y: 162, distance: 95.7
click at [813, 149] on form "Filtros Id Seleccionar Gerenciador Seleccionar Gerenciador # Traspaso CUIL/Nomb…" at bounding box center [628, 84] width 956 height 157
drag, startPoint x: 835, startPoint y: 175, endPoint x: 893, endPoint y: 173, distance: 58.0
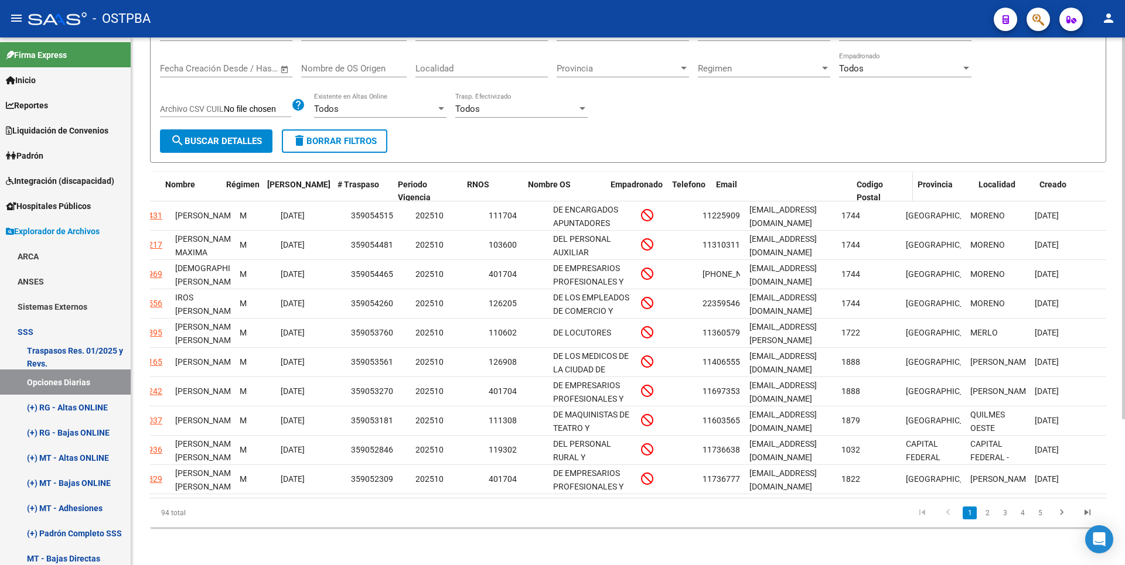
click at [893, 173] on div "ID Gerenciador CUIL Nombre Régimen Fecha Traspaso # Traspaso Periodo Vigencia R…" at bounding box center [549, 191] width 1114 height 39
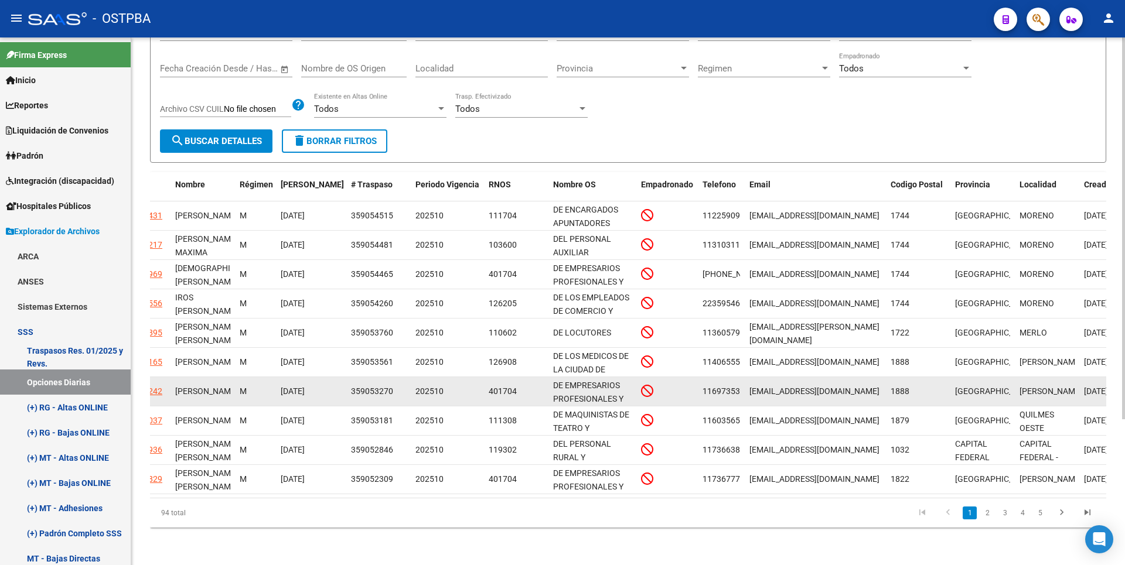
scroll to position [2, 0]
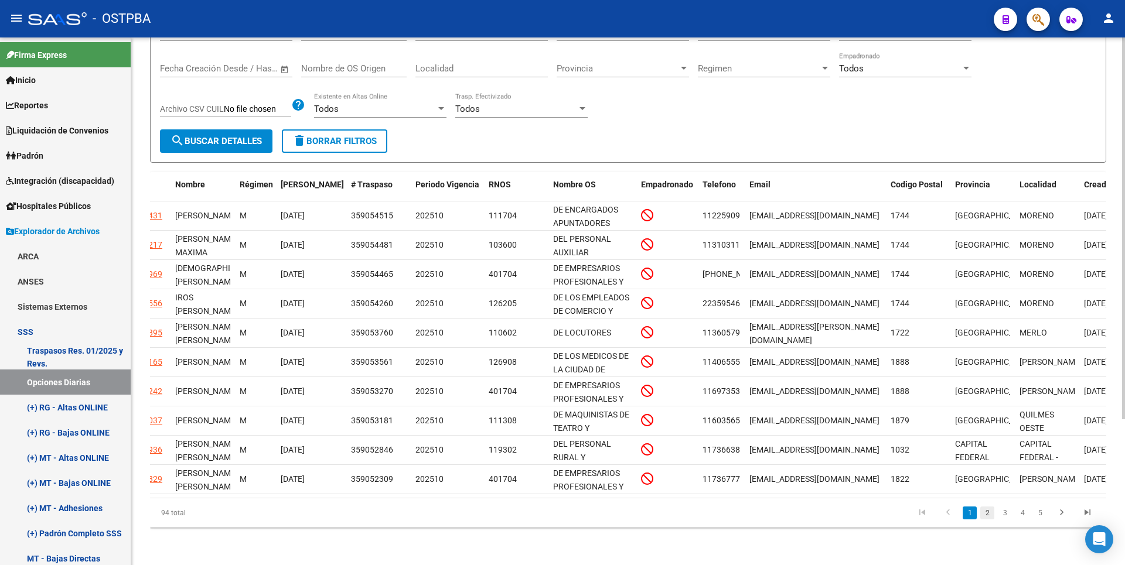
click at [989, 514] on link "2" at bounding box center [987, 513] width 14 height 13
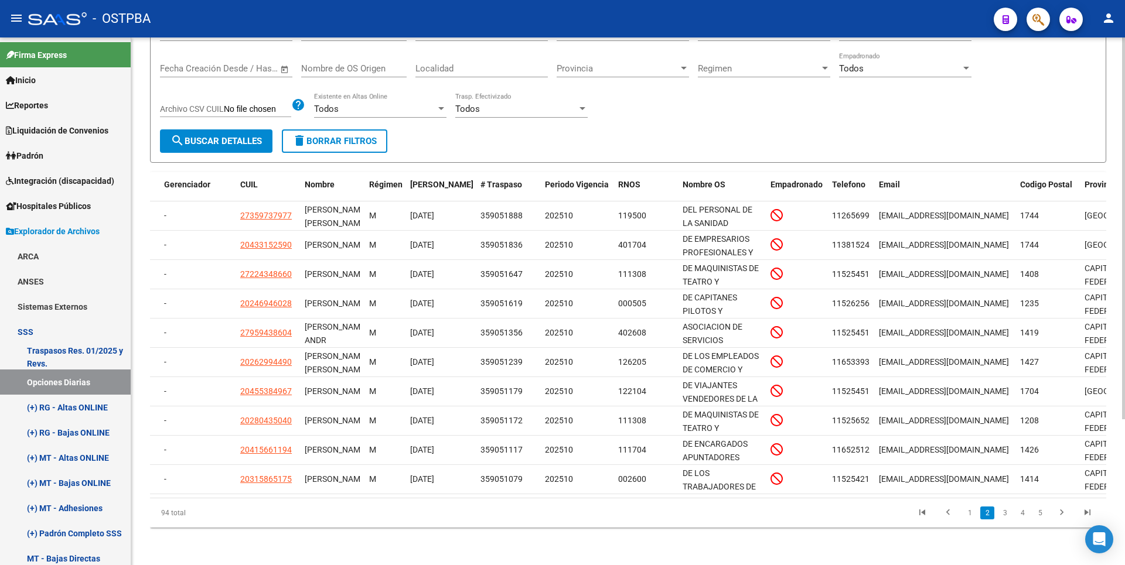
scroll to position [0, 23]
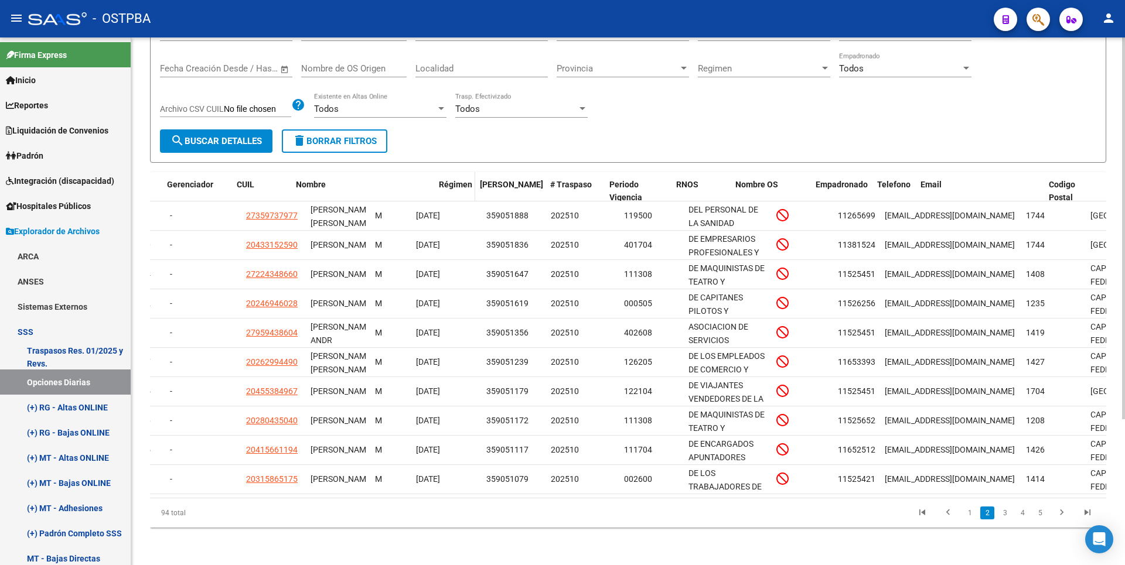
drag, startPoint x: 368, startPoint y: 181, endPoint x: 479, endPoint y: 176, distance: 110.8
click at [479, 176] on div "ID Gerenciador CUIL Nombre Régimen Fecha Traspaso # Traspaso Periodo Vigencia R…" at bounding box center [708, 191] width 1163 height 39
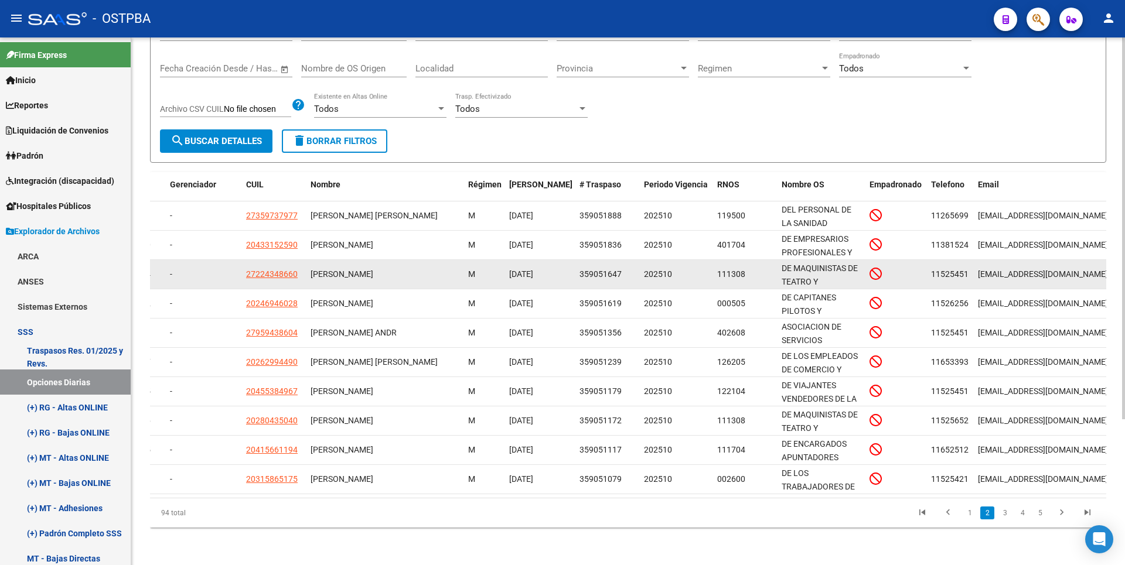
scroll to position [0, 0]
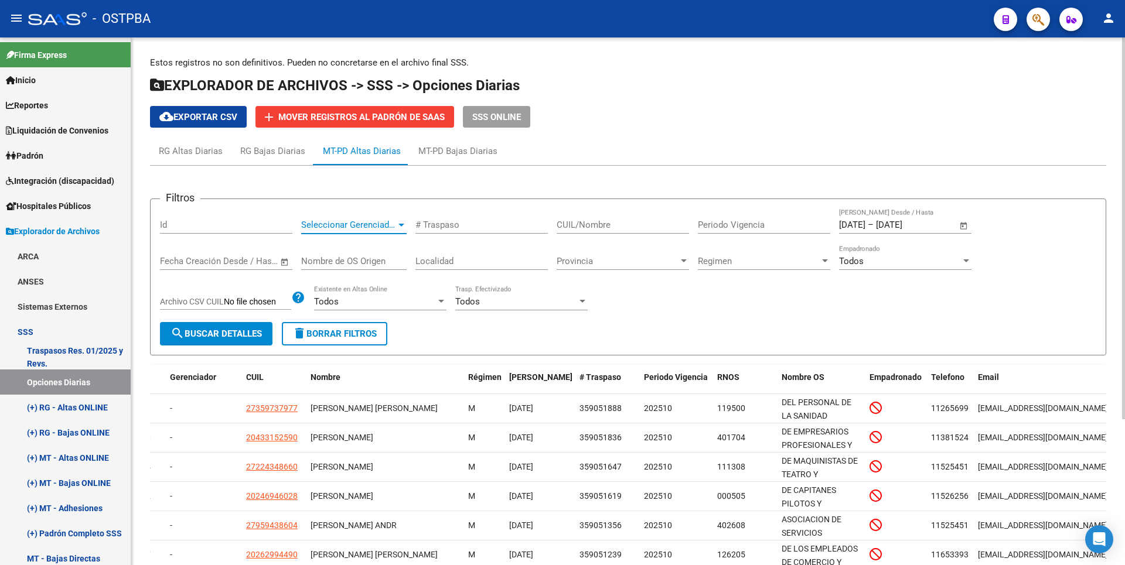
click at [400, 227] on div at bounding box center [401, 224] width 11 height 9
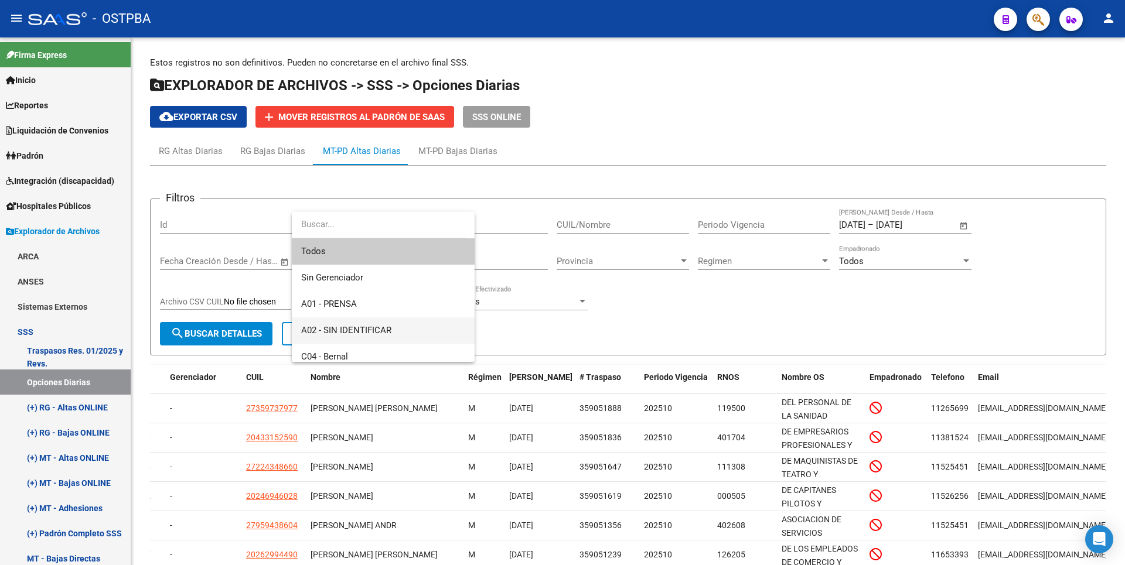
scroll to position [117, 0]
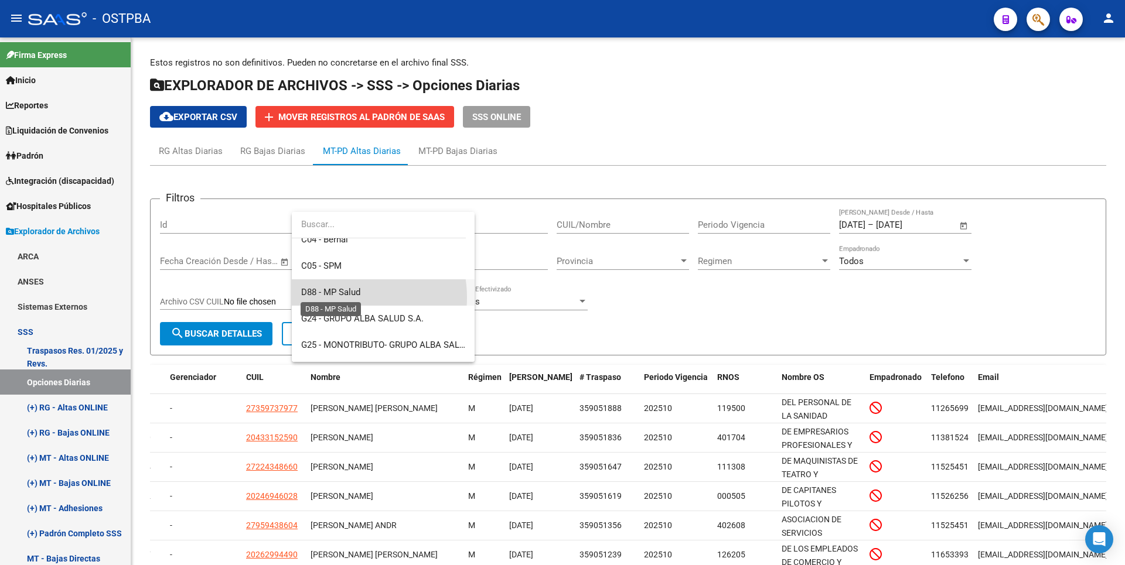
click at [339, 298] on span "D88 - MP Salud" at bounding box center [330, 292] width 59 height 11
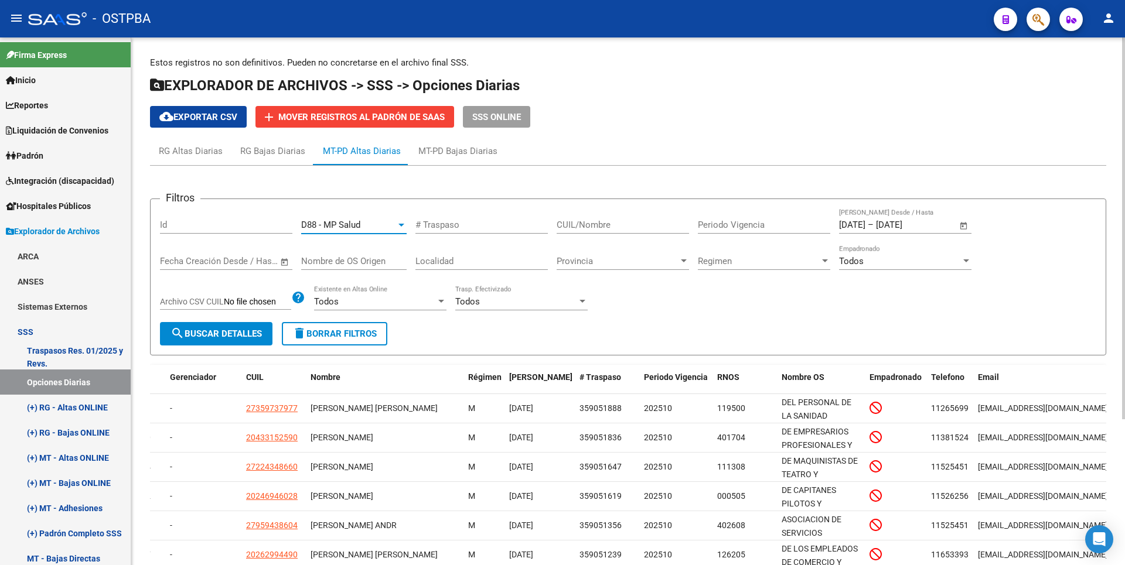
click at [215, 339] on span "search Buscar Detalles" at bounding box center [215, 334] width 91 height 11
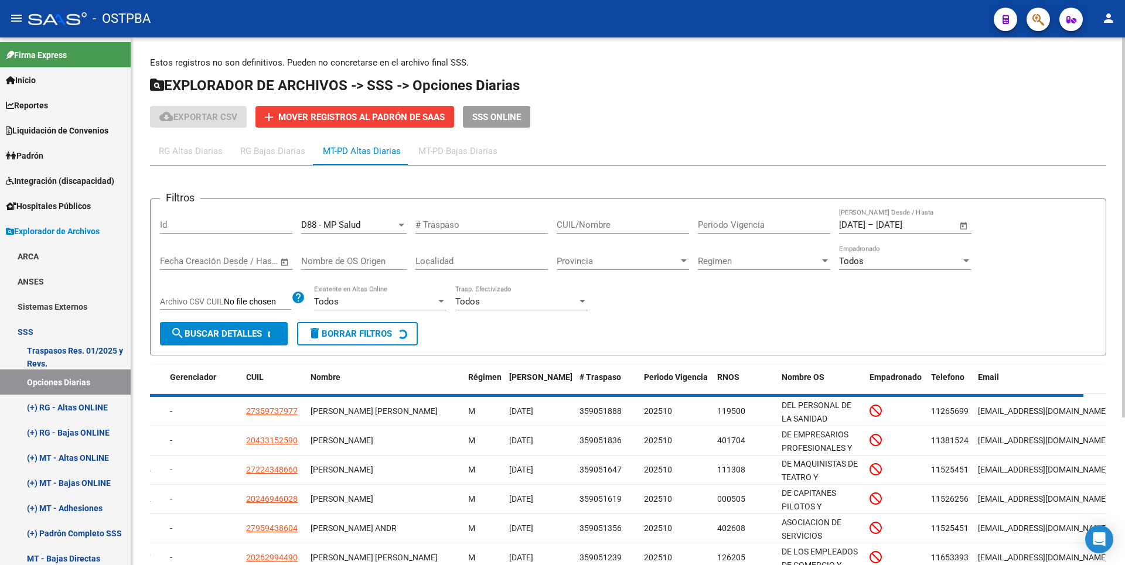
scroll to position [0, 0]
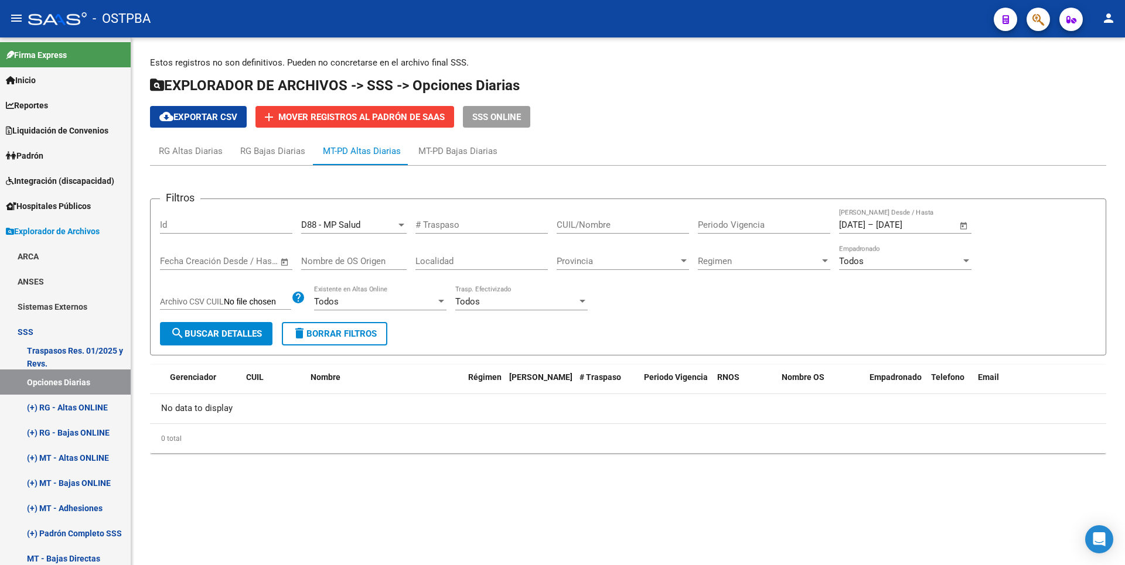
click at [960, 225] on span "Open calendar" at bounding box center [964, 225] width 28 height 28
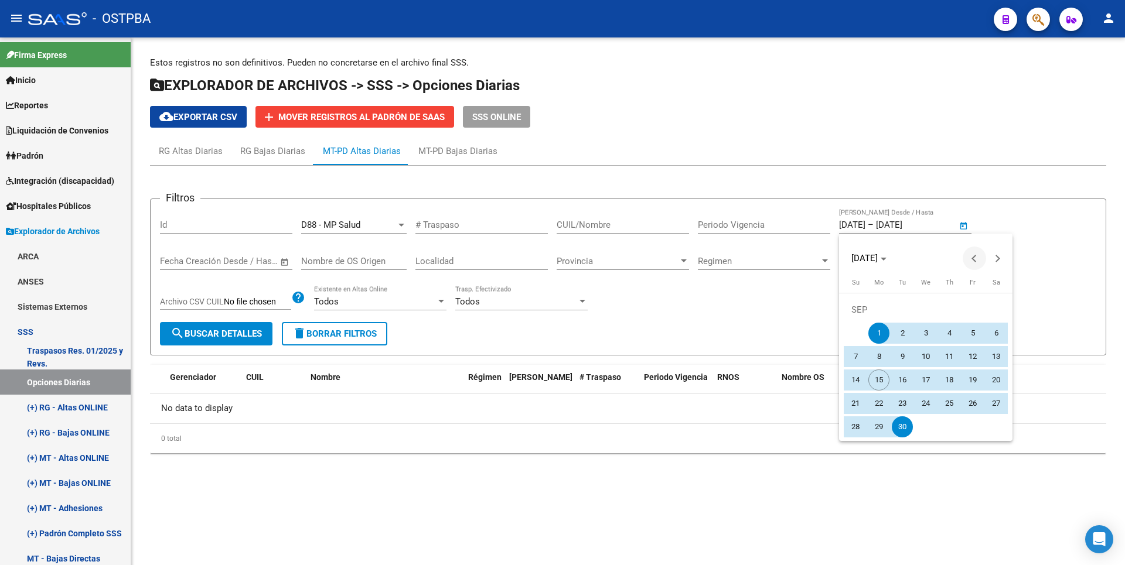
click at [972, 258] on button "Previous month" at bounding box center [973, 258] width 23 height 23
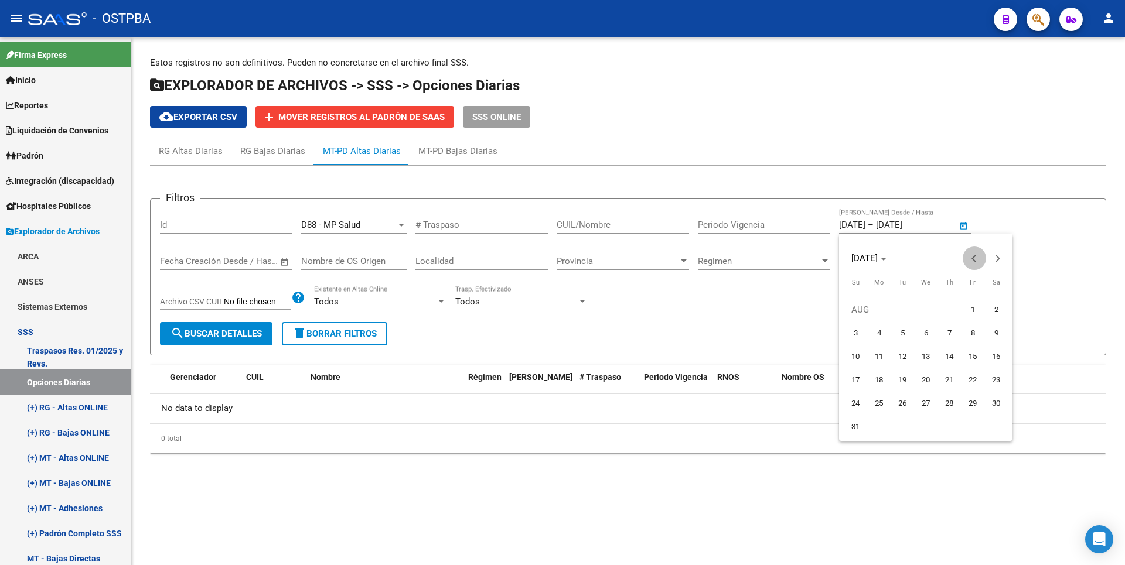
click at [972, 258] on button "Previous month" at bounding box center [973, 258] width 23 height 23
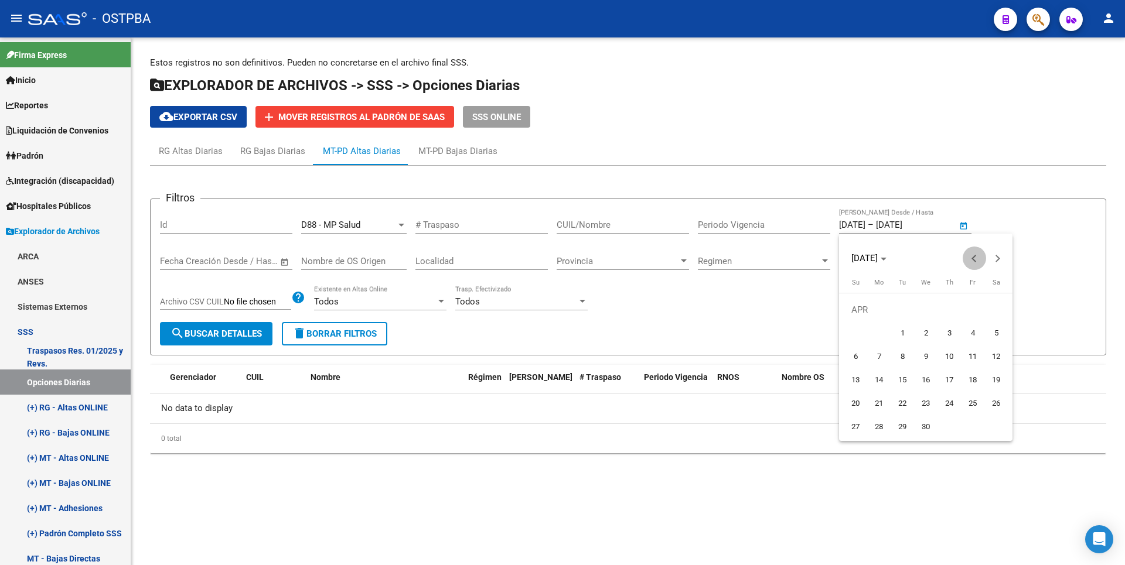
click at [972, 258] on button "Previous month" at bounding box center [973, 258] width 23 height 23
click at [966, 308] on span "1" at bounding box center [972, 309] width 21 height 21
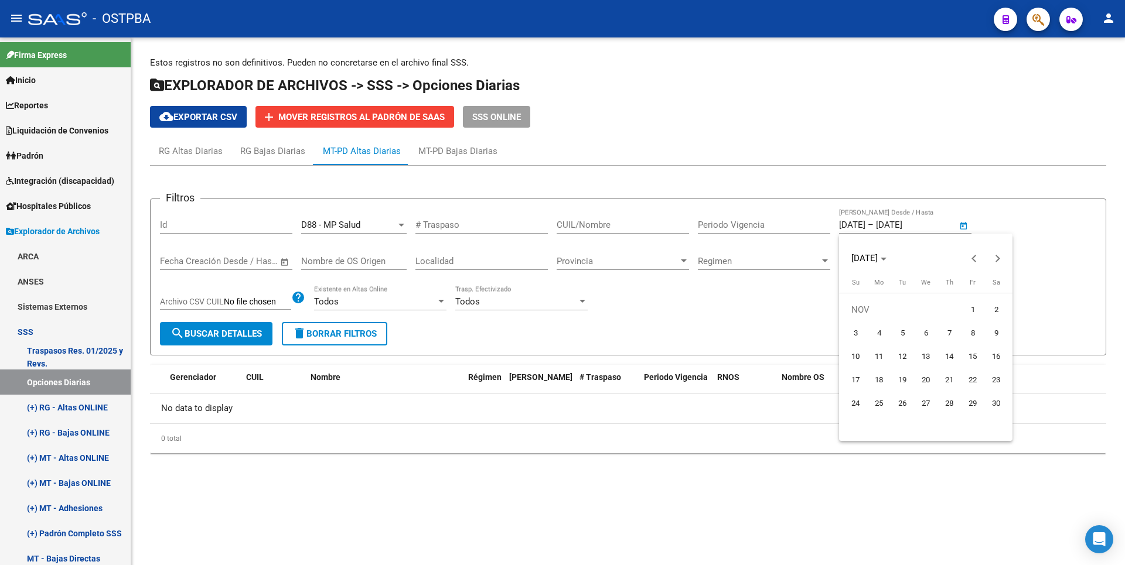
type input "01/11/2024"
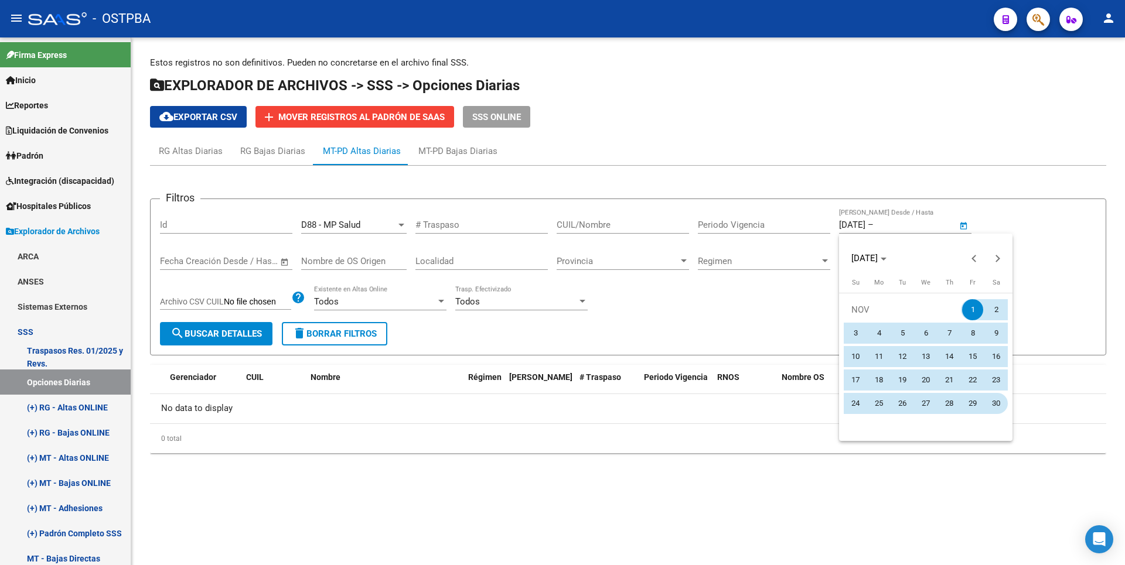
click at [989, 400] on span "30" at bounding box center [995, 403] width 21 height 21
type input "30/11/2024"
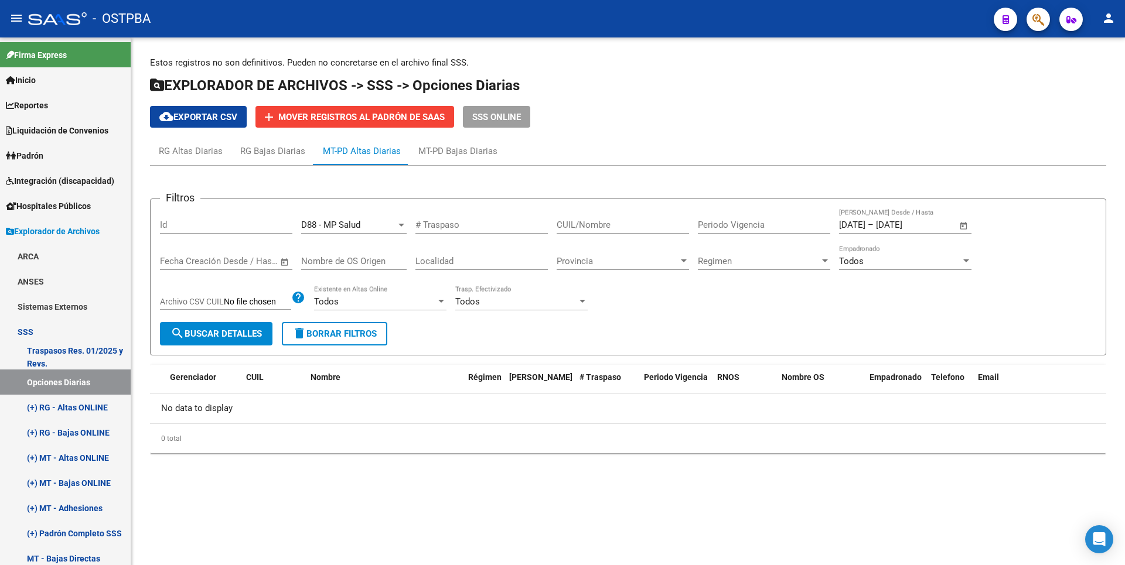
click at [231, 340] on button "search Buscar Detalles" at bounding box center [216, 333] width 112 height 23
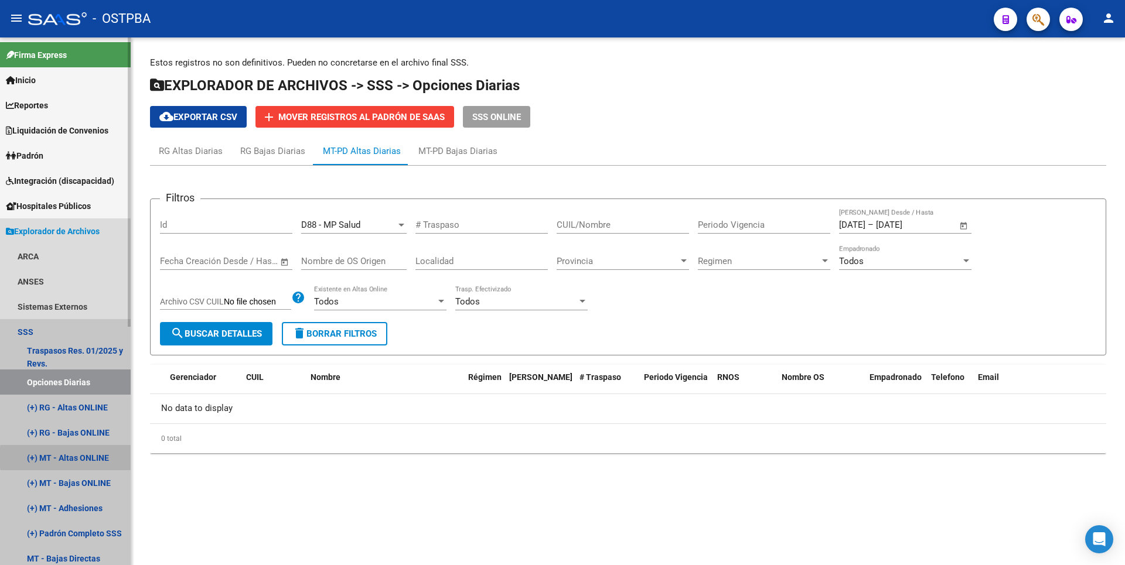
click at [95, 458] on link "(+) MT - Altas ONLINE" at bounding box center [65, 457] width 131 height 25
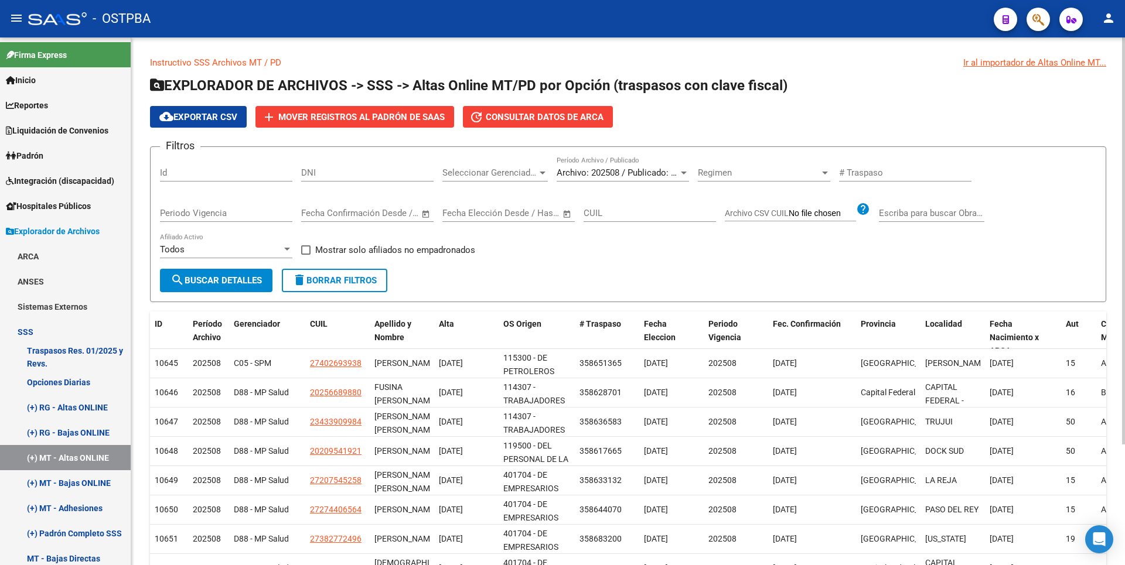
click at [674, 175] on span "Archivo: 202508 / Publicado: 202507" at bounding box center [628, 173] width 142 height 11
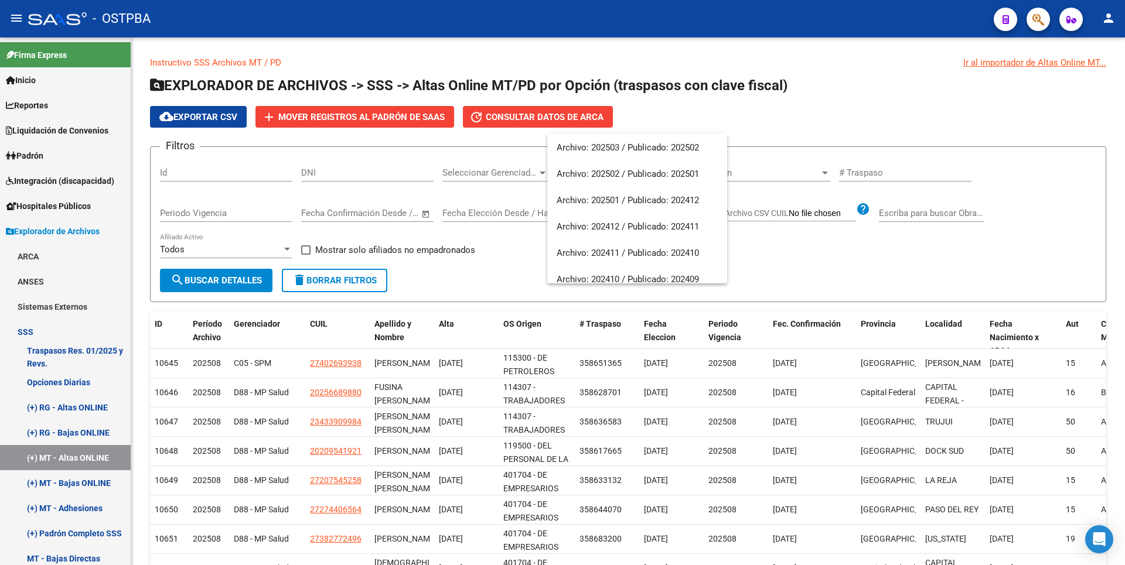
scroll to position [176, 0]
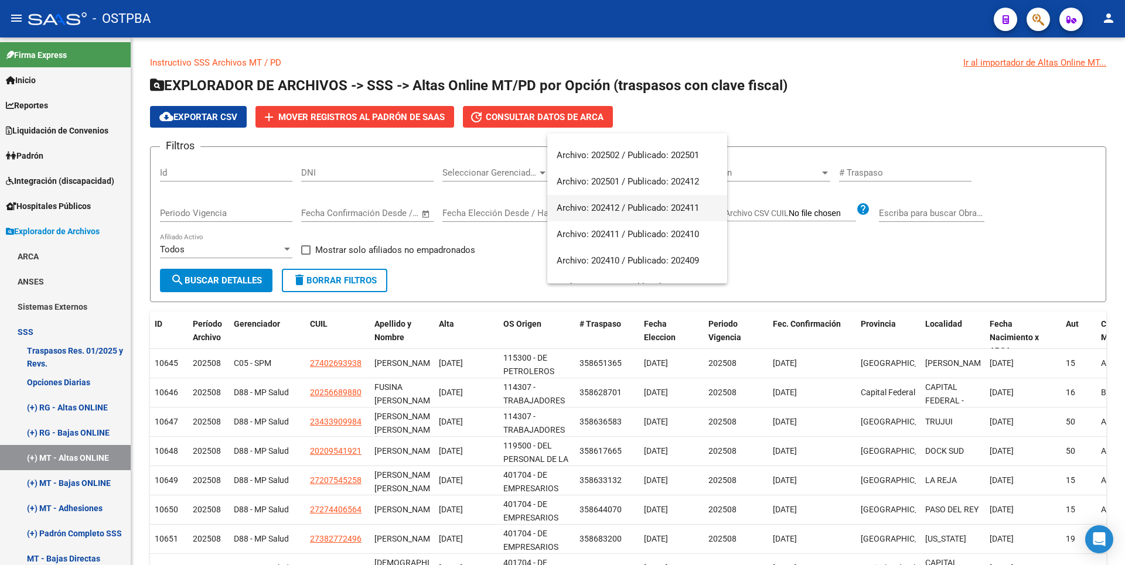
click at [624, 215] on span "Archivo: 202412 / Publicado: 202411" at bounding box center [637, 208] width 161 height 26
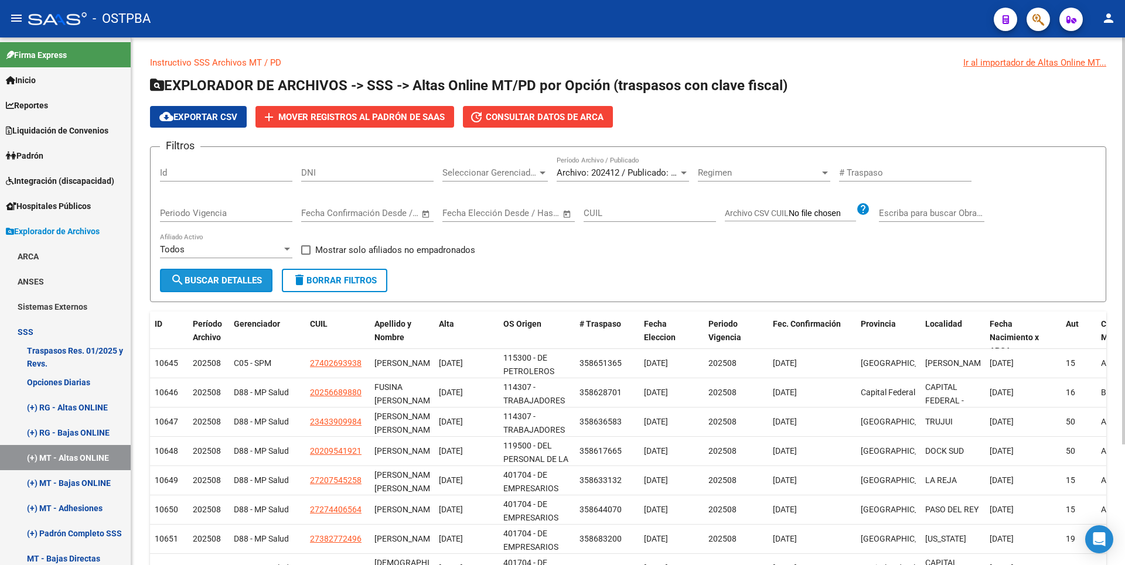
click at [252, 275] on span "search Buscar Detalles" at bounding box center [215, 280] width 91 height 11
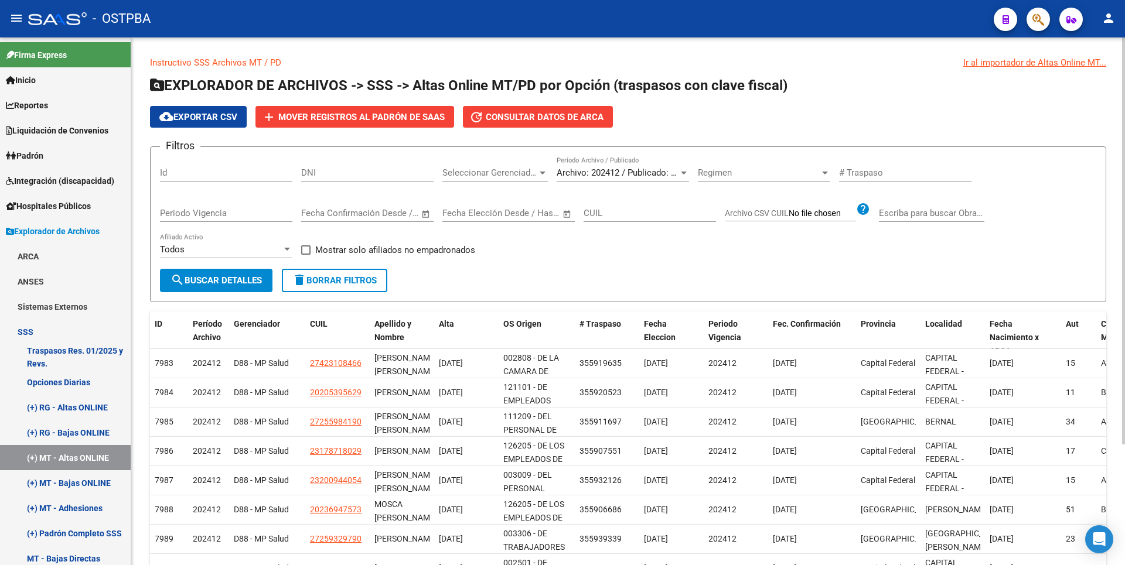
click at [365, 174] on input "DNI" at bounding box center [367, 173] width 132 height 11
click at [311, 173] on input "DNI" at bounding box center [367, 173] width 132 height 11
type input "20539562"
click at [222, 278] on span "search Buscar Detalles" at bounding box center [215, 280] width 91 height 11
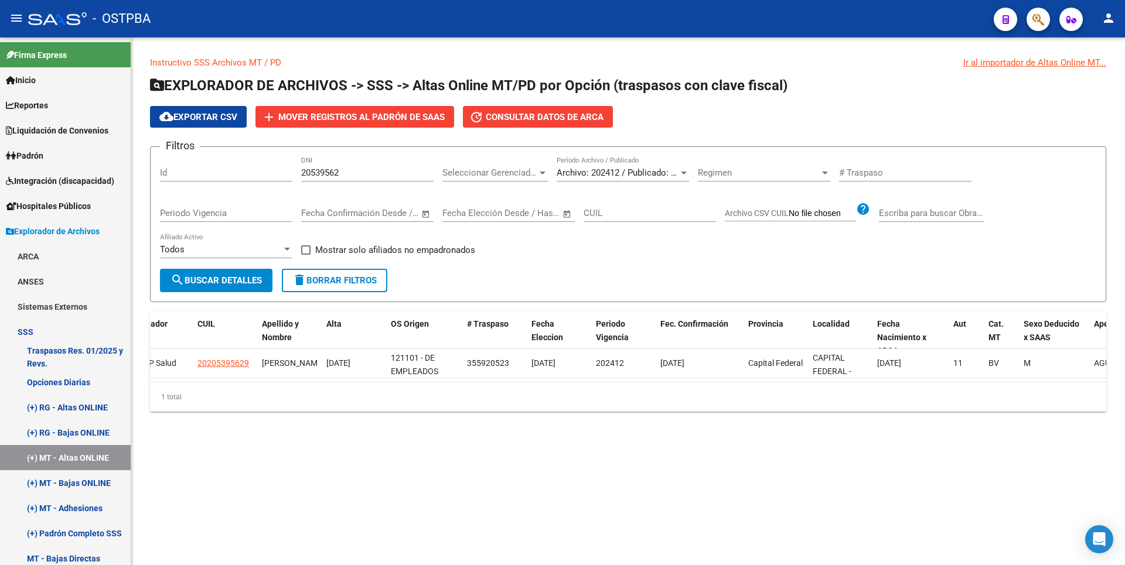
scroll to position [0, 0]
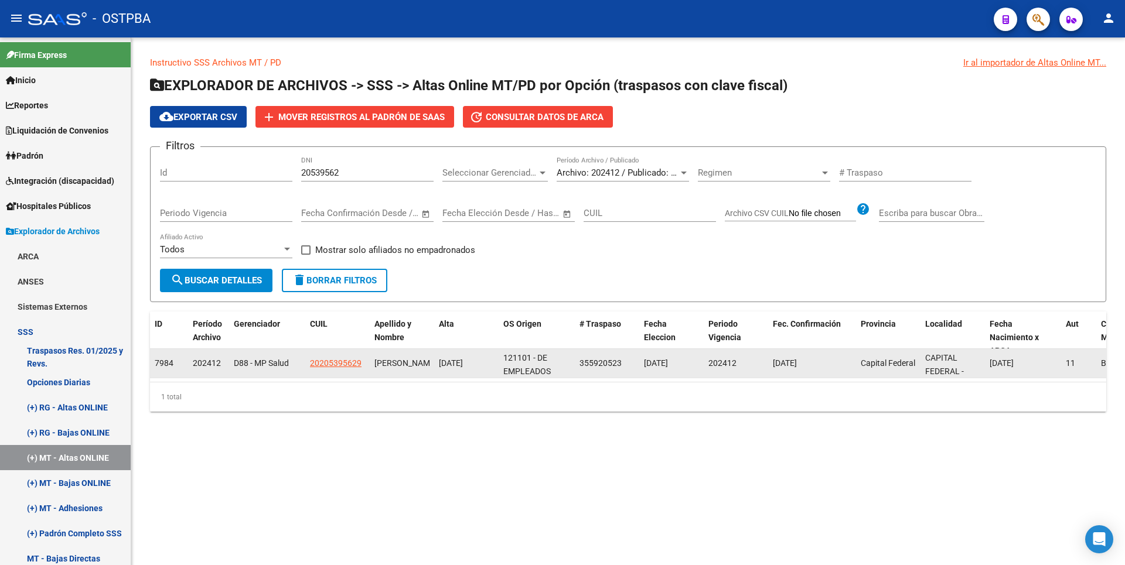
copy span "20205395629"
drag, startPoint x: 312, startPoint y: 363, endPoint x: 361, endPoint y: 363, distance: 49.2
click at [361, 363] on div "20205395629" at bounding box center [337, 363] width 55 height 13
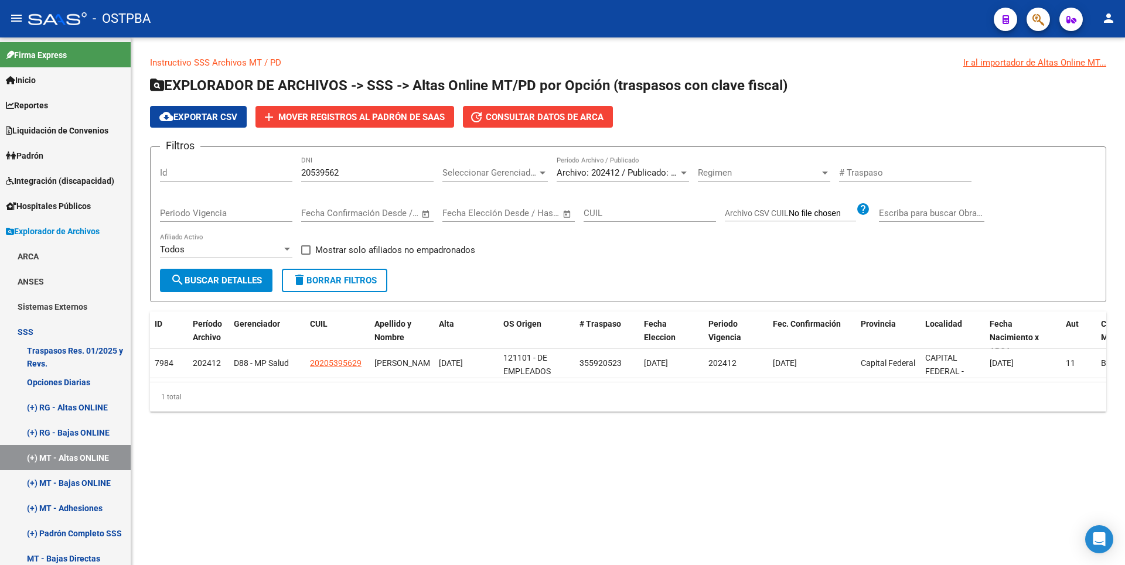
click at [1060, 61] on div "Ir al importador de Altas Online MT..." at bounding box center [1034, 62] width 143 height 13
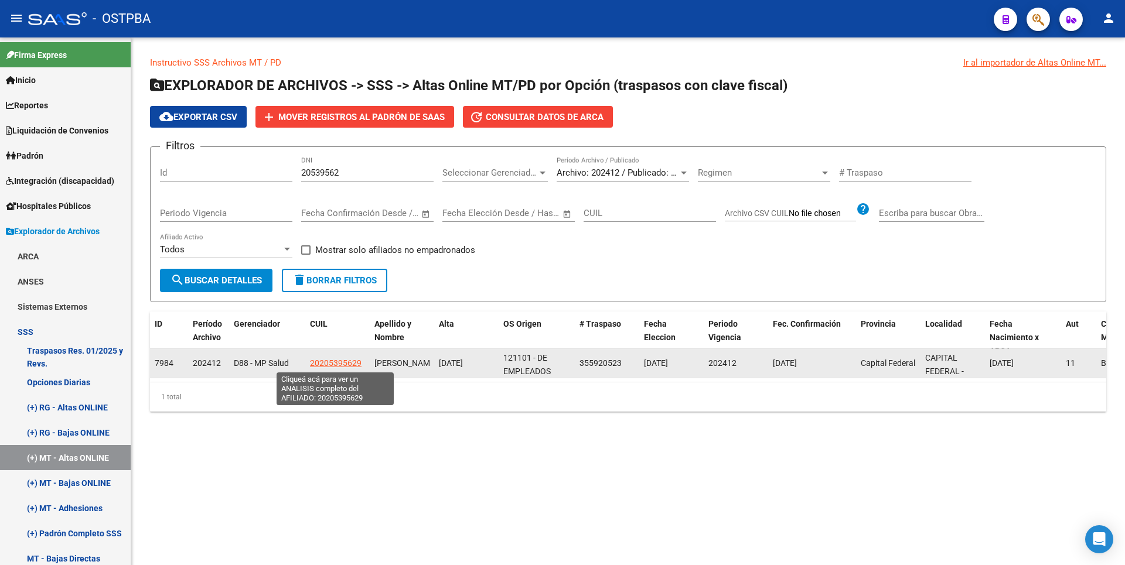
click at [342, 361] on span "20205395629" at bounding box center [336, 363] width 52 height 9
type textarea "20205395629"
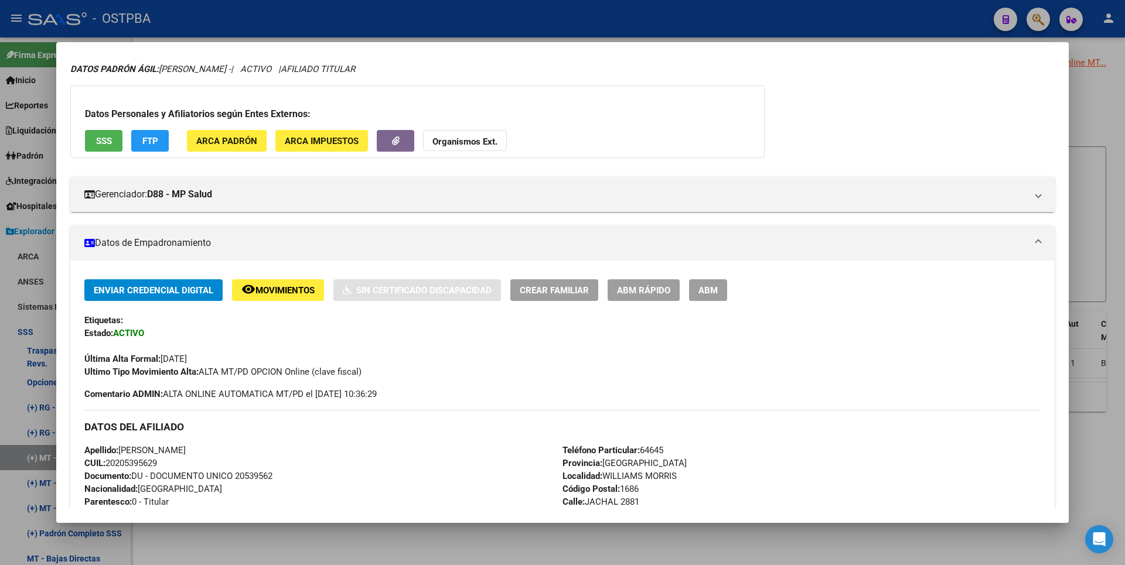
scroll to position [16, 0]
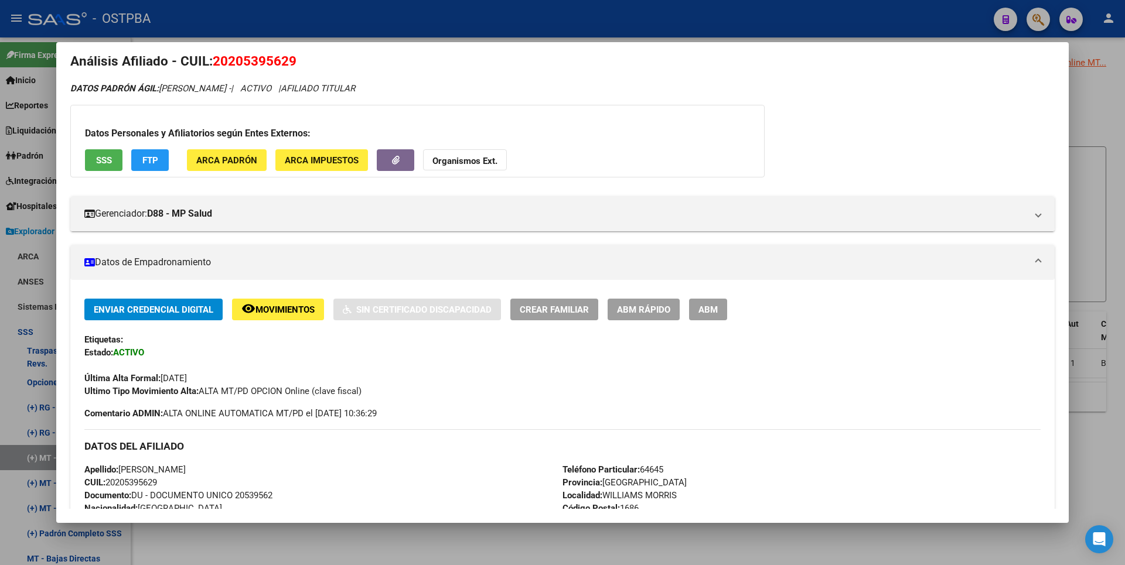
click at [150, 152] on button "FTP" at bounding box center [149, 160] width 37 height 22
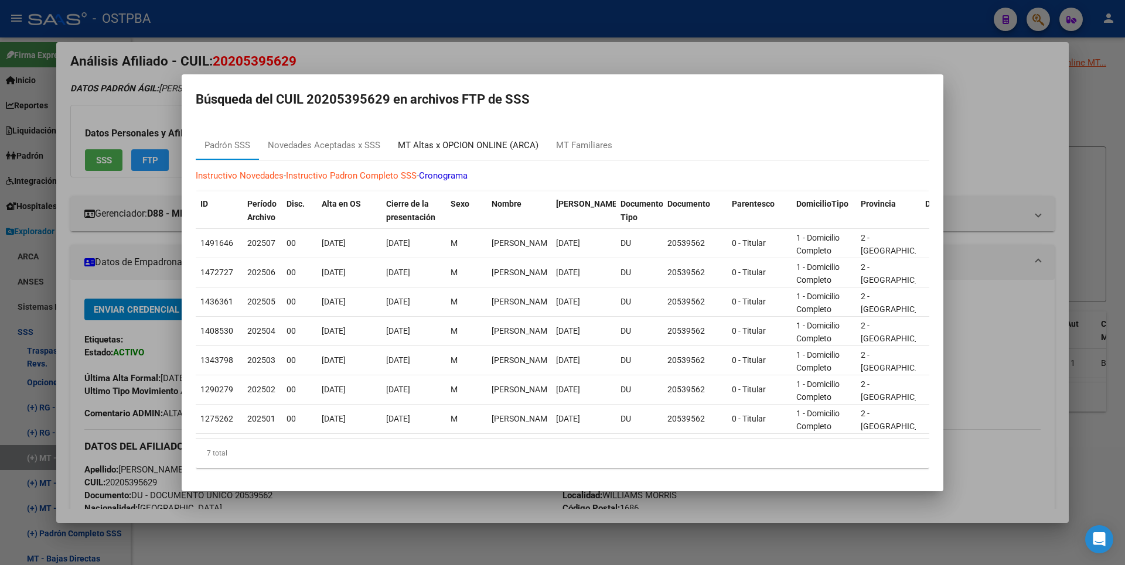
click at [501, 139] on div "MT Altas x OPCION ONLINE (ARCA)" at bounding box center [468, 145] width 141 height 13
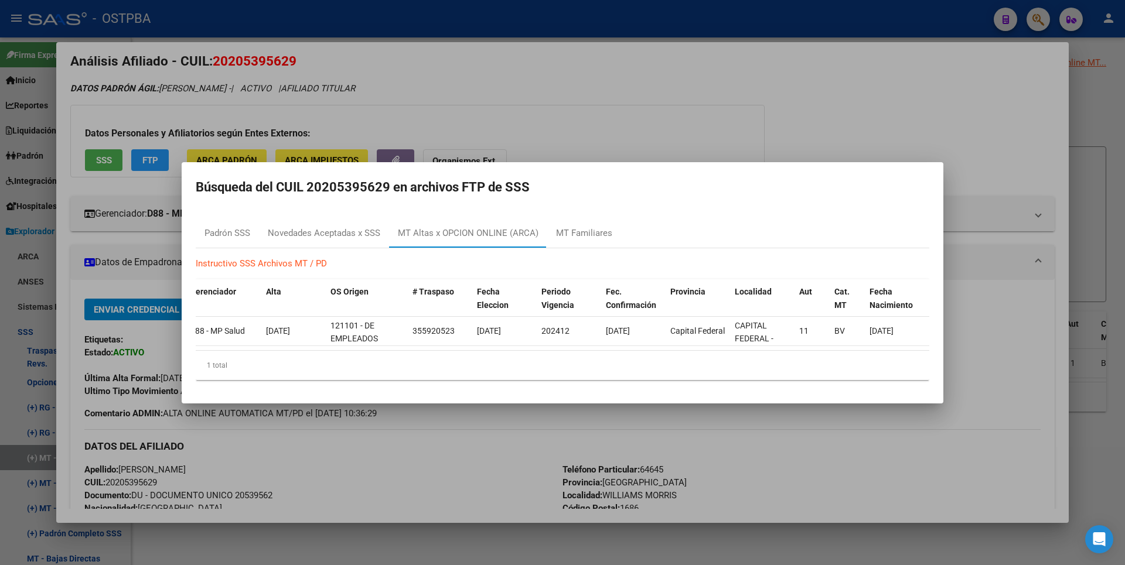
scroll to position [0, 0]
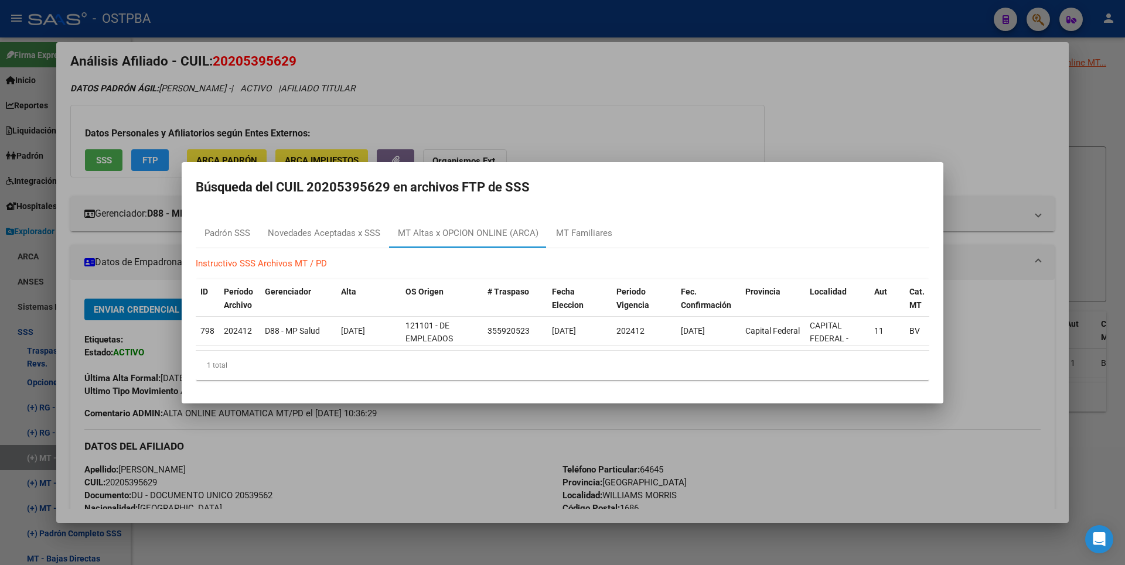
click at [532, 100] on div at bounding box center [562, 282] width 1125 height 565
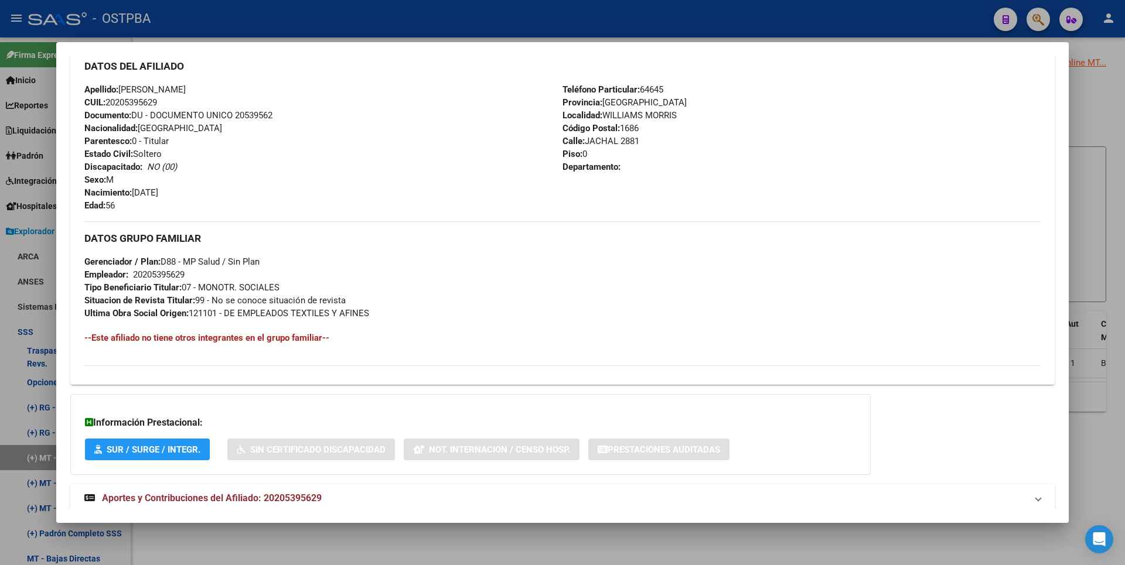
scroll to position [426, 0]
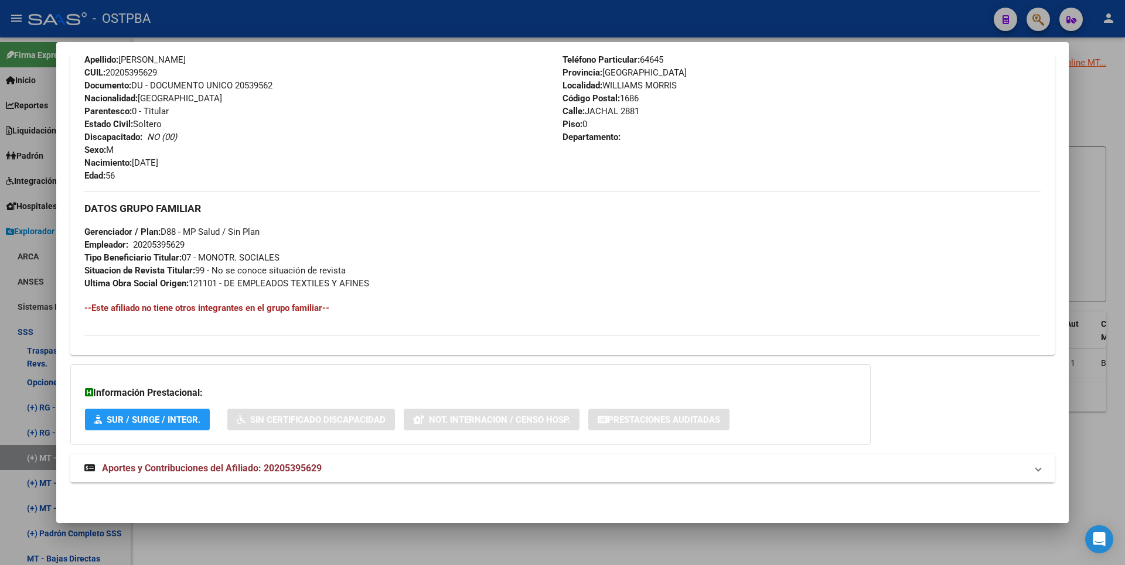
click at [296, 470] on span "Aportes y Contribuciones del Afiliado: 20205395629" at bounding box center [212, 468] width 220 height 11
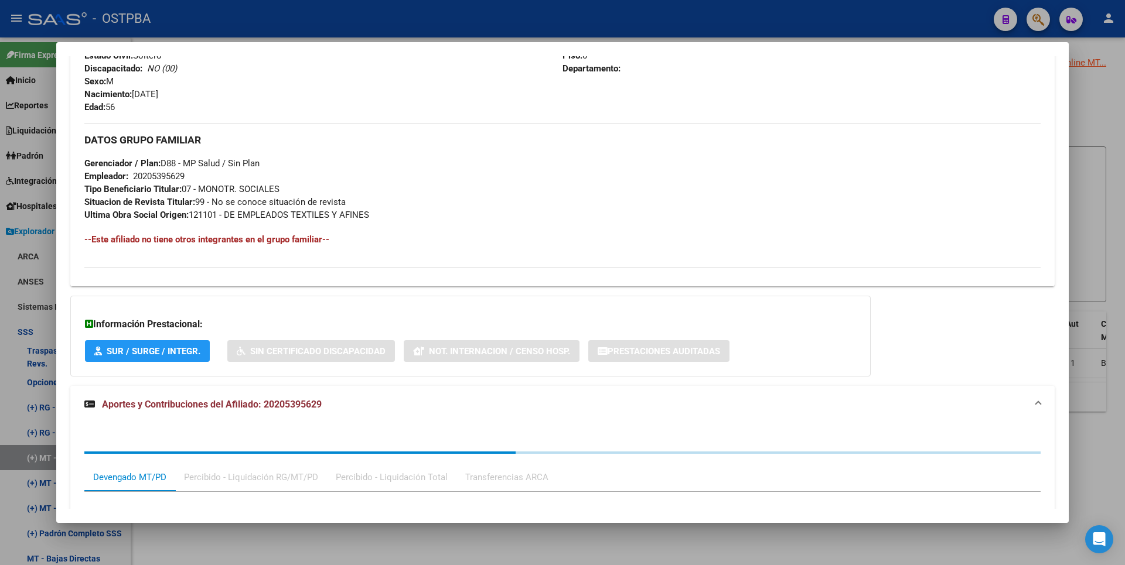
scroll to position [728, 0]
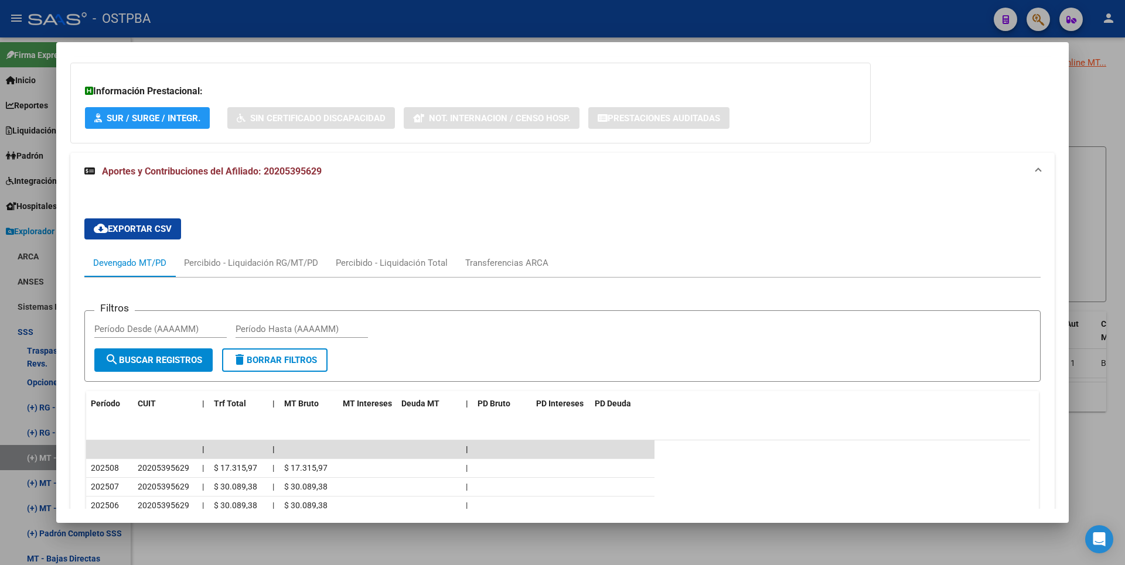
click at [1082, 133] on div at bounding box center [562, 282] width 1125 height 565
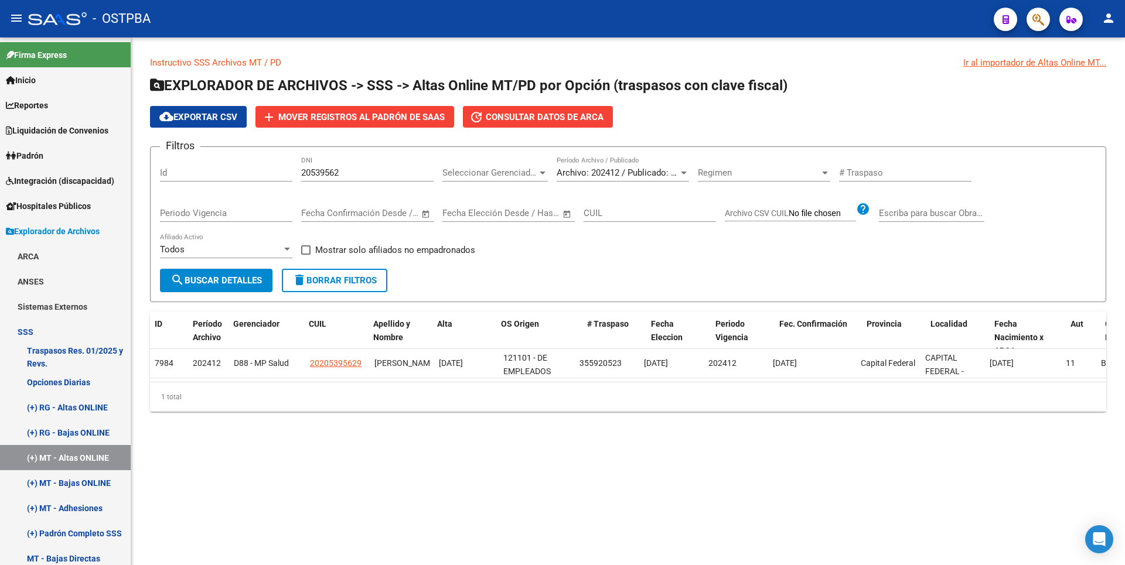
drag, startPoint x: 581, startPoint y: 322, endPoint x: 615, endPoint y: 311, distance: 35.0
click at [615, 311] on div "Instructivo SSS Archivos MT / PD Ir al importador de Altas Online MT... EXPLORA…" at bounding box center [628, 234] width 956 height 356
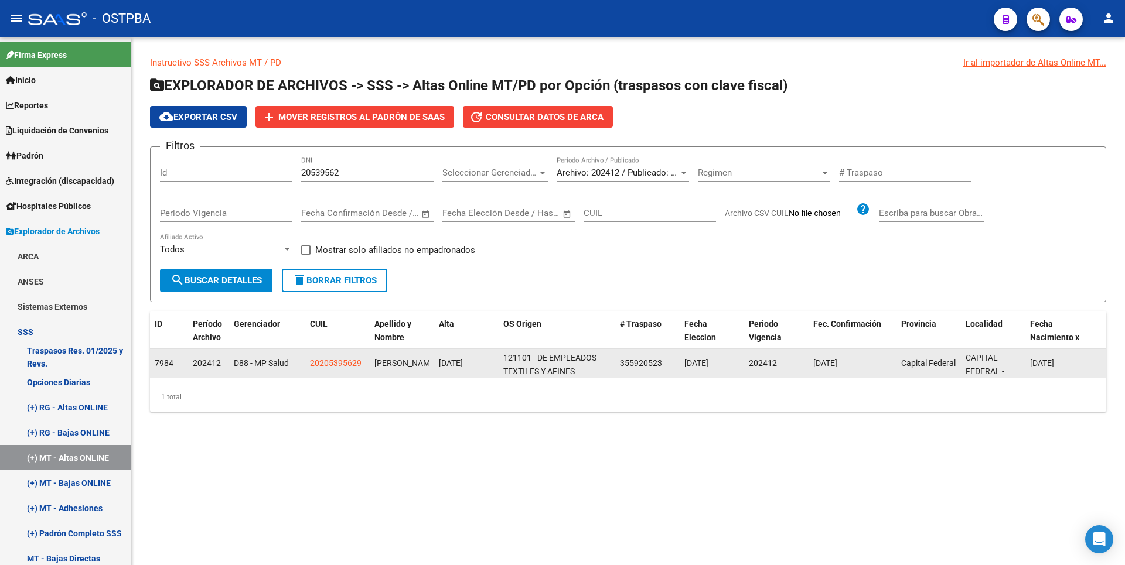
copy span "20205395629"
drag, startPoint x: 309, startPoint y: 364, endPoint x: 363, endPoint y: 370, distance: 53.7
click at [363, 370] on datatable-body-cell "20205395629" at bounding box center [337, 363] width 64 height 29
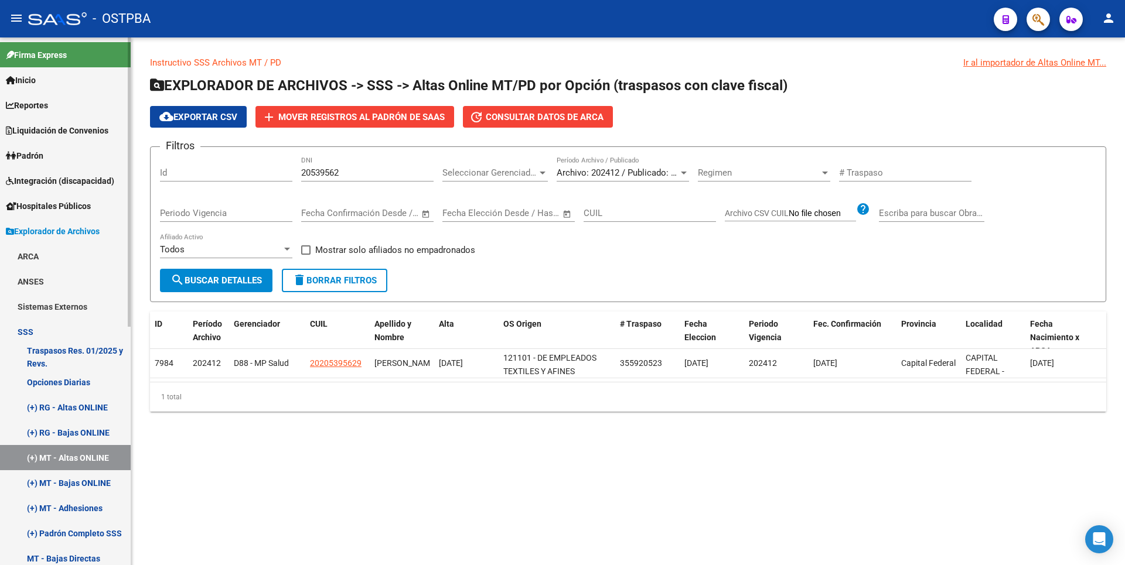
click at [43, 156] on span "Padrón" at bounding box center [24, 155] width 37 height 13
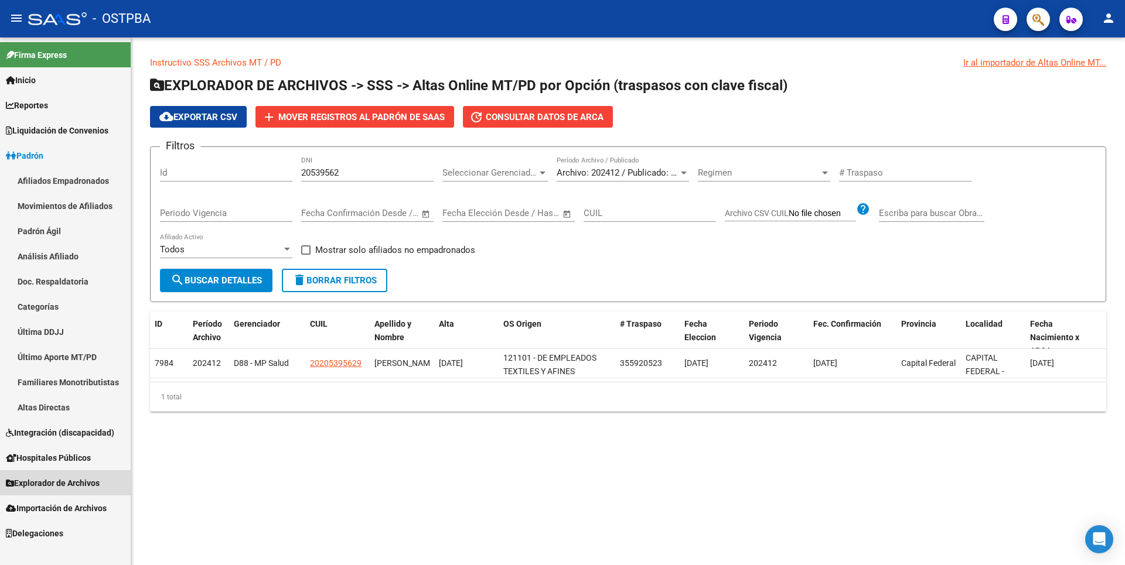
click at [62, 484] on span "Explorador de Archivos" at bounding box center [53, 483] width 94 height 13
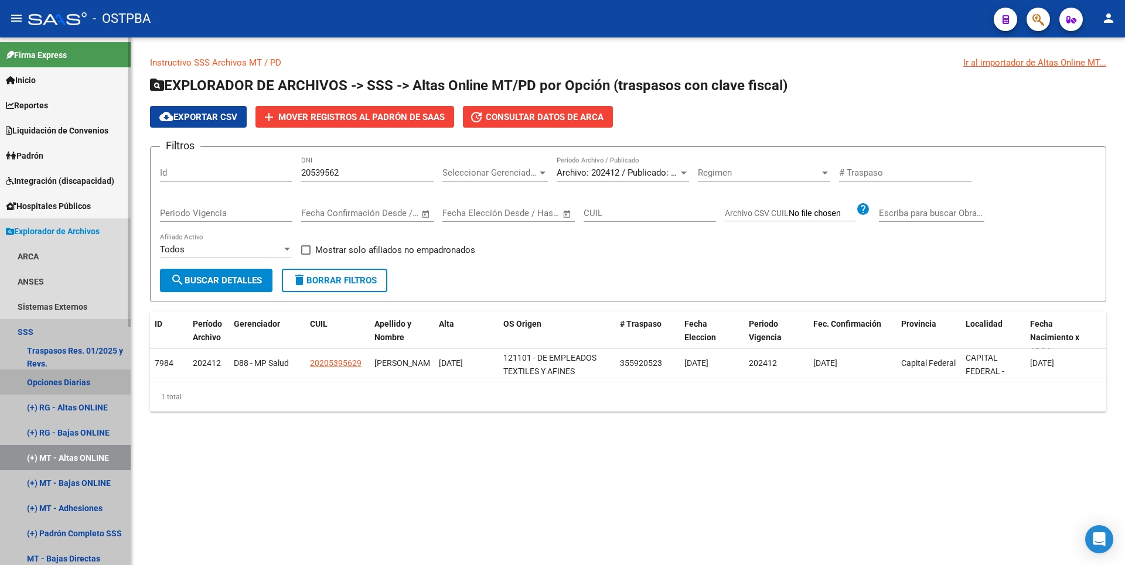
click at [77, 380] on link "Opciones Diarias" at bounding box center [65, 382] width 131 height 25
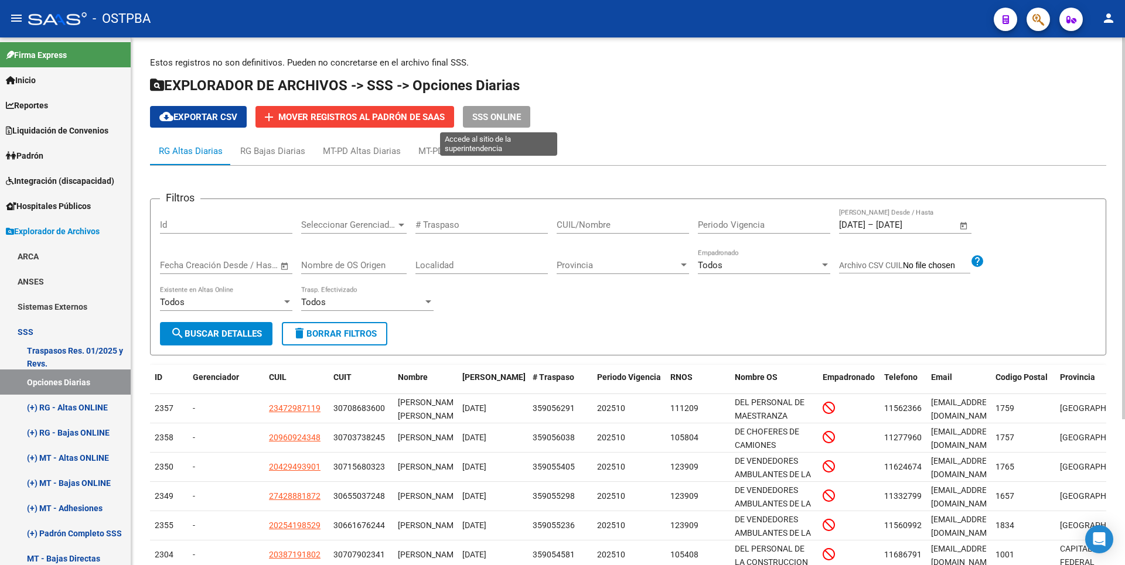
click at [503, 112] on span "SSS ONLINE" at bounding box center [496, 117] width 49 height 11
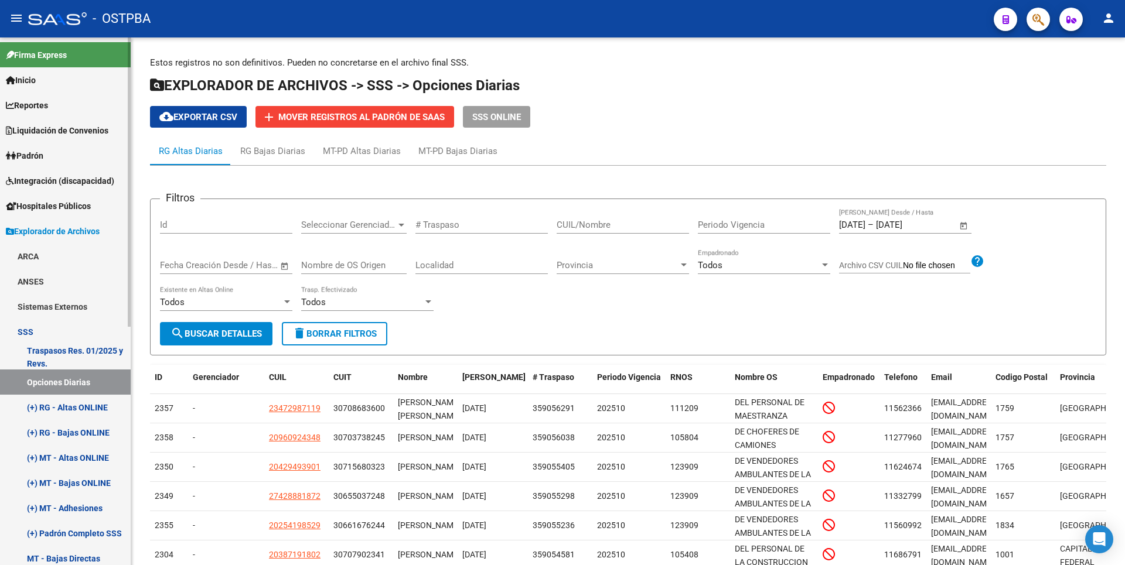
click at [43, 159] on span "Padrón" at bounding box center [24, 155] width 37 height 13
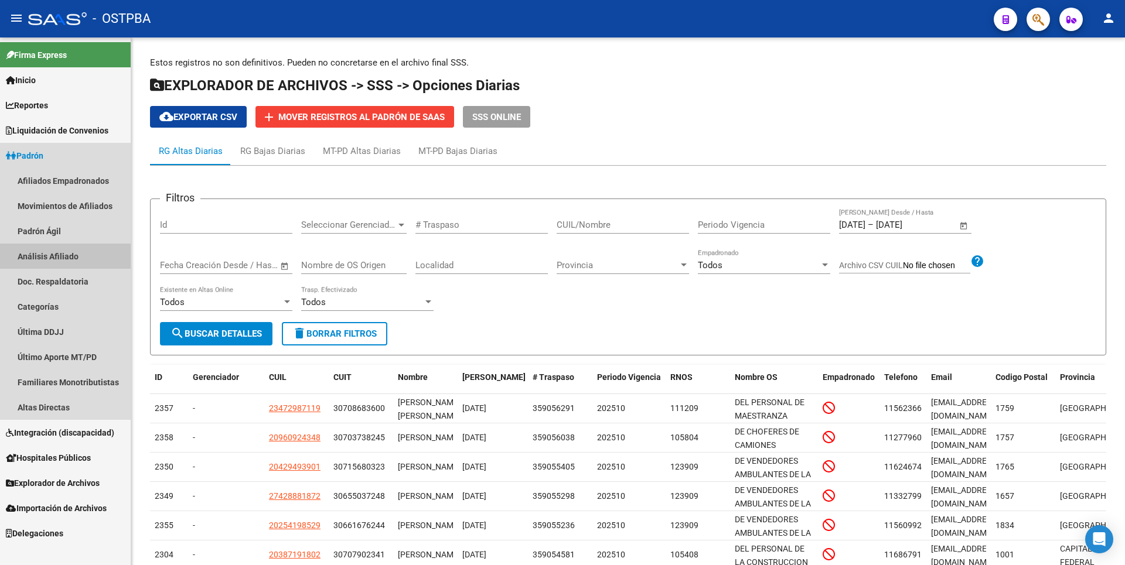
click at [60, 253] on link "Análisis Afiliado" at bounding box center [65, 256] width 131 height 25
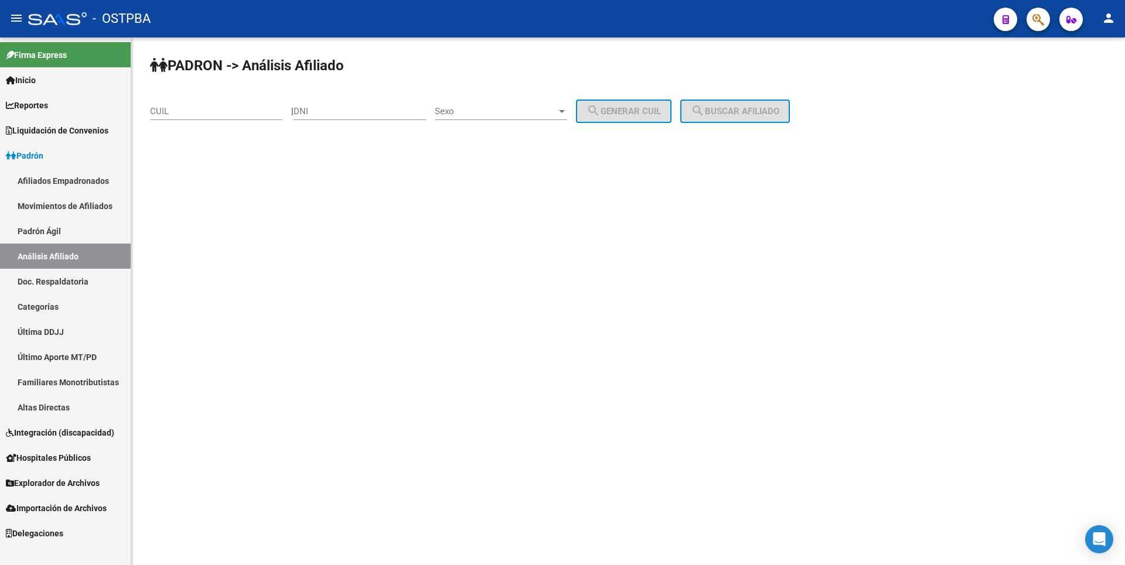
click at [325, 104] on div "DNI" at bounding box center [359, 107] width 132 height 25
type input "18137294"
click at [567, 117] on div "Sexo Sexo" at bounding box center [501, 107] width 132 height 25
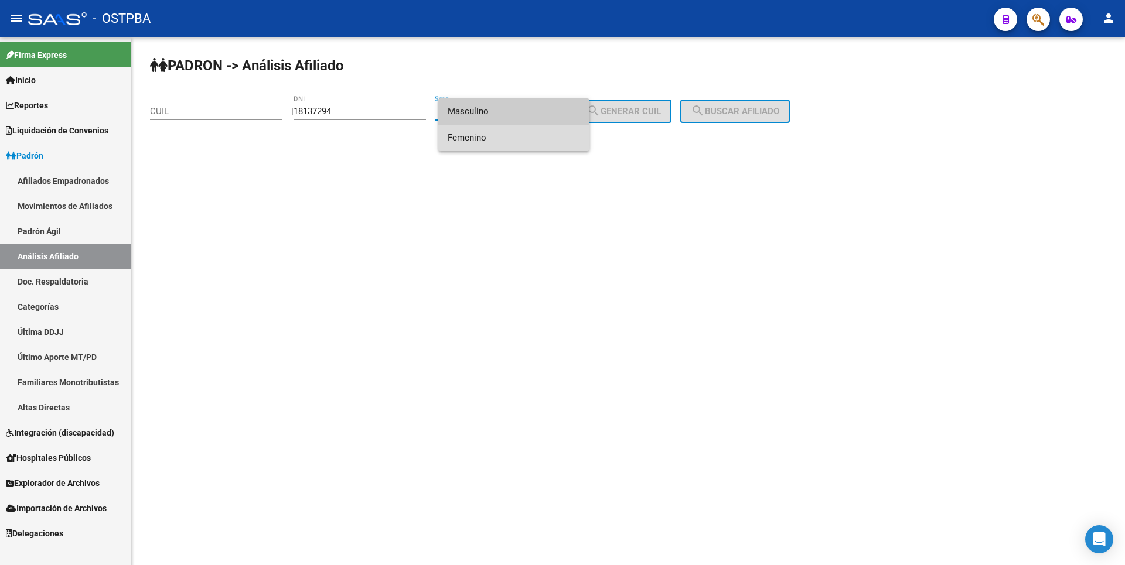
click at [487, 138] on span "Femenino" at bounding box center [514, 138] width 132 height 26
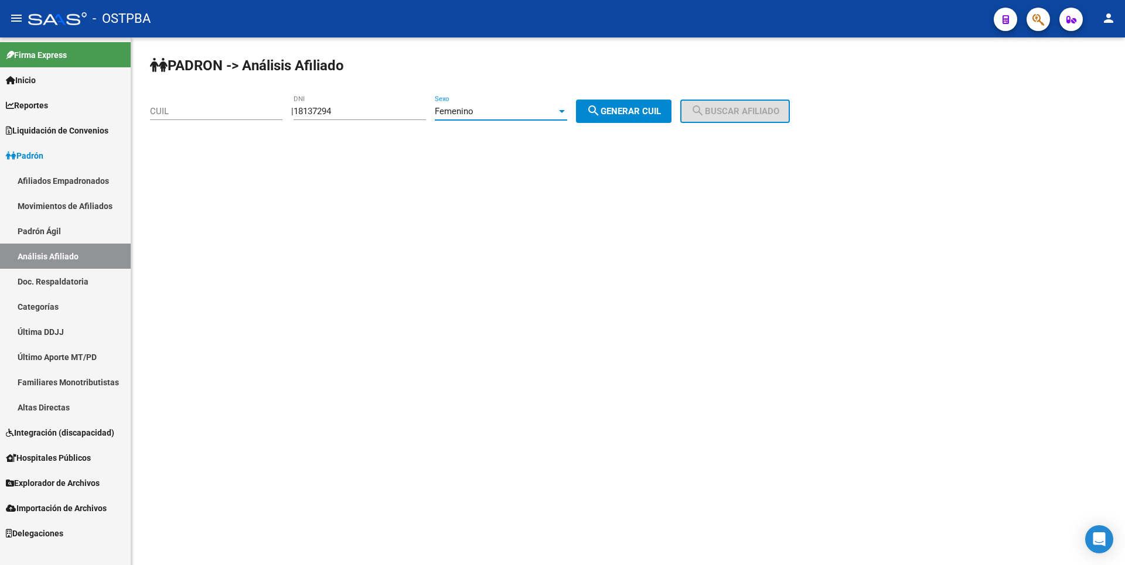
click at [633, 107] on span "search Generar CUIL" at bounding box center [623, 111] width 74 height 11
type input "27-18137294-5"
click at [776, 112] on span "search Buscar afiliado" at bounding box center [735, 111] width 88 height 11
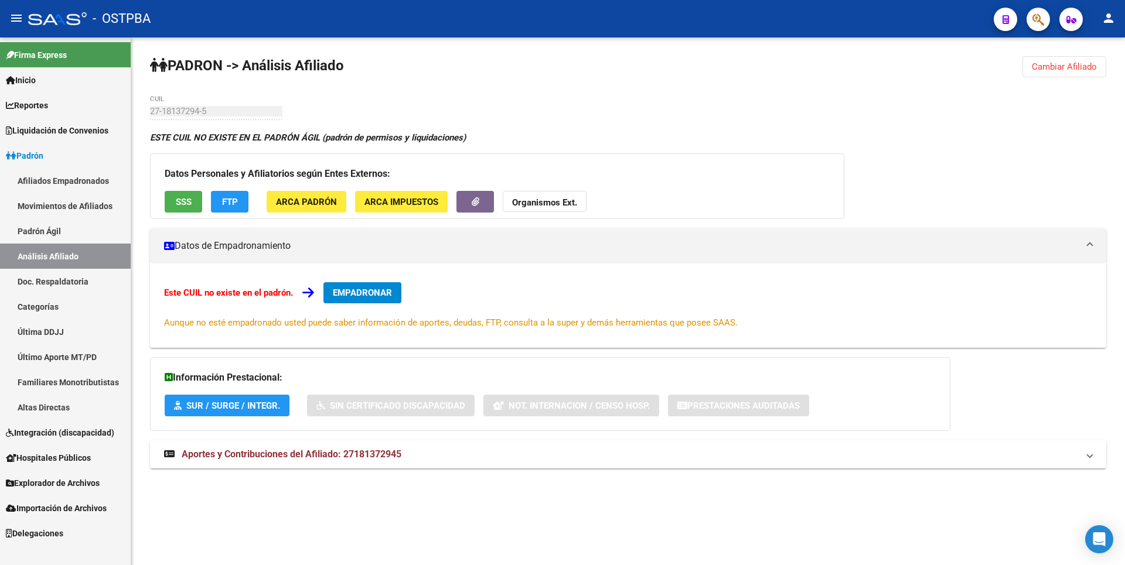
click at [286, 458] on span "Aportes y Contribuciones del Afiliado: 27181372945" at bounding box center [292, 454] width 220 height 11
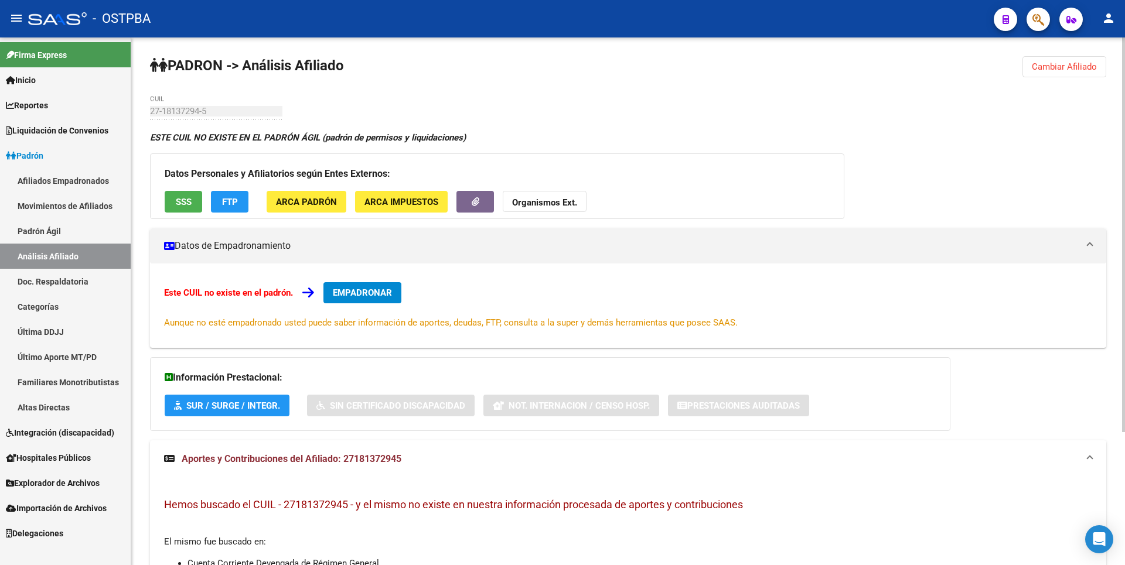
click at [231, 200] on span "FTP" at bounding box center [230, 202] width 16 height 11
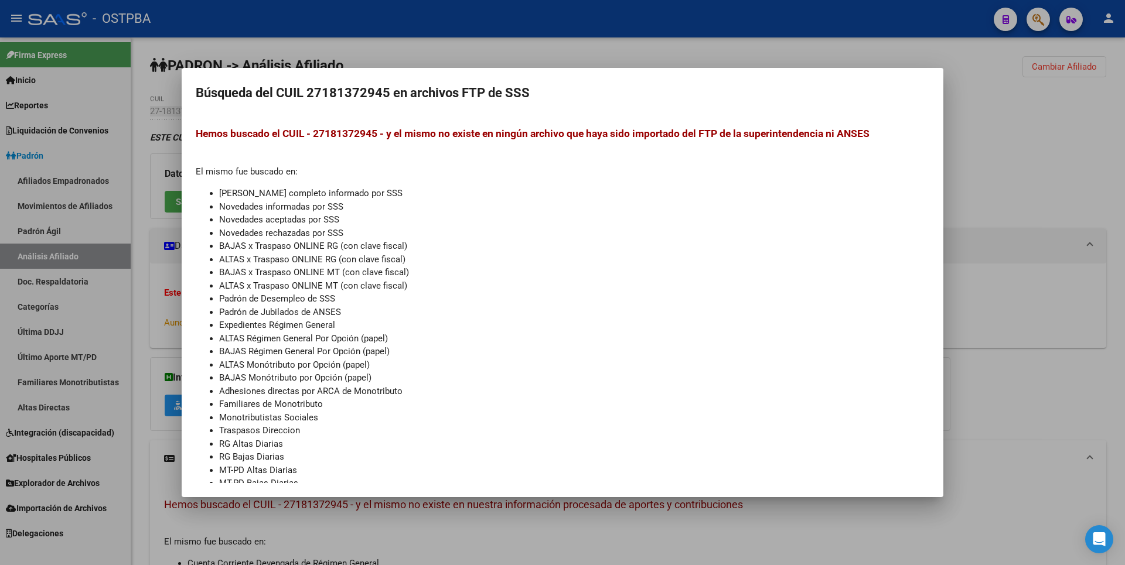
click at [1066, 245] on div at bounding box center [562, 282] width 1125 height 565
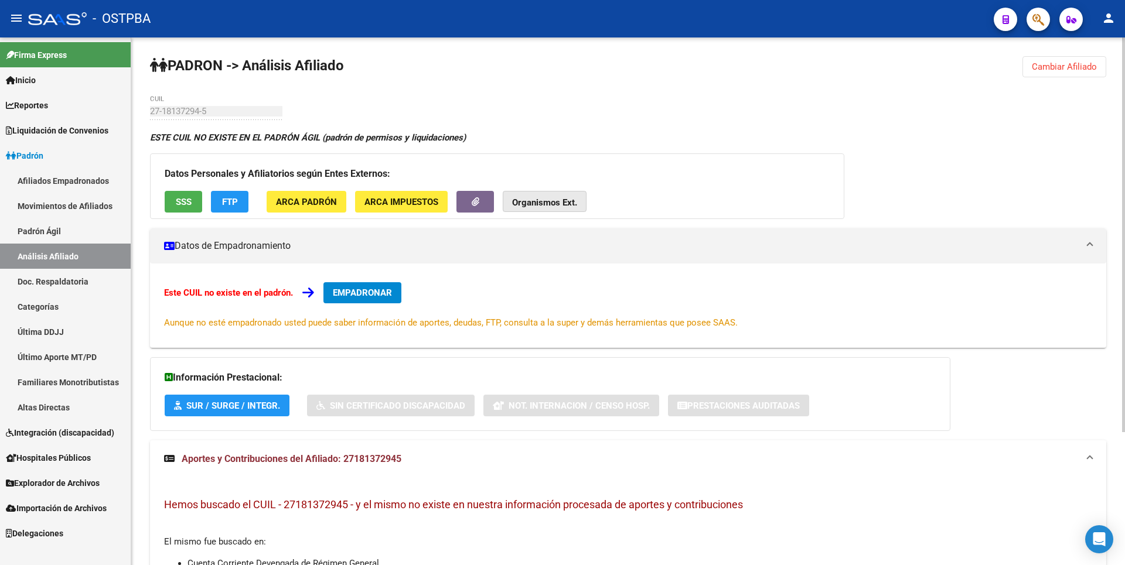
click at [564, 209] on button "Organismos Ext." at bounding box center [545, 202] width 84 height 22
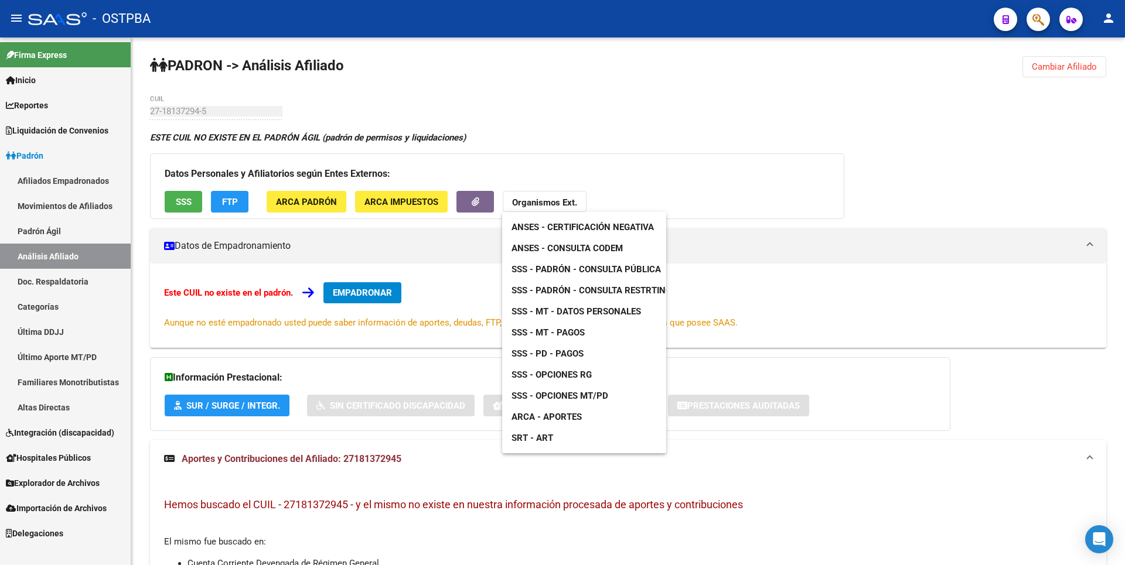
click at [595, 309] on span "SSS - MT - Datos Personales" at bounding box center [575, 311] width 129 height 11
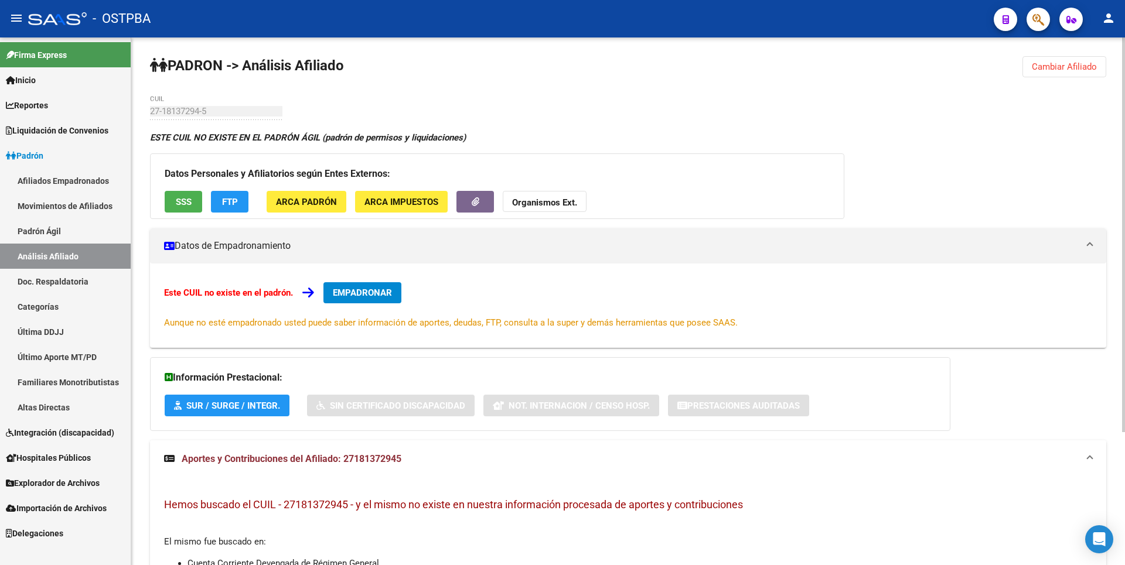
copy span "27181372945"
drag, startPoint x: 344, startPoint y: 460, endPoint x: 407, endPoint y: 460, distance: 62.1
click at [407, 460] on mat-panel-title "Aportes y Contribuciones del Afiliado: 27181372945" at bounding box center [621, 459] width 914 height 13
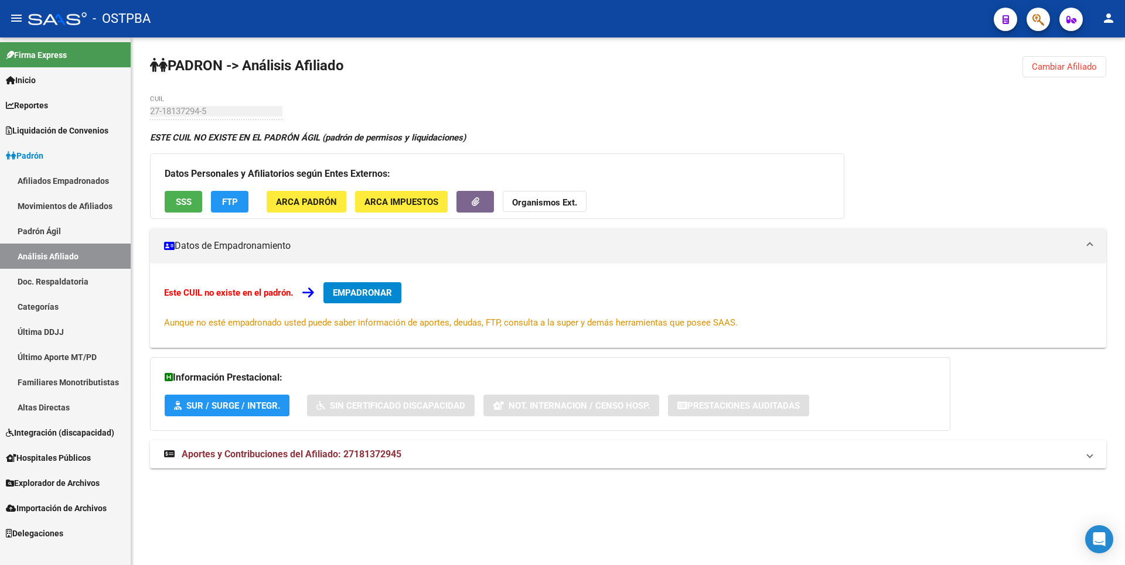
click at [557, 199] on strong "Organismos Ext." at bounding box center [544, 202] width 65 height 11
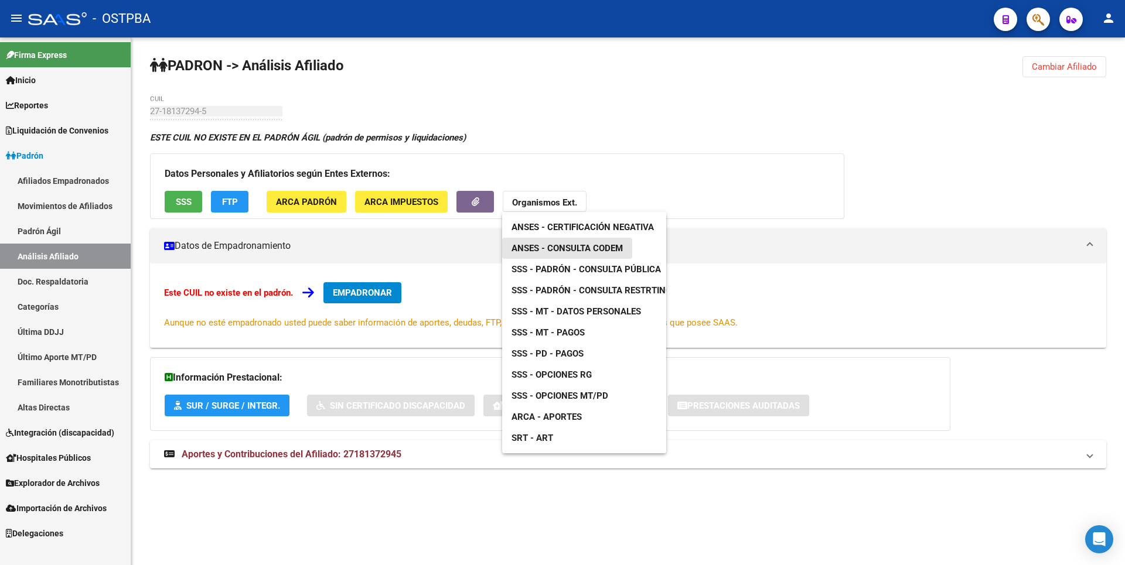
click at [592, 243] on link "ANSES - Consulta CODEM" at bounding box center [567, 248] width 130 height 21
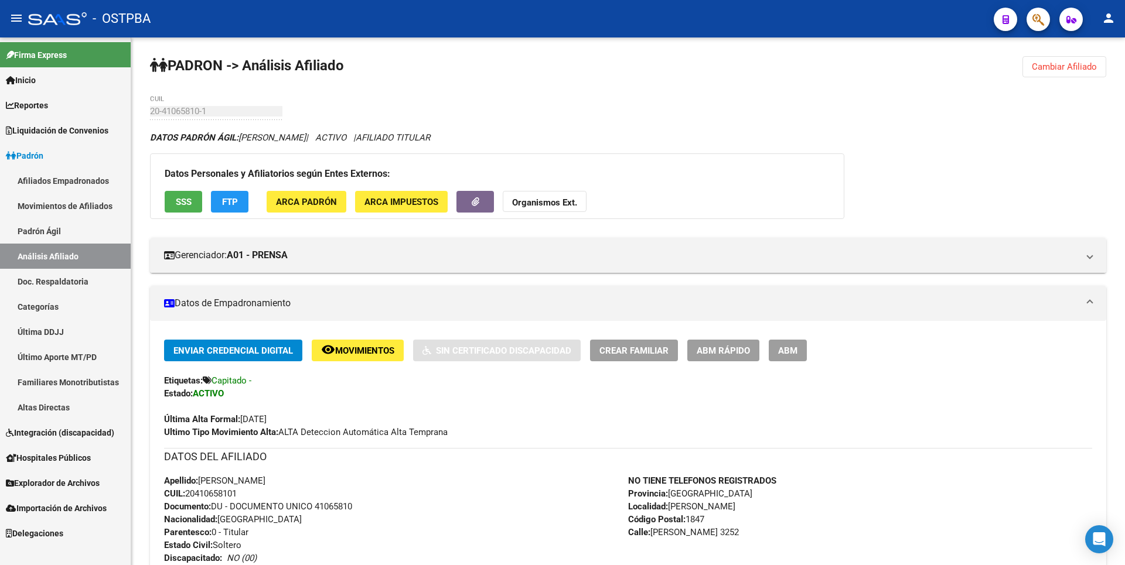
scroll to position [433, 0]
click at [1064, 60] on button "Cambiar Afiliado" at bounding box center [1064, 66] width 84 height 21
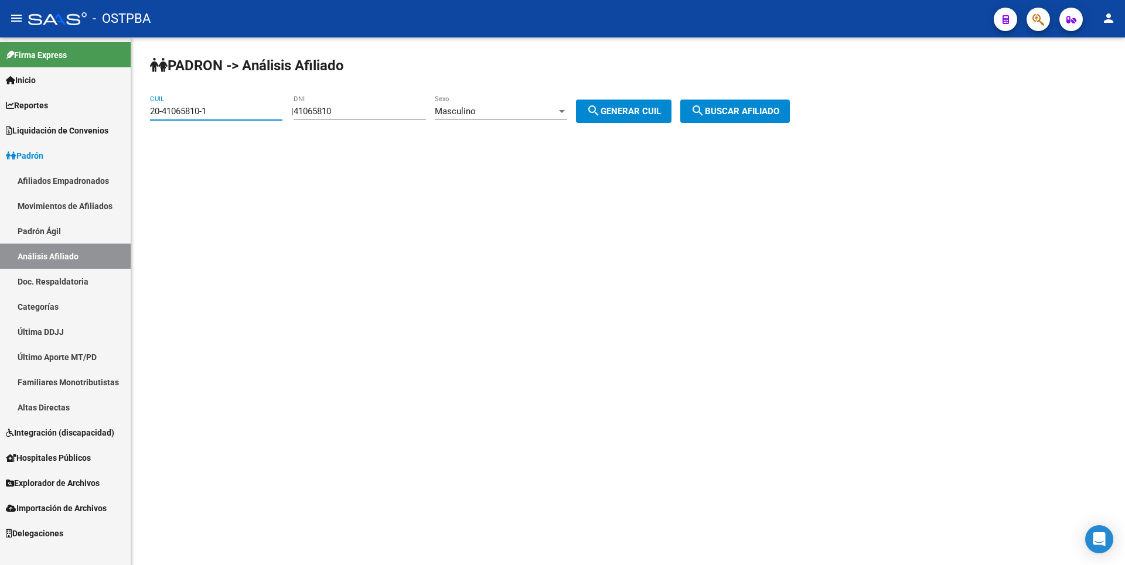
drag, startPoint x: 215, startPoint y: 115, endPoint x: 0, endPoint y: 122, distance: 215.1
click at [0, 122] on mat-sidenav-container "Firma Express Inicio Calendario SSS Instructivos Contacto OS Reportes Tablero d…" at bounding box center [562, 301] width 1125 height 528
type input "27-42367824-6"
click at [730, 100] on button "search Buscar afiliado" at bounding box center [735, 111] width 110 height 23
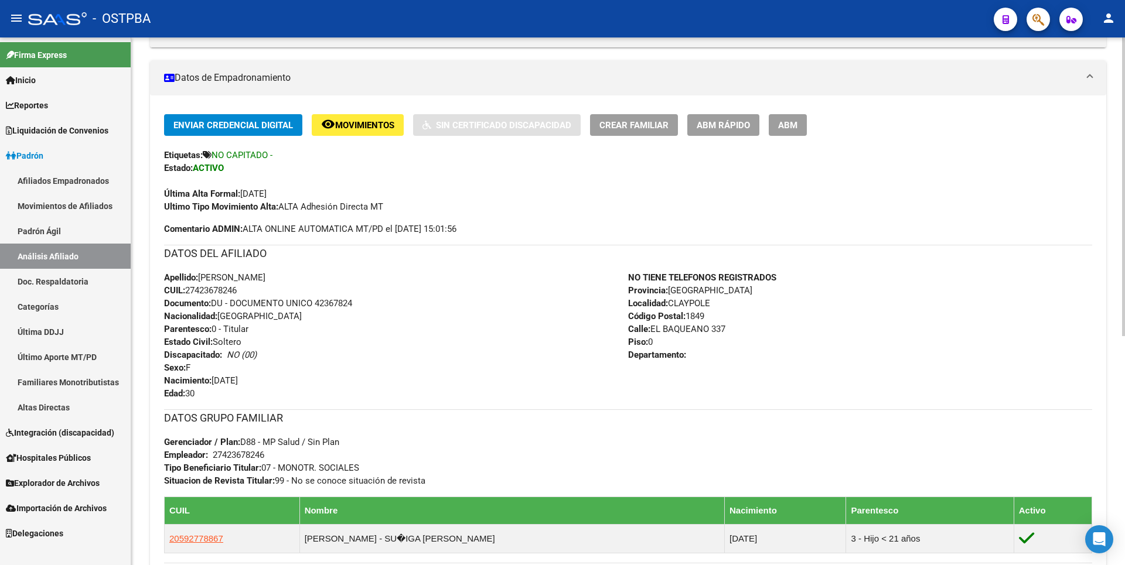
scroll to position [111, 0]
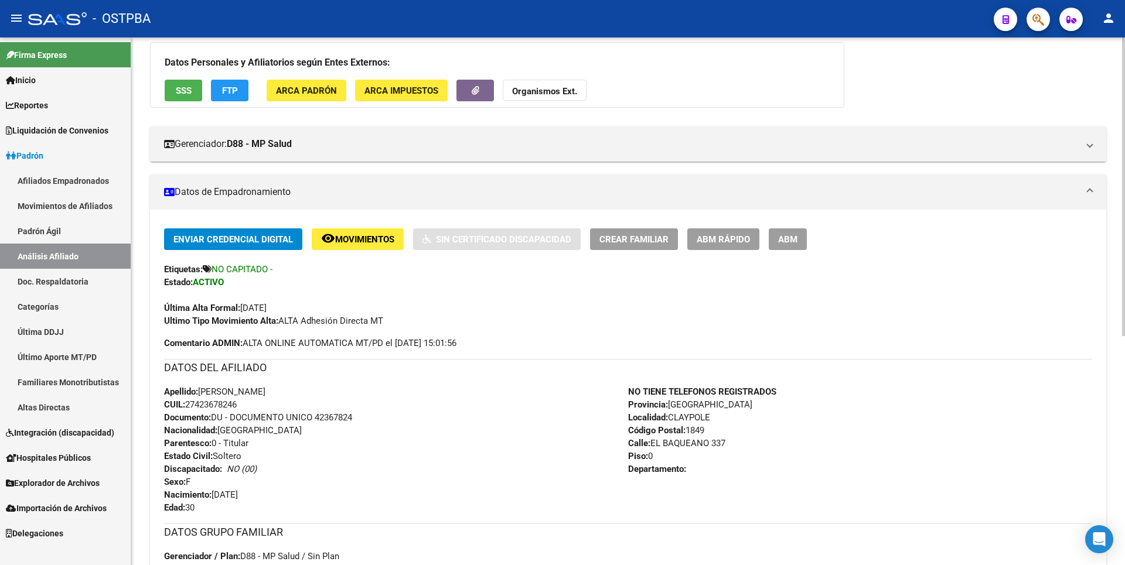
click at [182, 91] on span "SSS" at bounding box center [184, 91] width 16 height 11
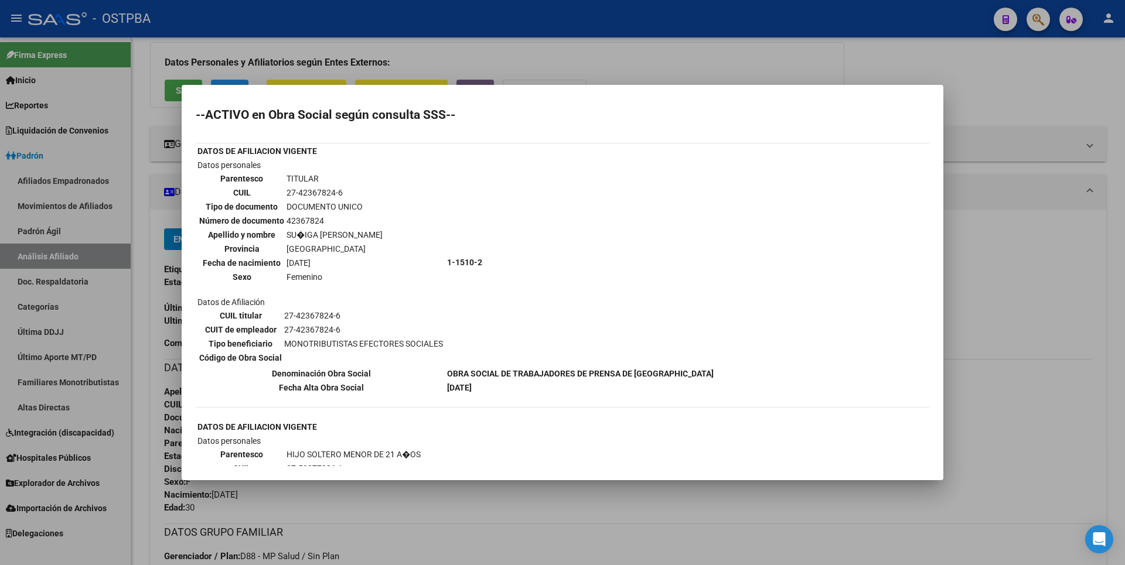
scroll to position [296, 0]
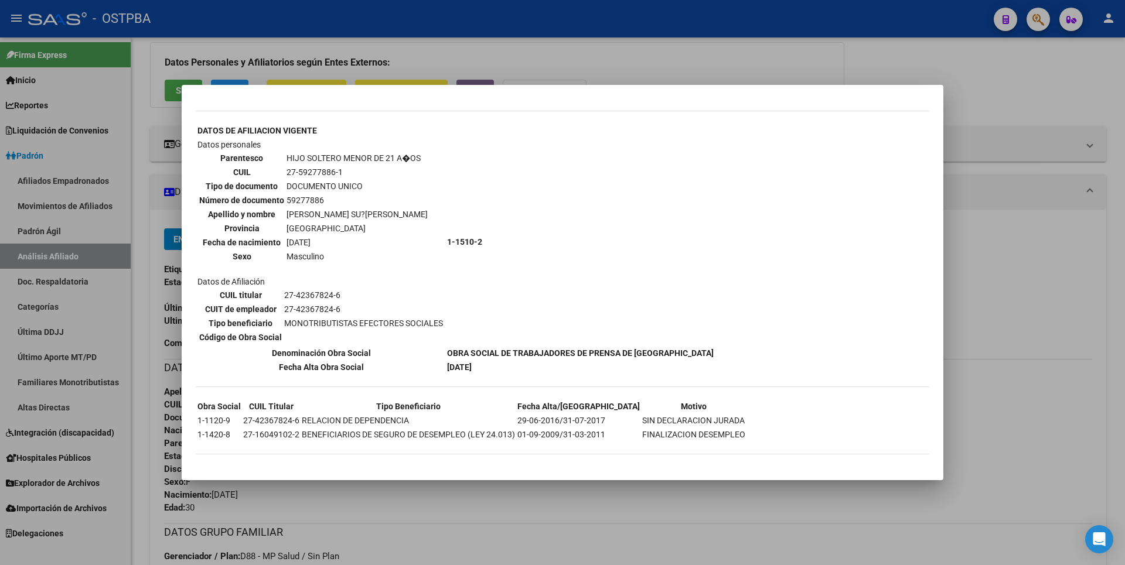
click at [967, 165] on div at bounding box center [562, 282] width 1125 height 565
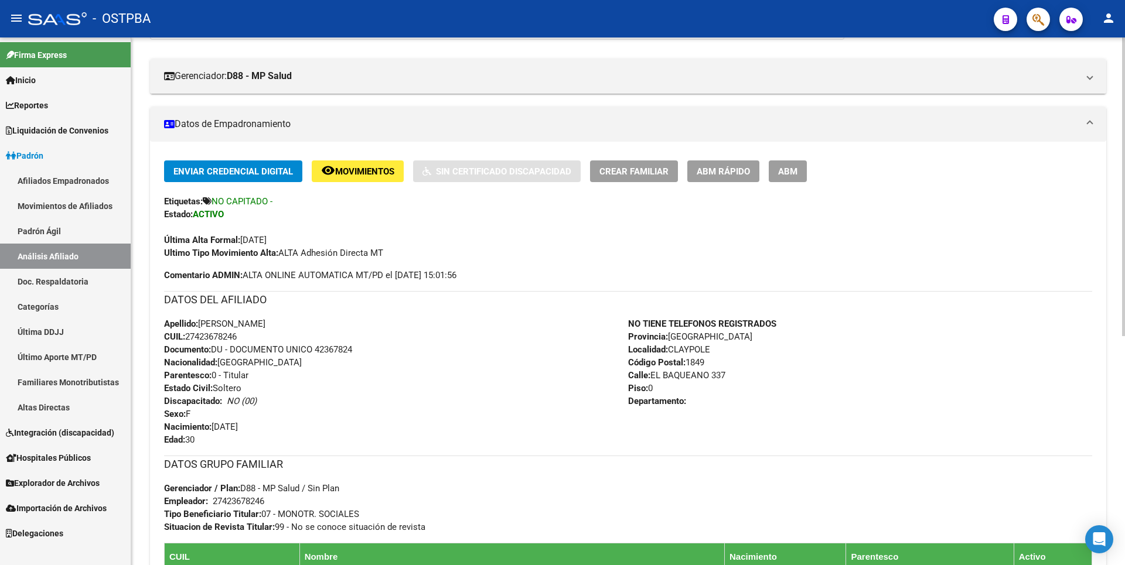
scroll to position [404, 0]
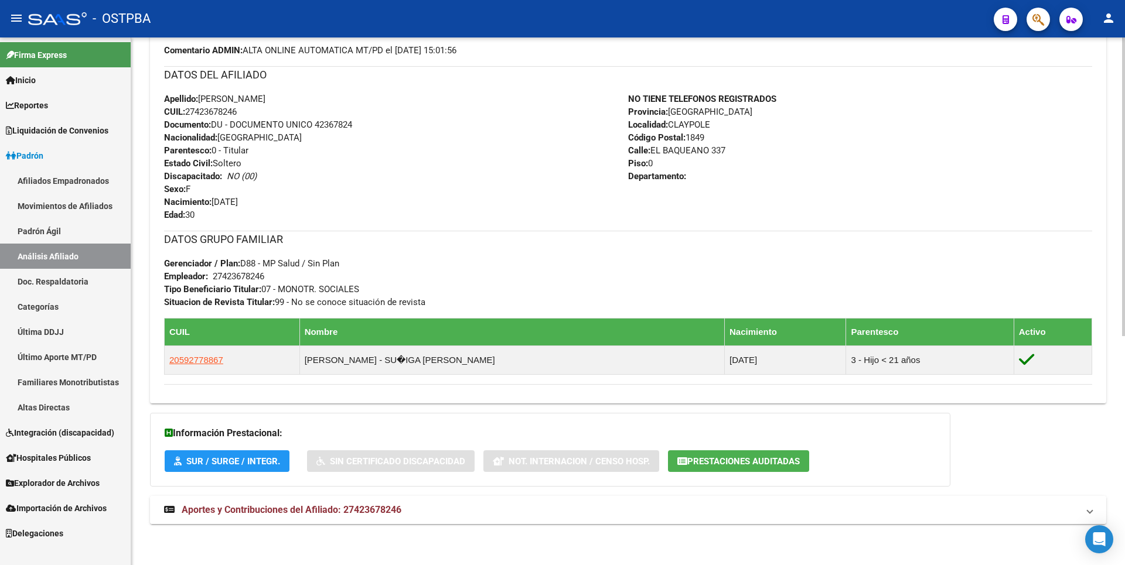
click at [352, 513] on span "Aportes y Contribuciones del Afiliado: 27423678246" at bounding box center [292, 509] width 220 height 11
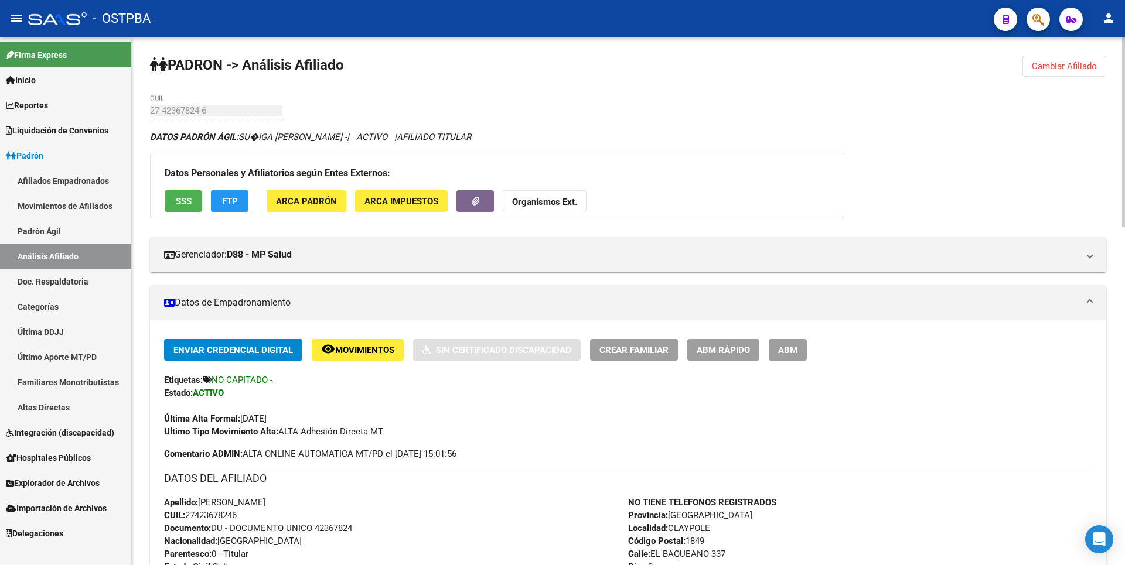
scroll to position [0, 0]
